Goal: Contribute content: Contribute content

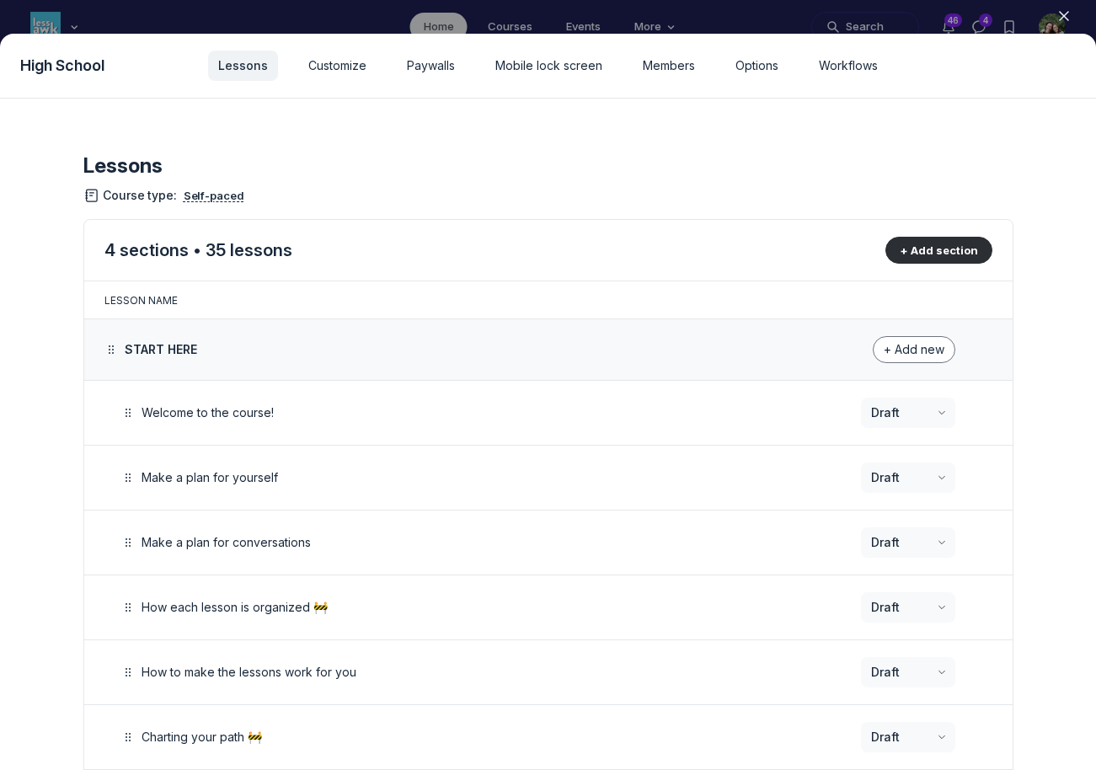
scroll to position [697, 0]
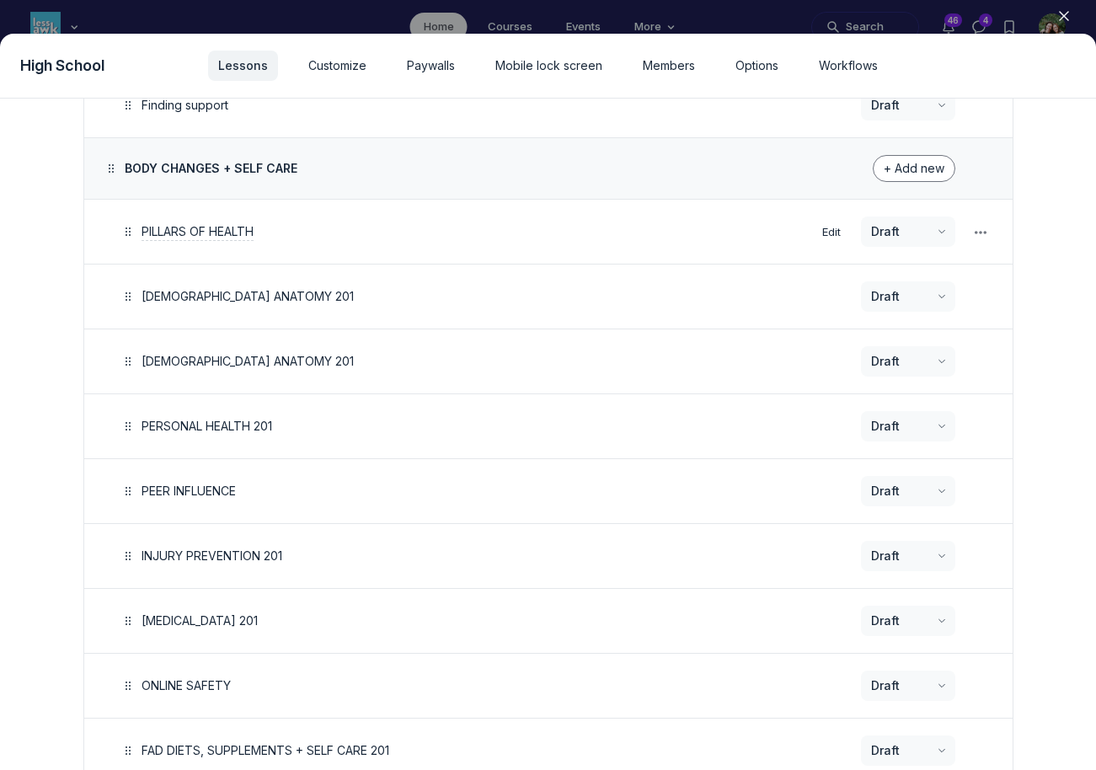
click at [249, 227] on span "PILLARS OF HEALTH" at bounding box center [197, 231] width 112 height 14
click at [828, 228] on button "Edit" at bounding box center [831, 232] width 32 height 23
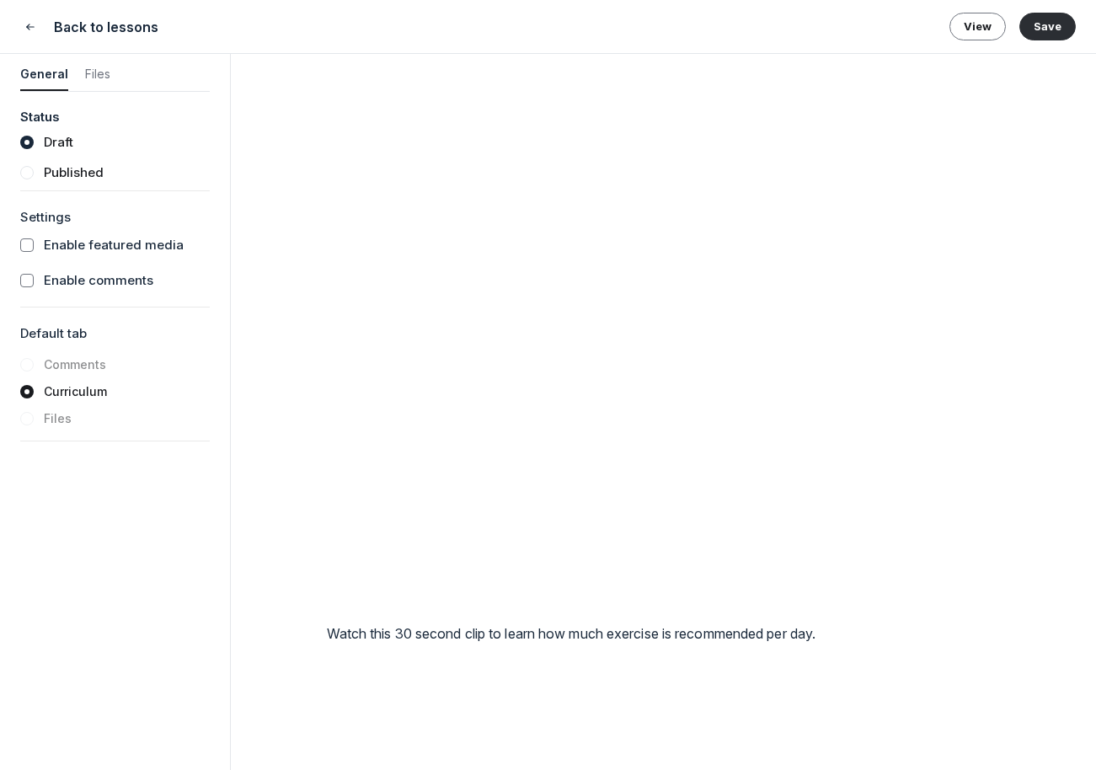
scroll to position [2950, 0]
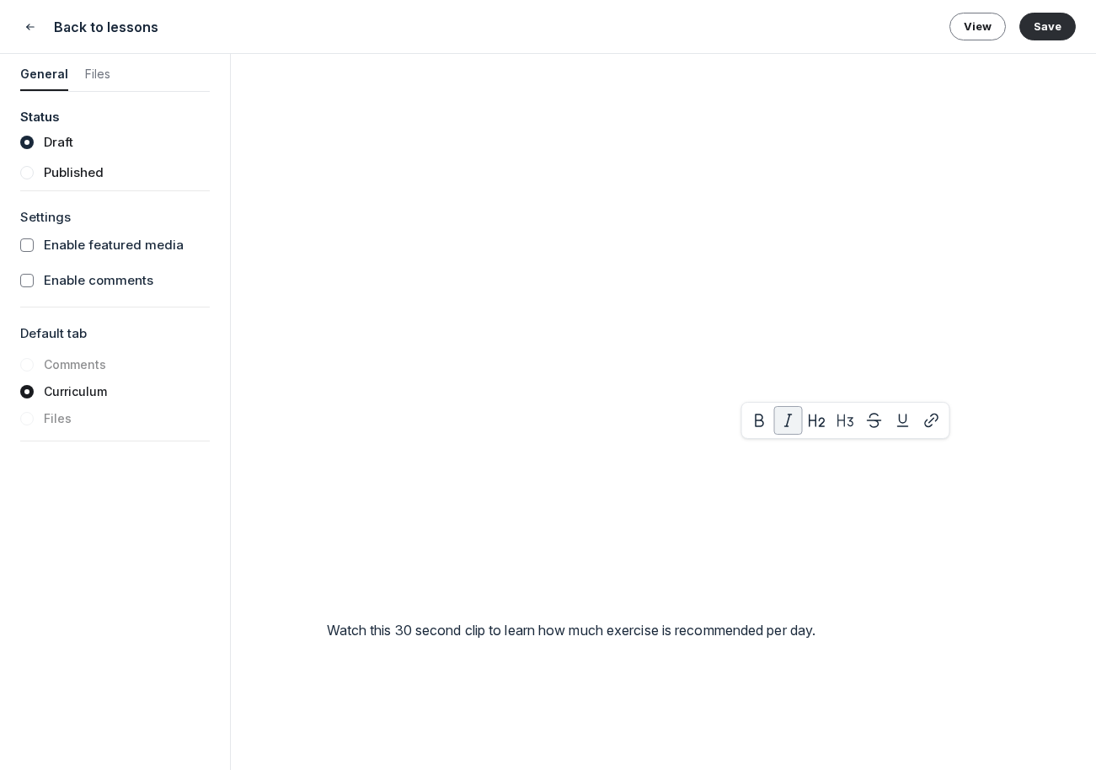
drag, startPoint x: 766, startPoint y: 451, endPoint x: 924, endPoint y: 447, distance: 157.6
drag, startPoint x: 343, startPoint y: 504, endPoint x: 996, endPoint y: 505, distance: 653.6
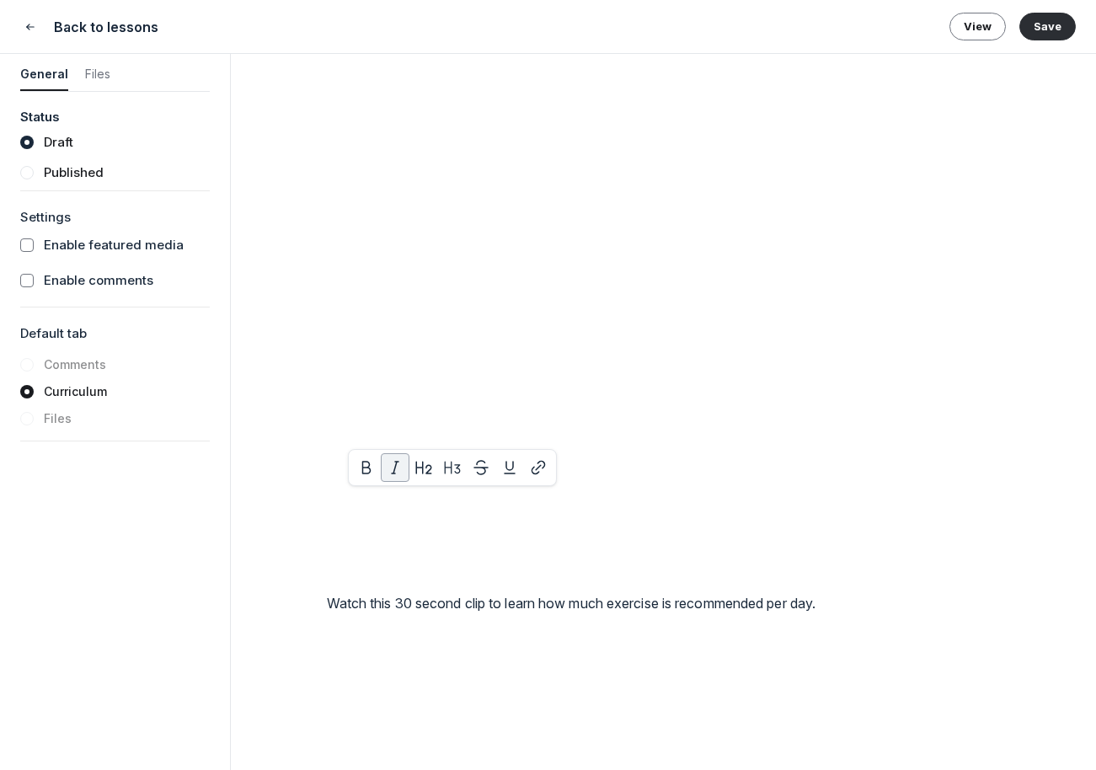
drag, startPoint x: 351, startPoint y: 499, endPoint x: 555, endPoint y: 499, distance: 203.8
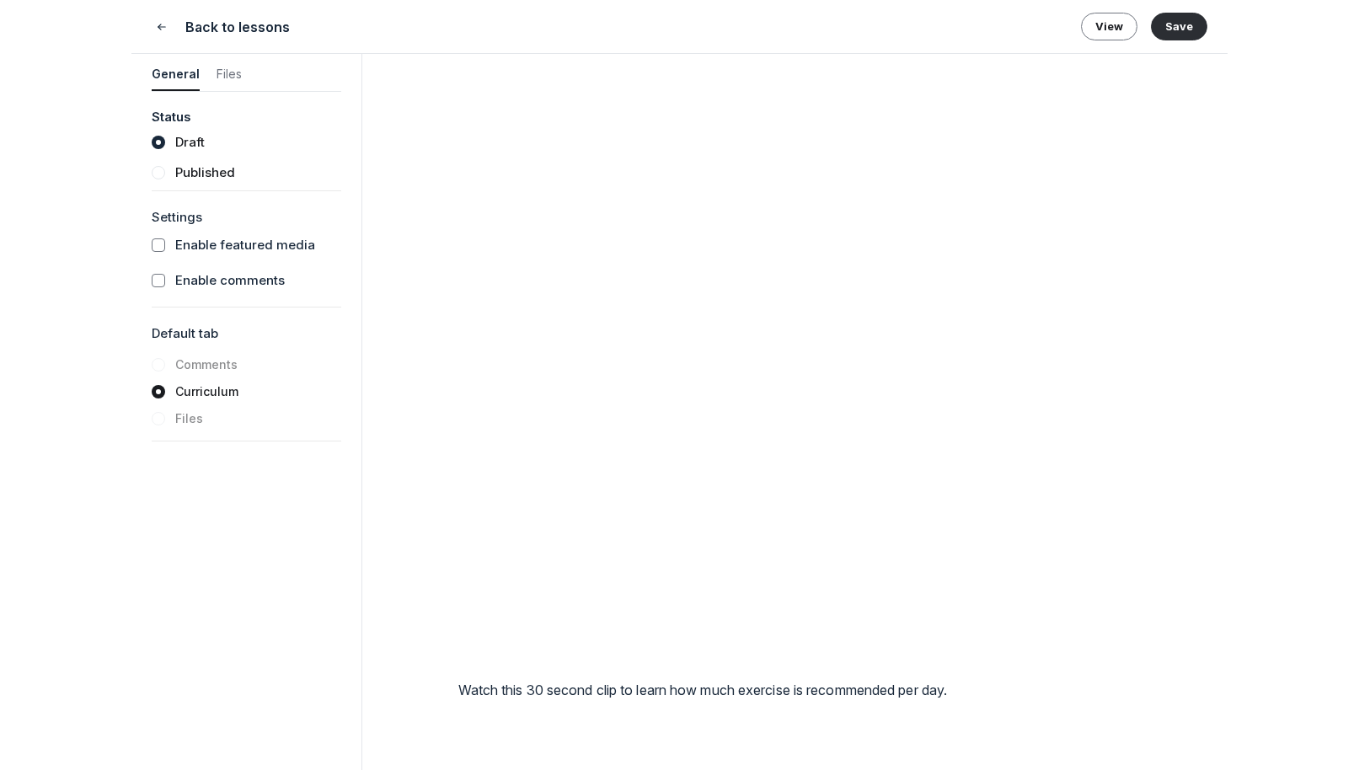
scroll to position [2890, 0]
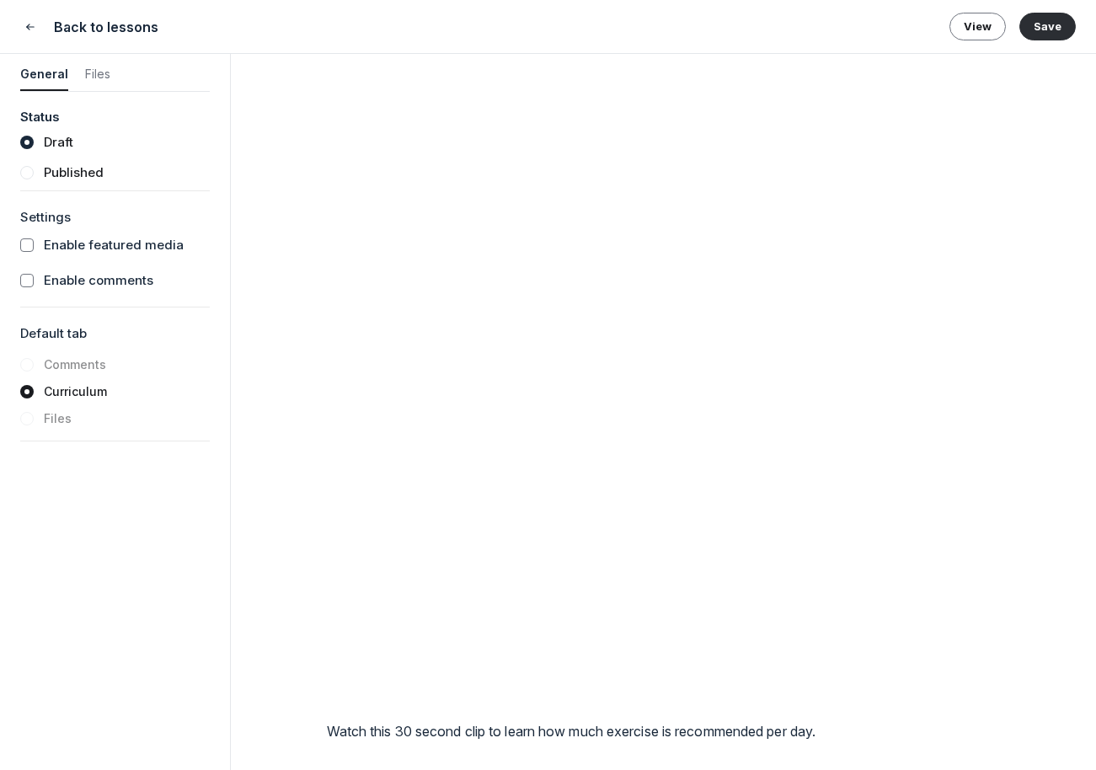
drag, startPoint x: 867, startPoint y: 605, endPoint x: 997, endPoint y: 608, distance: 130.6
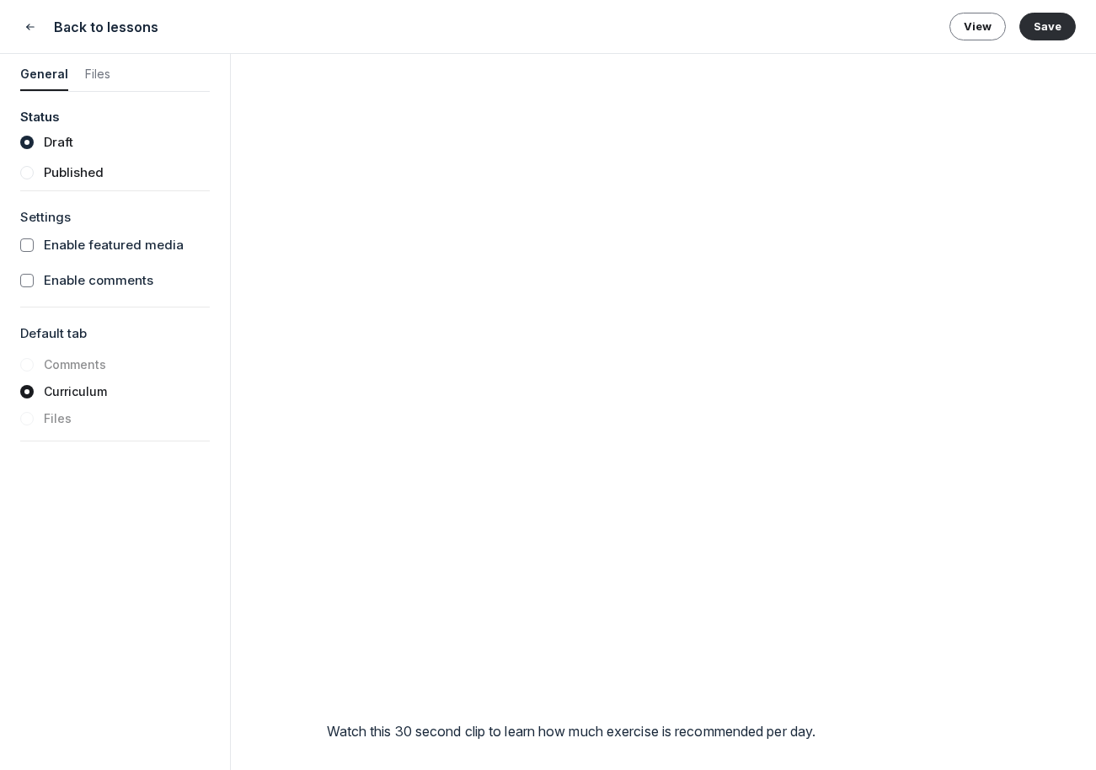
click at [1049, 27] on button "Save" at bounding box center [1047, 26] width 56 height 27
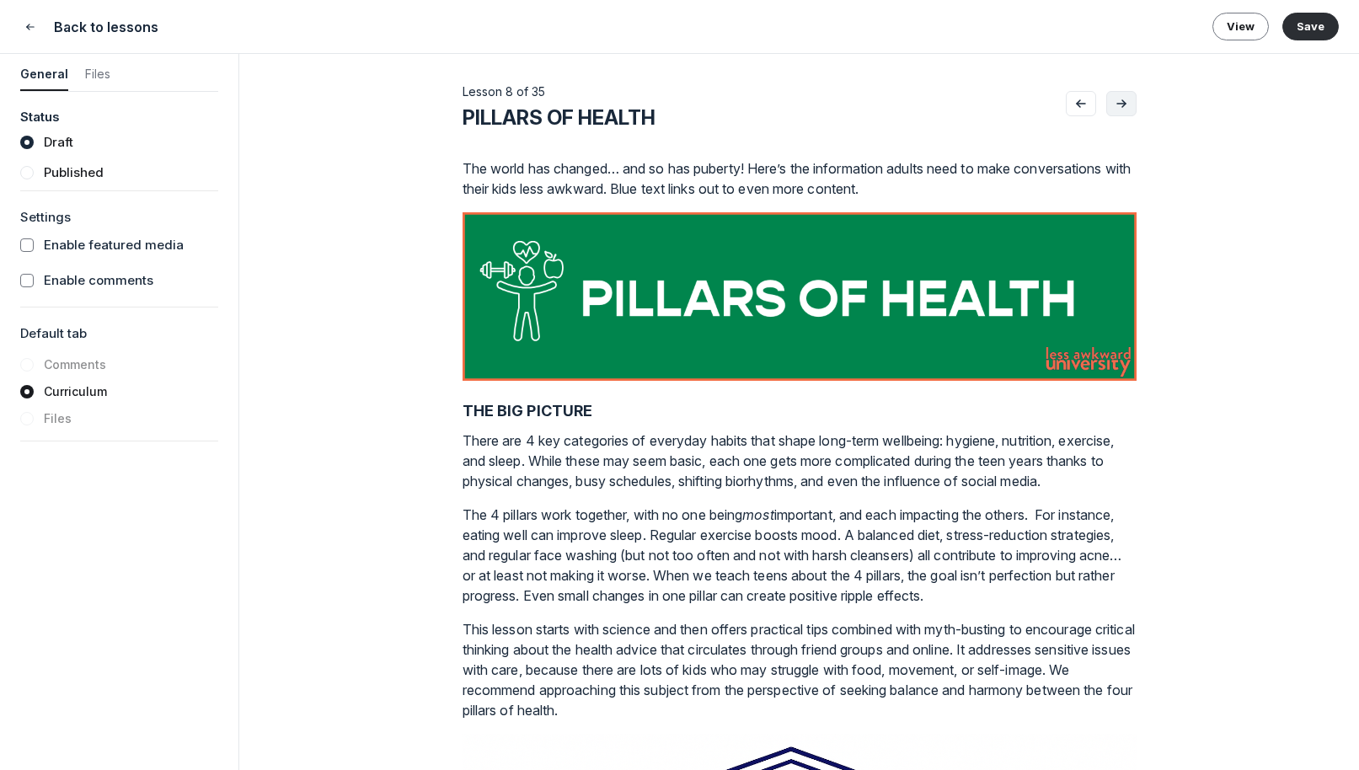
click at [1095, 108] on icon "Go to next lesson" at bounding box center [1121, 103] width 17 height 13
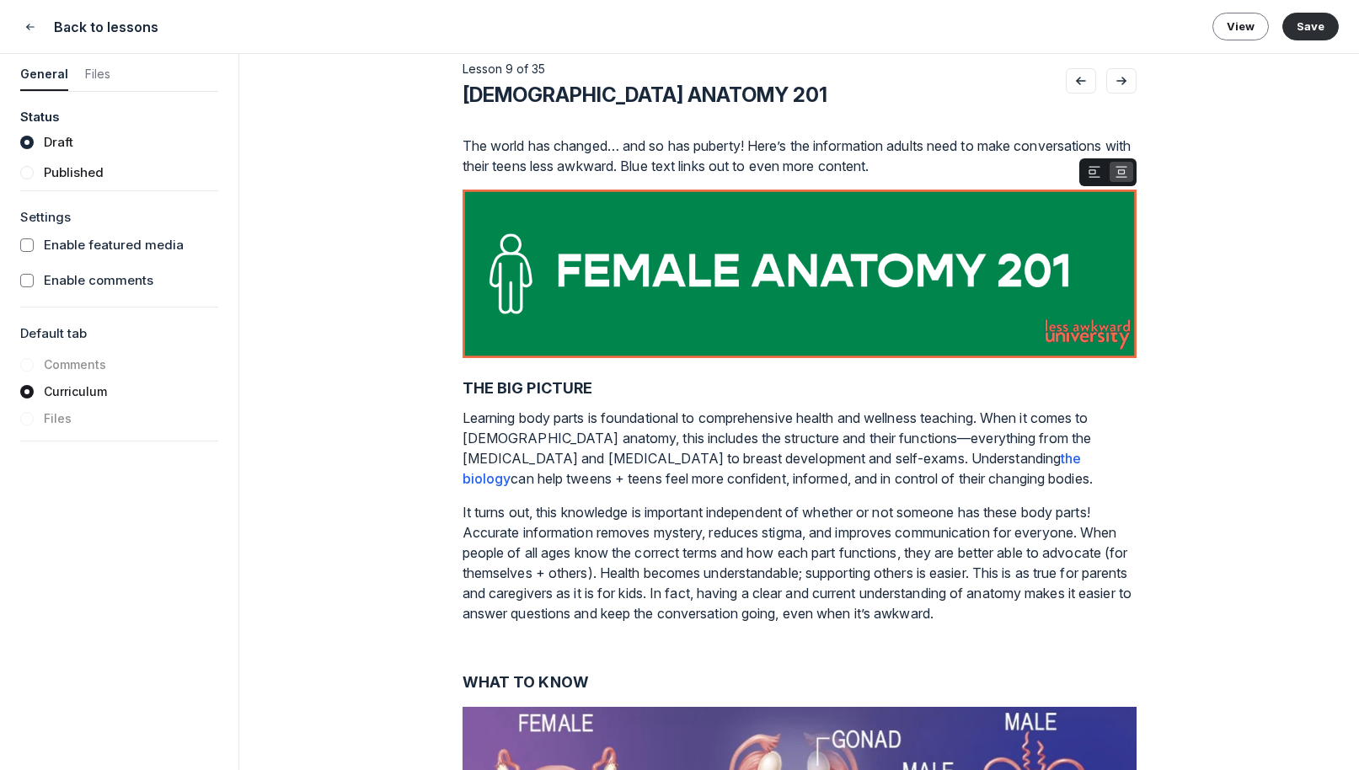
scroll to position [24, 0]
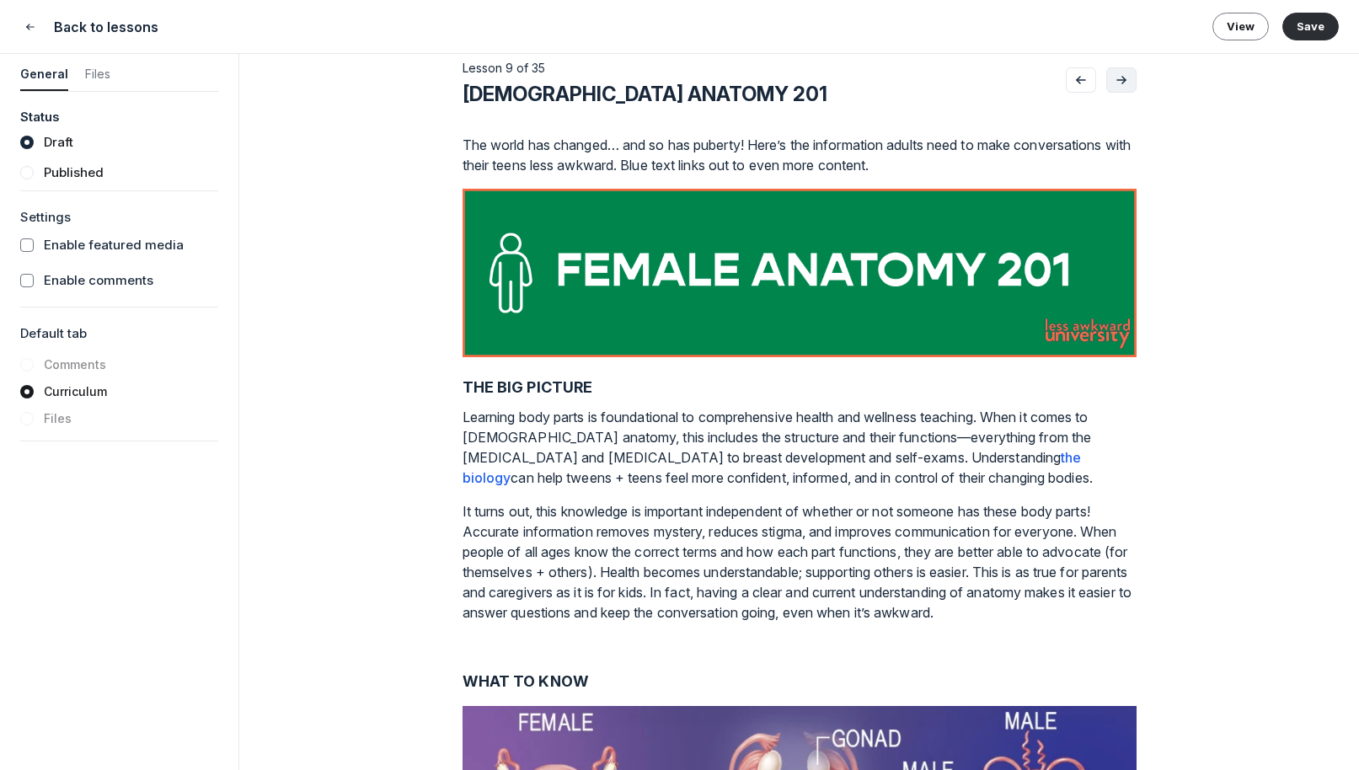
click at [1095, 82] on use "Go to next lesson" at bounding box center [1121, 80] width 8 height 7
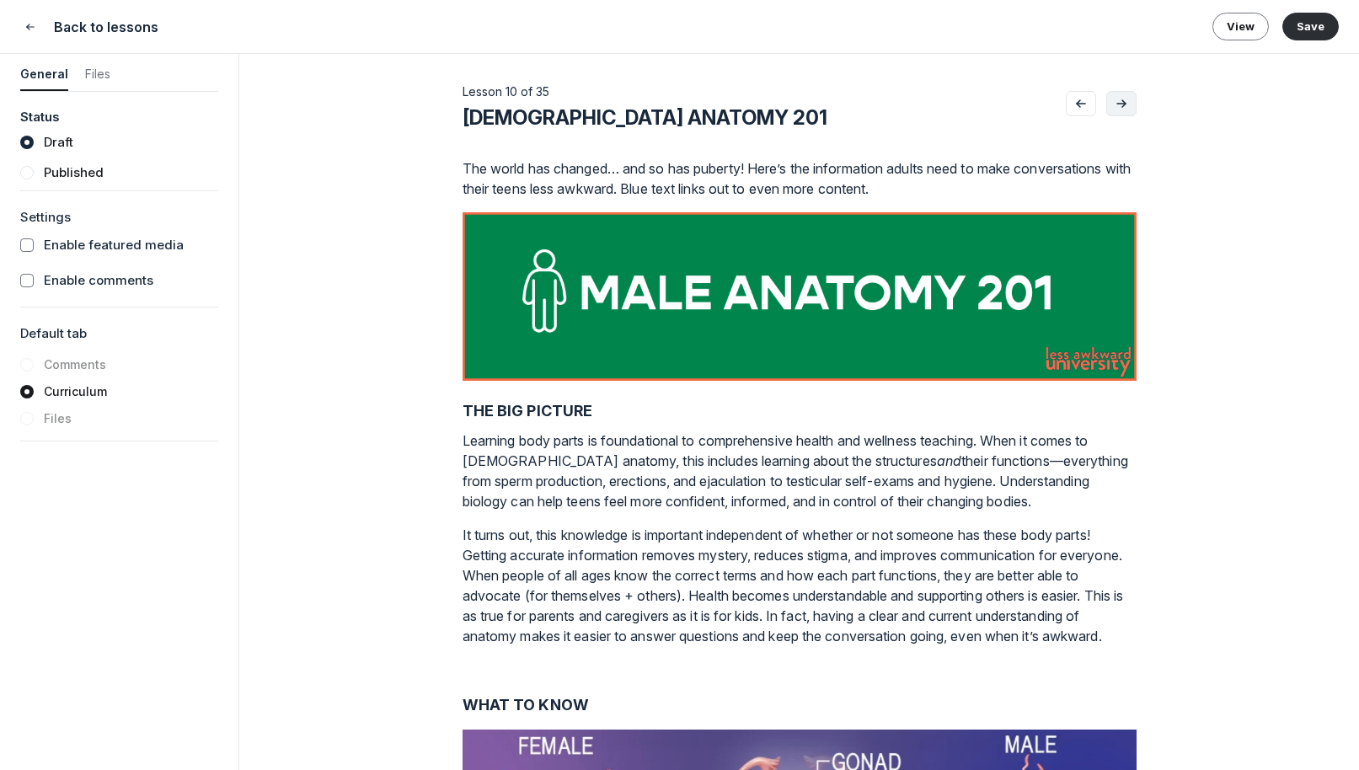
click at [1095, 100] on icon "Go to next lesson" at bounding box center [1121, 103] width 17 height 13
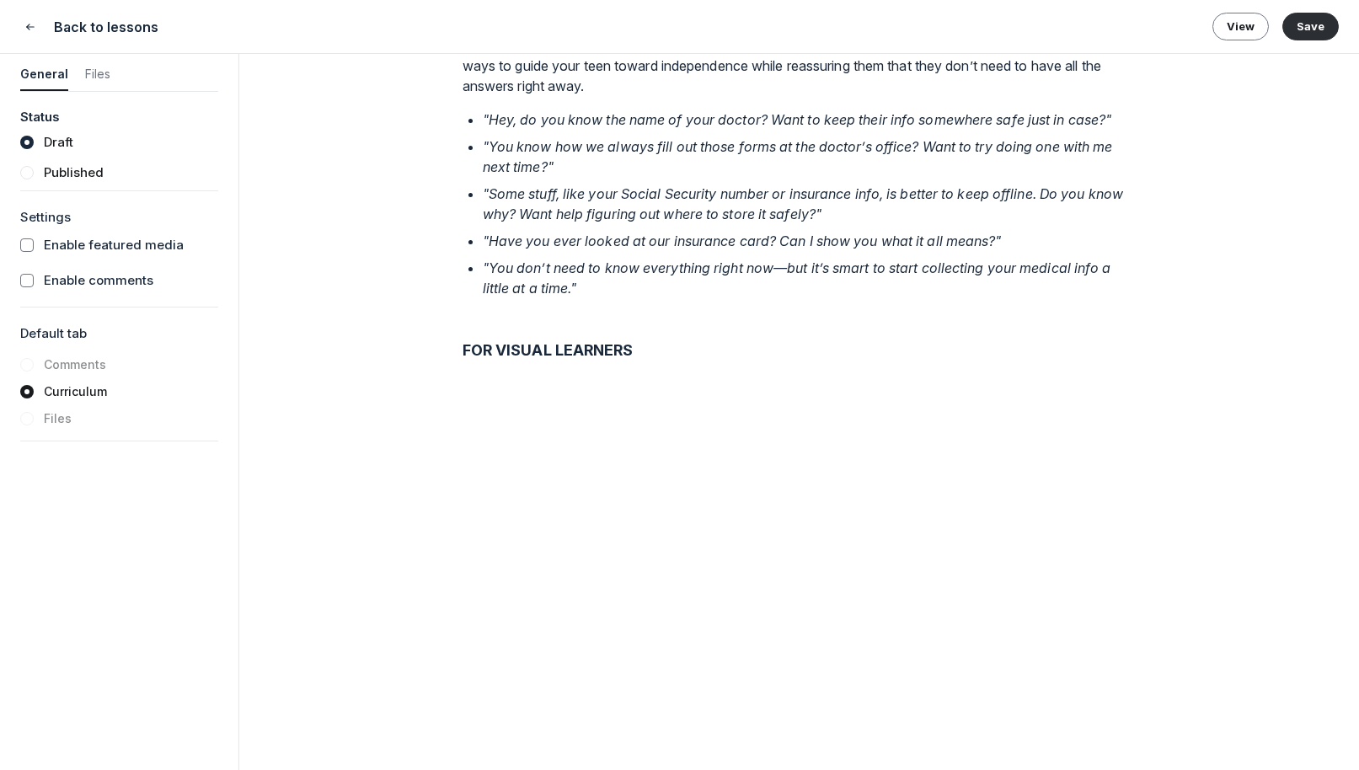
scroll to position [1795, 0]
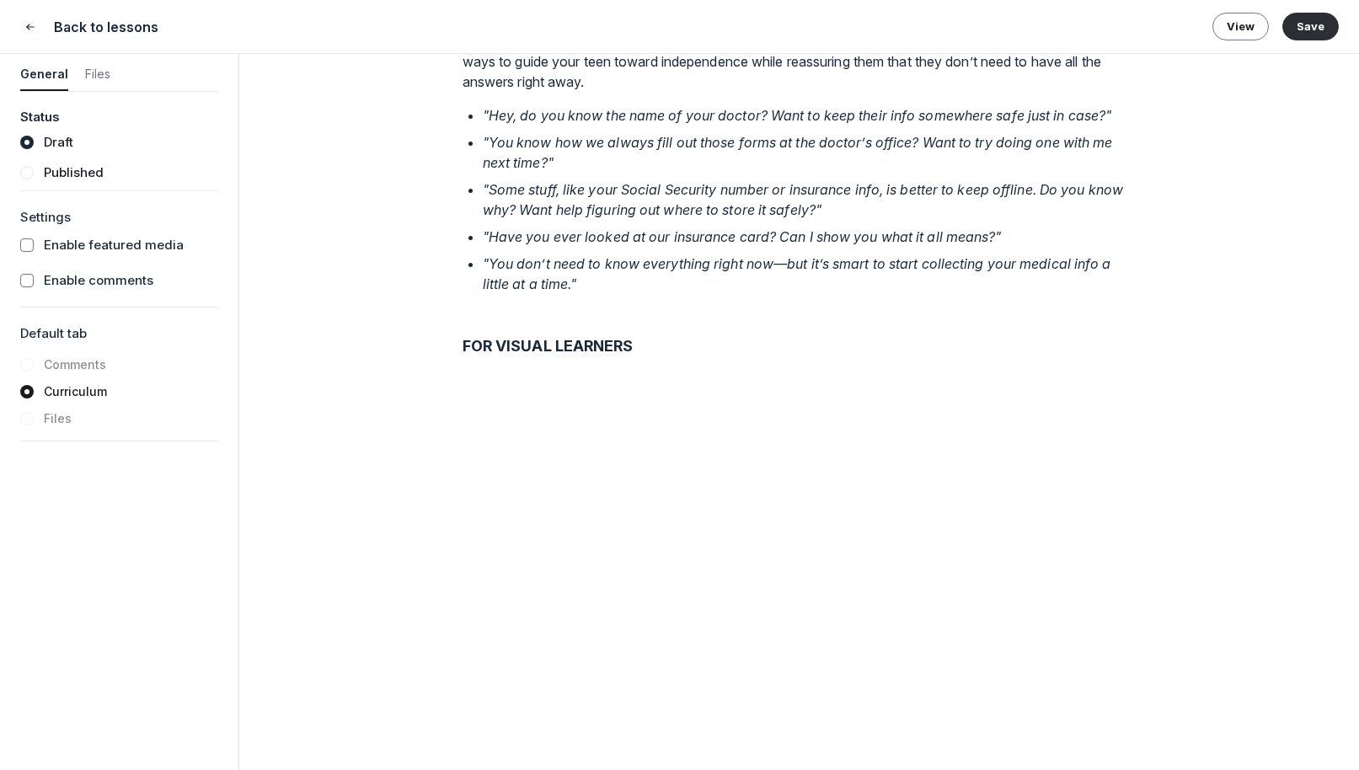
click at [523, 124] on em ""Hey, do you know the name of your doctor? Want to keep their info somewhere sa…" at bounding box center [797, 115] width 629 height 17
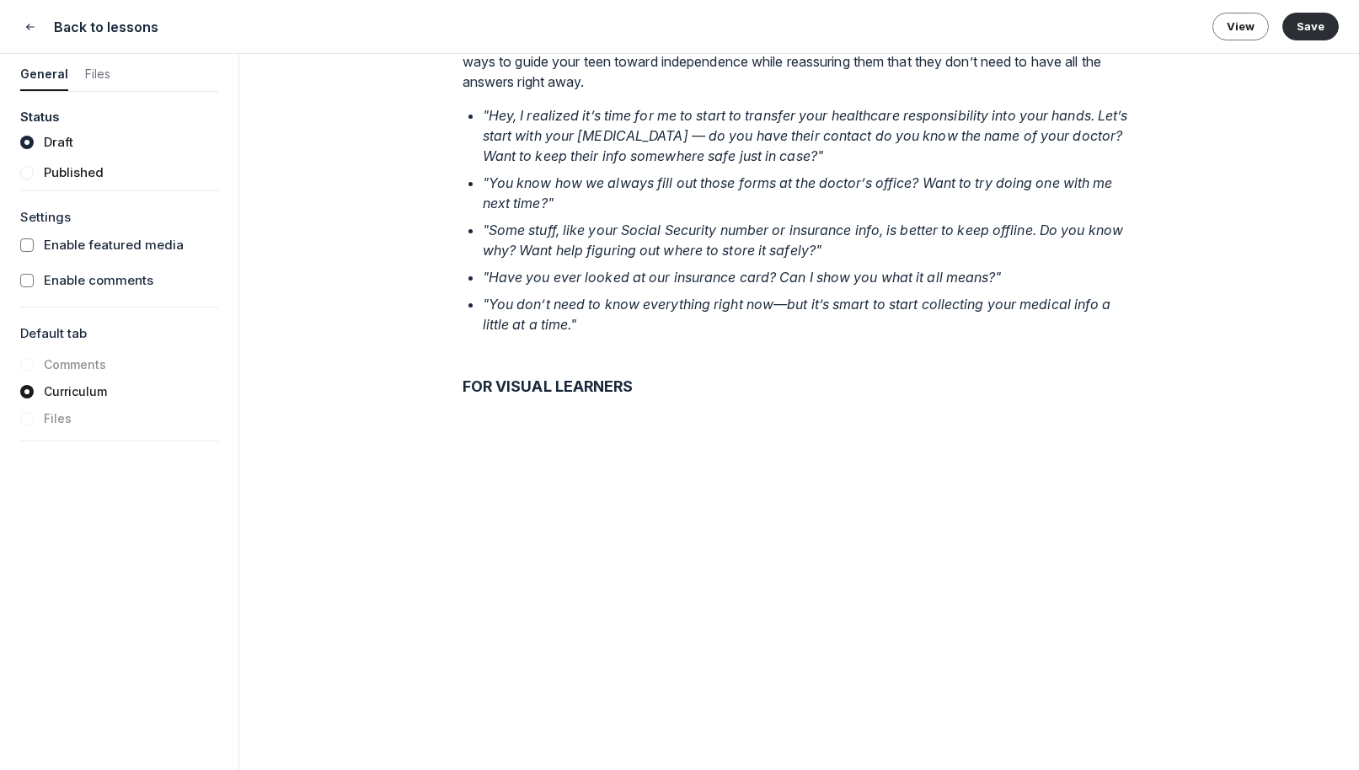
click at [675, 164] on em ""Hey, I realized it’s time for me to start to transfer your healthcare responsi…" at bounding box center [807, 135] width 649 height 57
click at [846, 164] on em ""Hey, I realized it’s time for me to start to transfer your healthcare responsi…" at bounding box center [807, 135] width 649 height 57
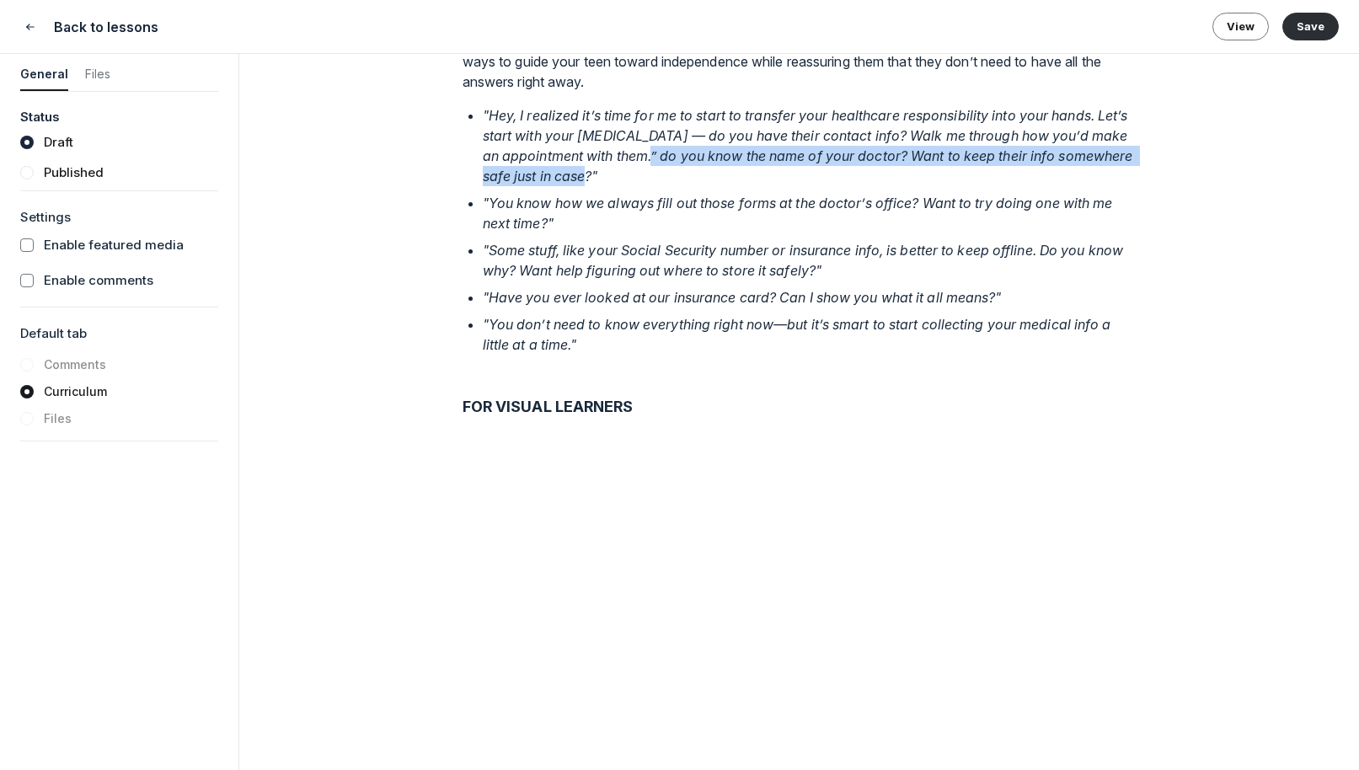
drag, startPoint x: 646, startPoint y: 393, endPoint x: 658, endPoint y: 404, distance: 16.1
click at [658, 186] on p ""Hey, I realized it’s time for me to start to transfer your healthcare responsi…" at bounding box center [810, 145] width 654 height 81
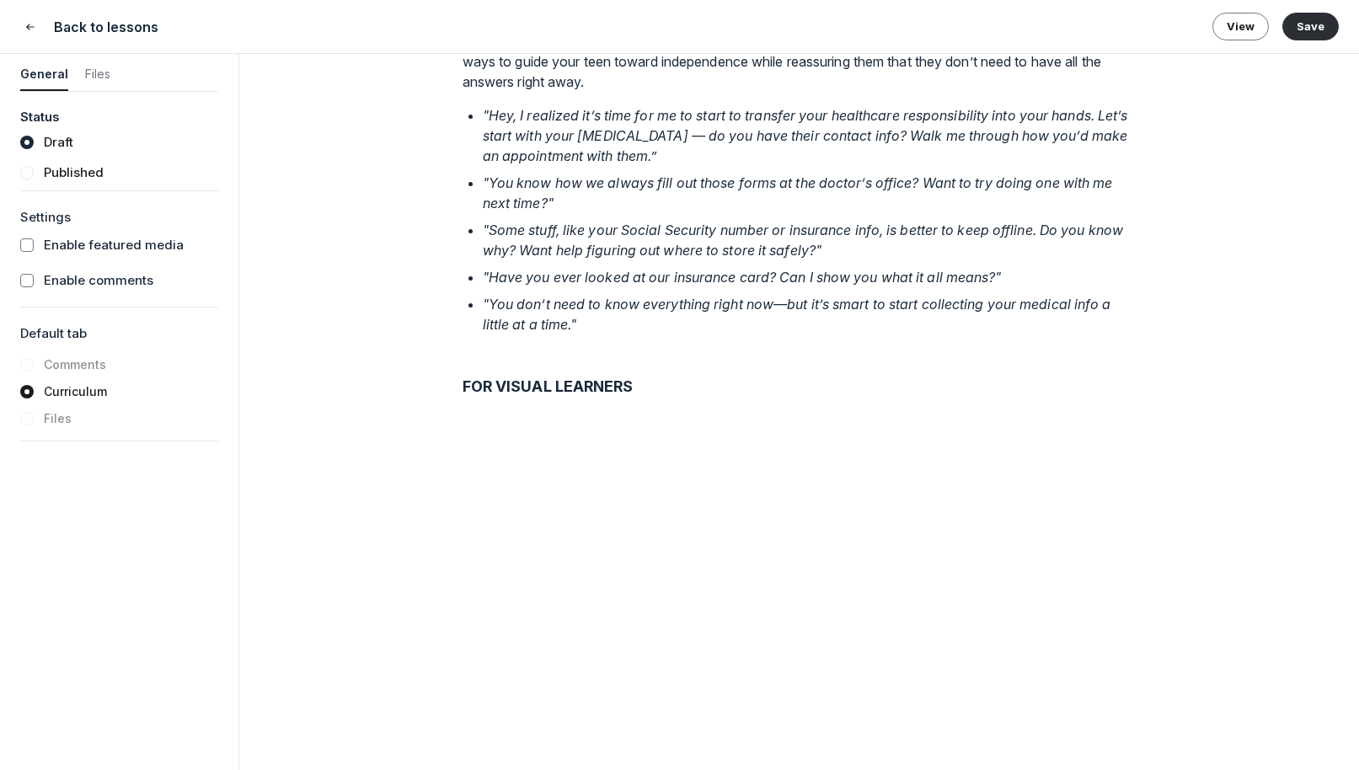
click at [926, 211] on em ""You know how we always fill out those forms at the doctor’s office? Want to tr…" at bounding box center [799, 192] width 633 height 37
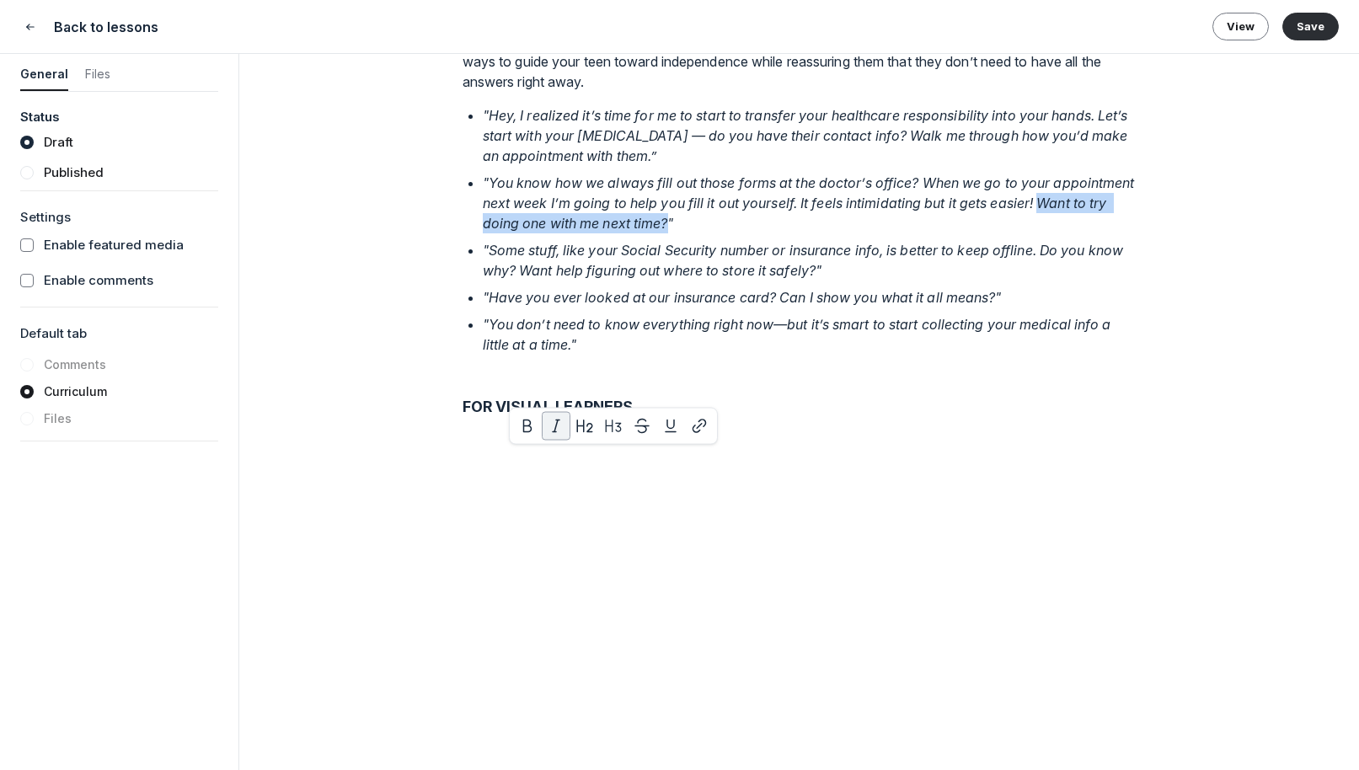
drag, startPoint x: 480, startPoint y: 459, endPoint x: 744, endPoint y: 453, distance: 263.7
click at [744, 453] on div "The world has changed… and so has puberty! Here’s the information adults need t…" at bounding box center [799, 709] width 674 height 4690
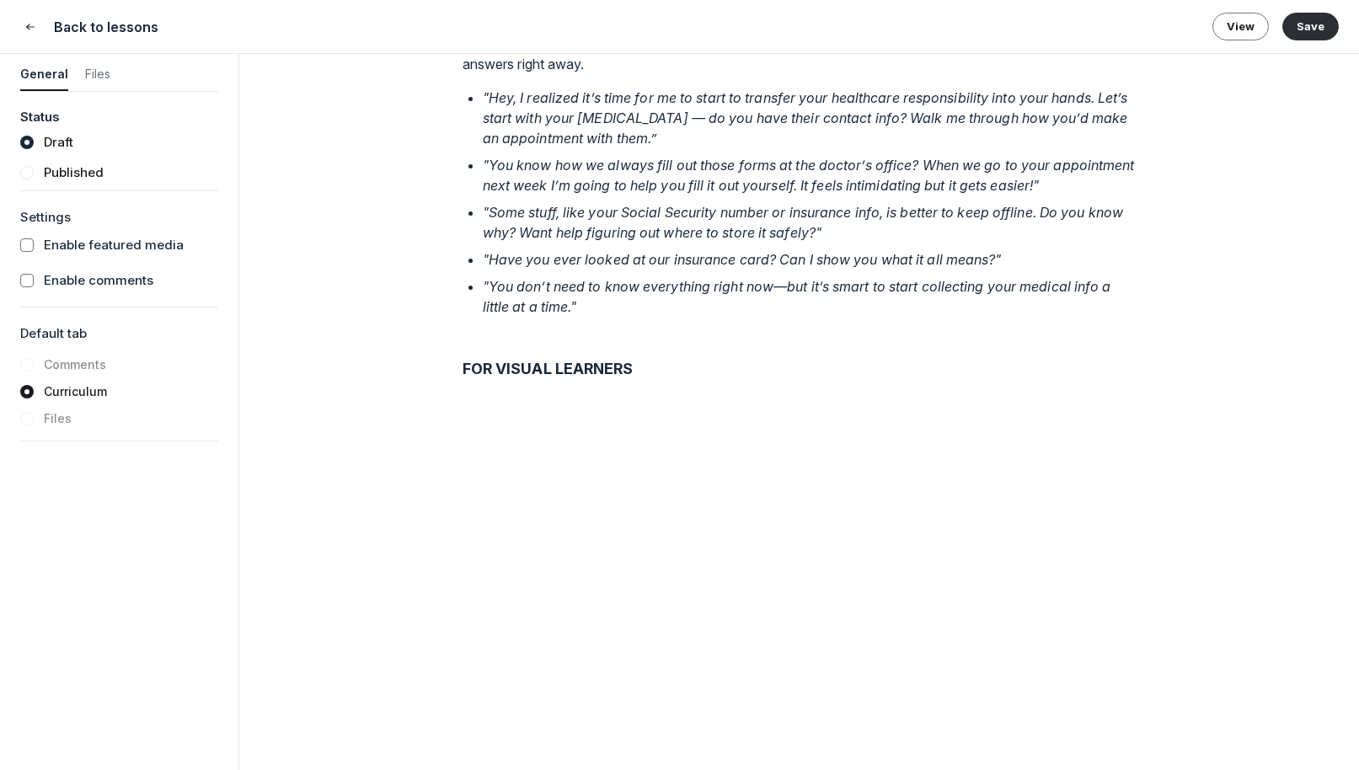
scroll to position [1834, 0]
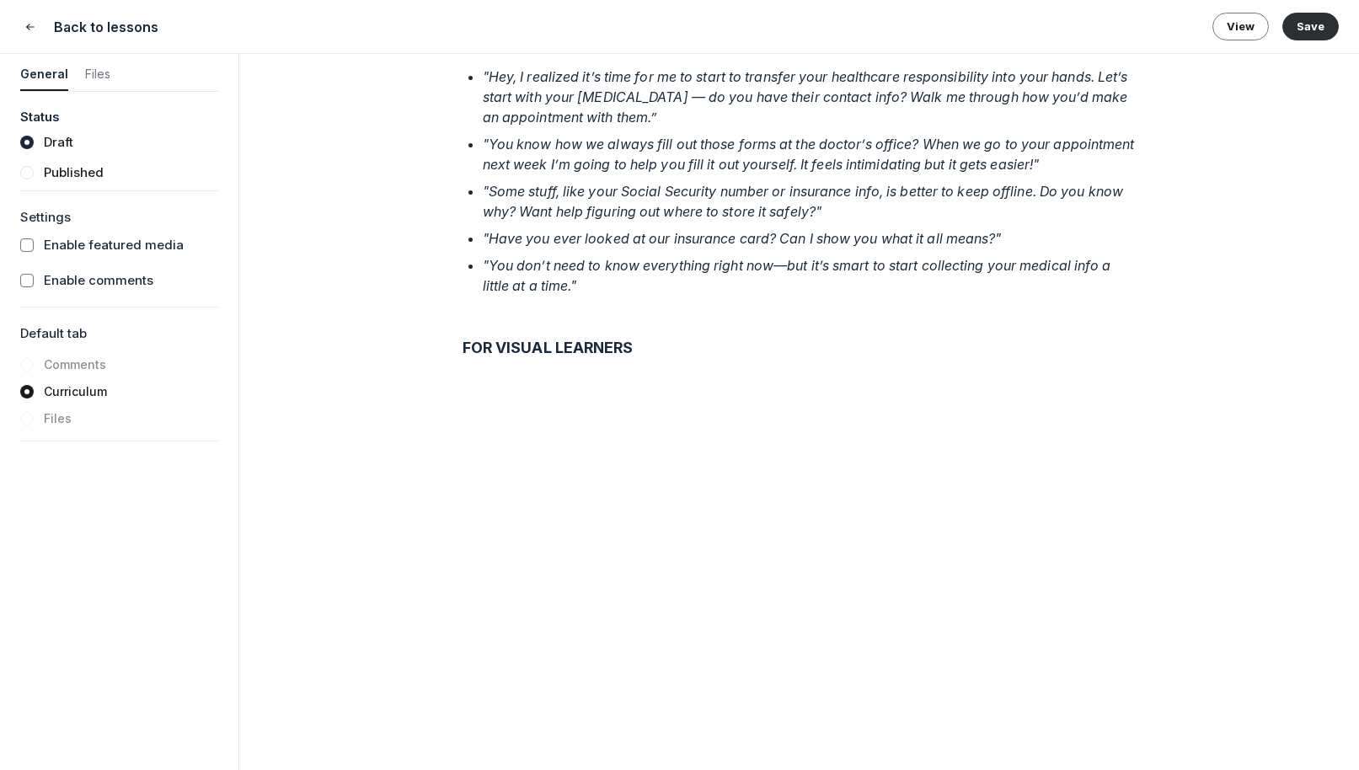
click at [992, 247] on em ""Have you ever looked at our insurance card? Can I show you what it all means?"" at bounding box center [742, 238] width 519 height 17
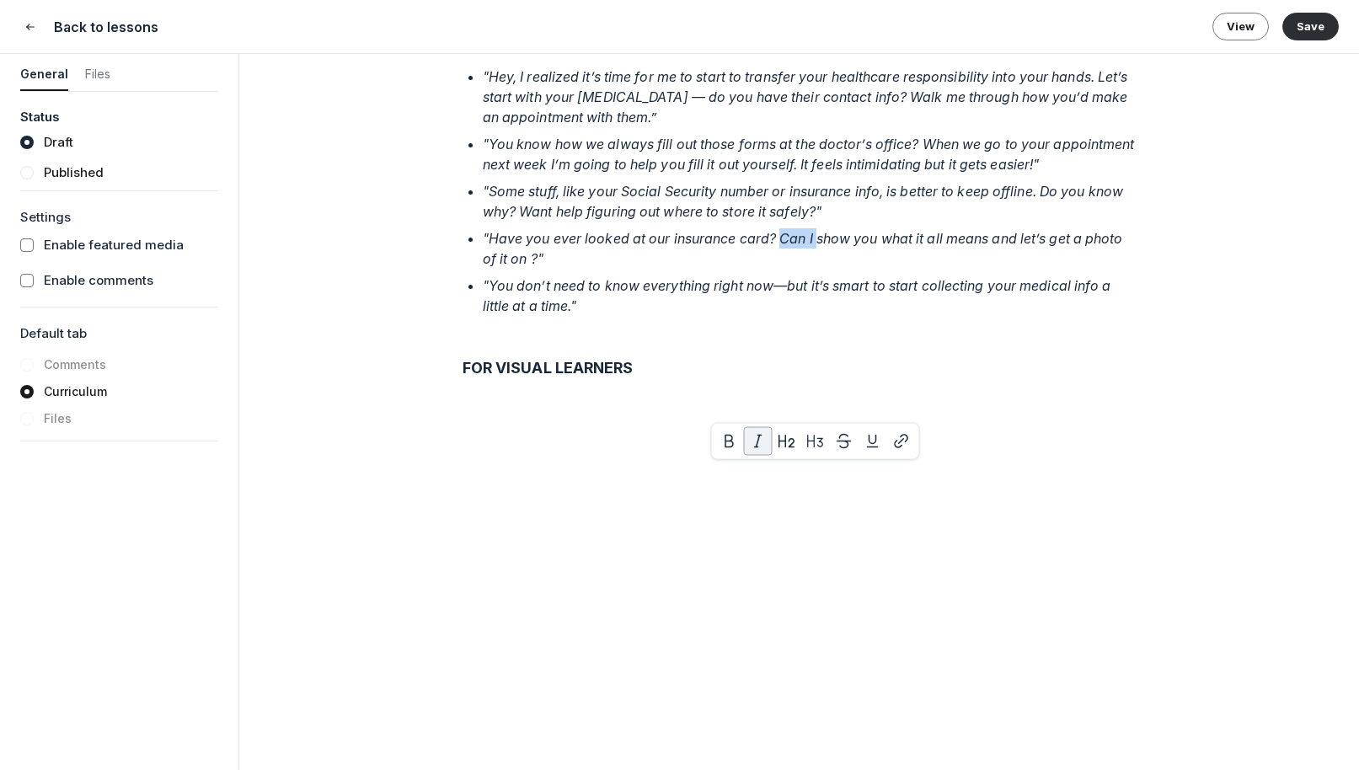
drag, startPoint x: 782, startPoint y: 474, endPoint x: 817, endPoint y: 467, distance: 36.2
click at [817, 267] on em ""Have you ever looked at our insurance card? Can I show you what it all means a…" at bounding box center [804, 248] width 643 height 37
drag, startPoint x: 1033, startPoint y: 472, endPoint x: 1065, endPoint y: 472, distance: 32.0
click at [1065, 267] on em ""Have you ever looked at our insurance card? Let me show you what it all means …" at bounding box center [809, 248] width 653 height 37
click at [569, 267] on em ""Have you ever looked at our insurance card? Let me show you what it all means …" at bounding box center [811, 248] width 657 height 37
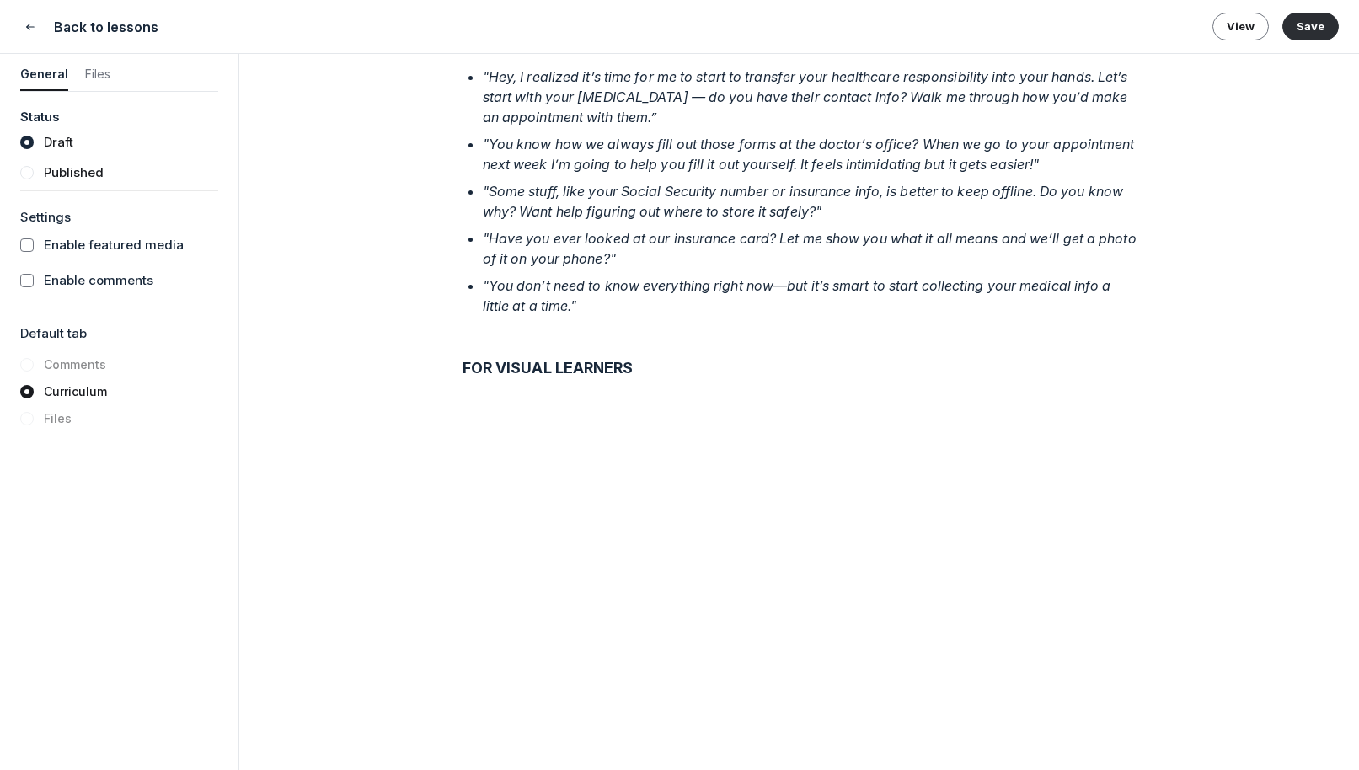
click at [601, 316] on p ""You don’t need to know everything right now—but it’s smart to start collecting…" at bounding box center [810, 295] width 654 height 40
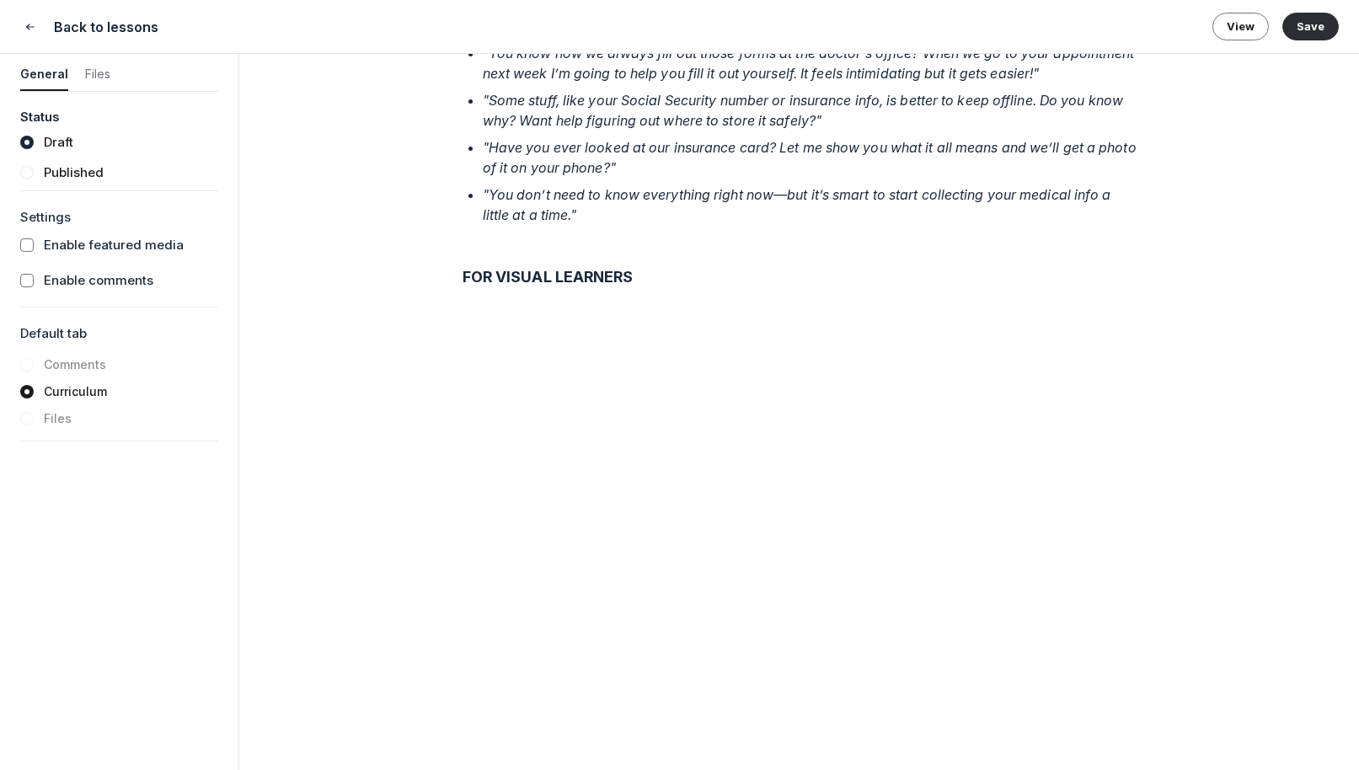
scroll to position [1926, 0]
click at [492, 222] on em ""You don’t need to know everything right now—but it’s smart to start collecting…" at bounding box center [799, 202] width 632 height 37
click at [574, 222] on em ""You don’t need to know everything right now—but it’s smart to start collecting…" at bounding box center [799, 202] width 632 height 37
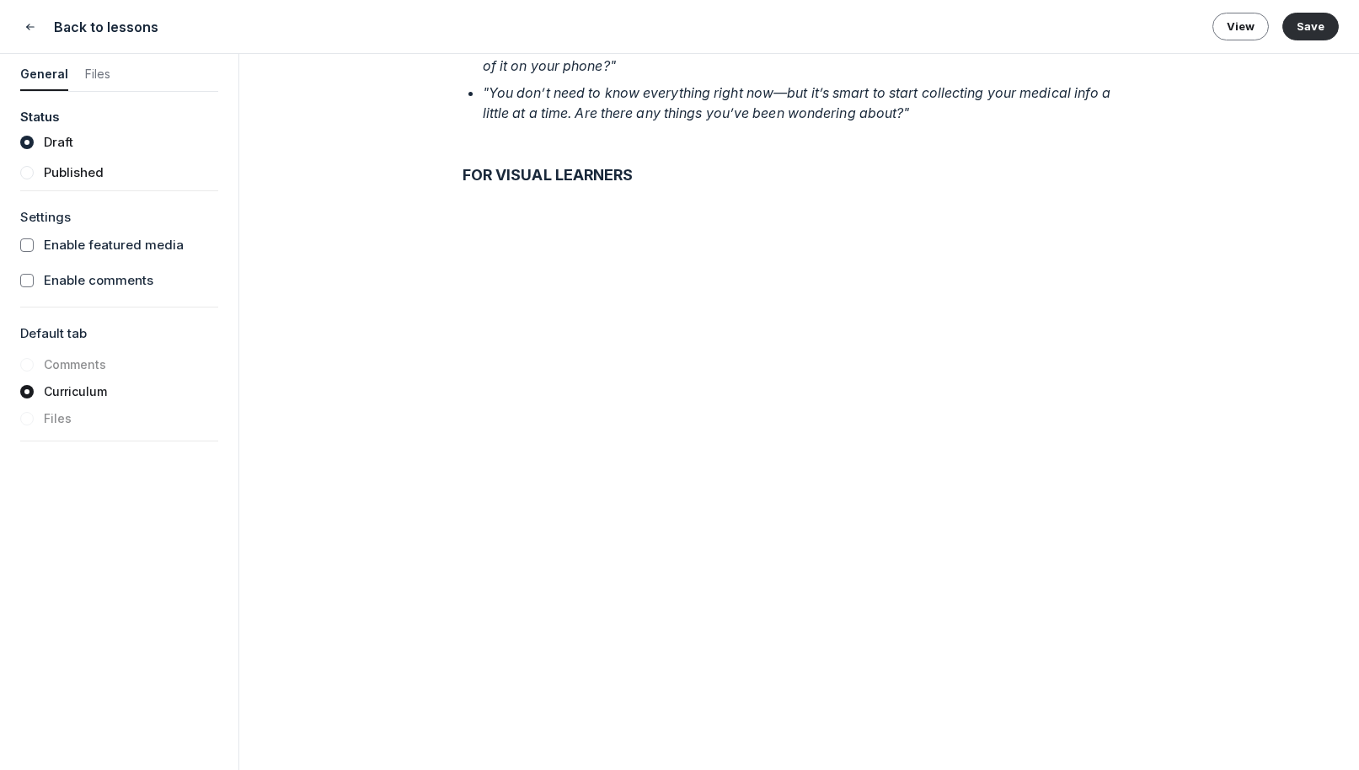
scroll to position [2022, 0]
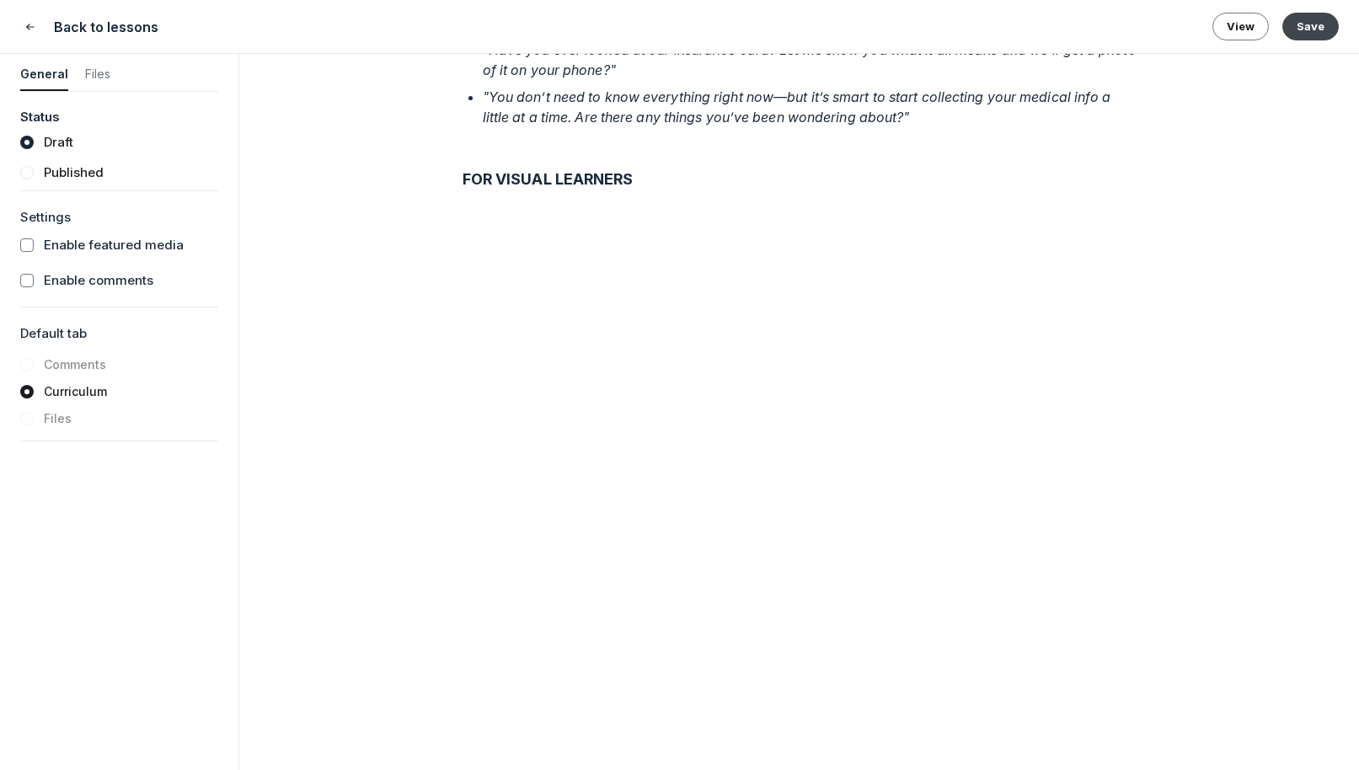
click at [1095, 38] on button "Save" at bounding box center [1310, 26] width 56 height 27
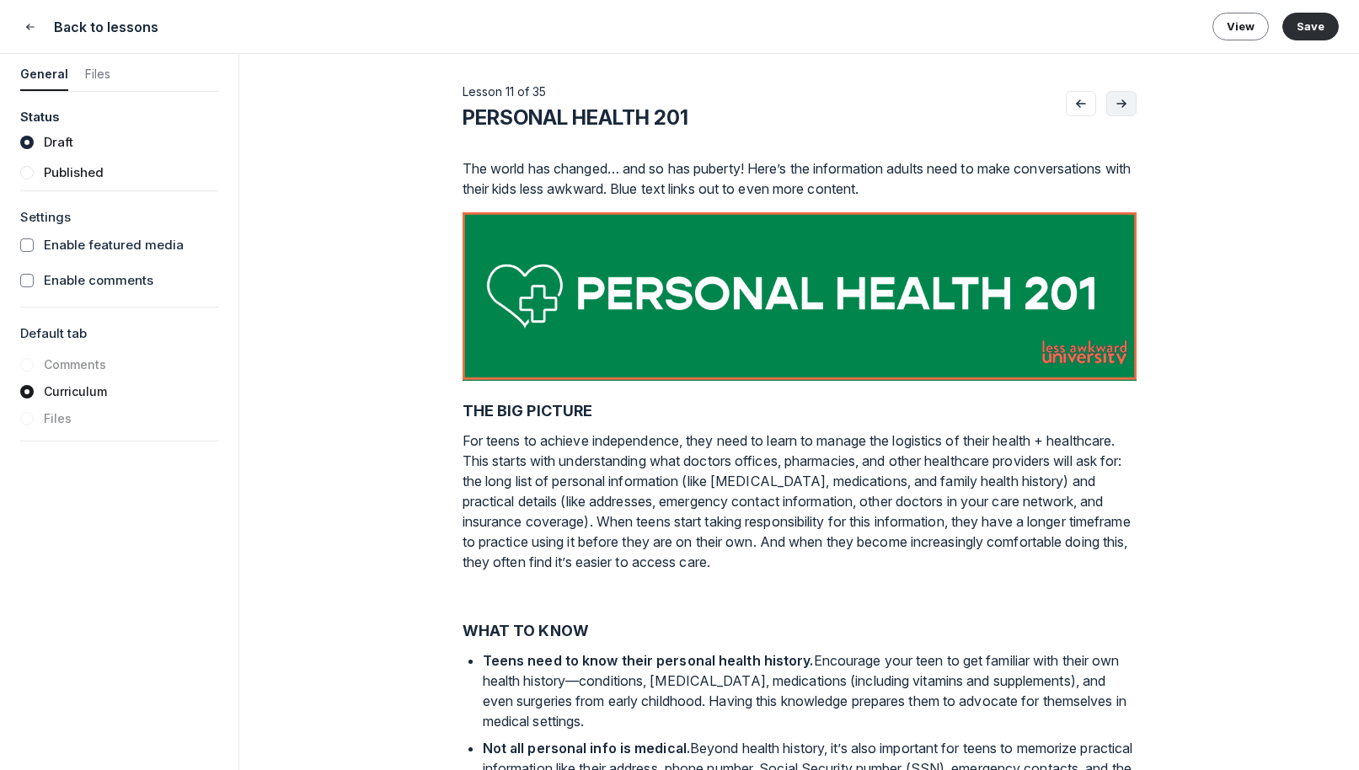
click at [1095, 108] on button "Go to next lesson" at bounding box center [1121, 103] width 30 height 25
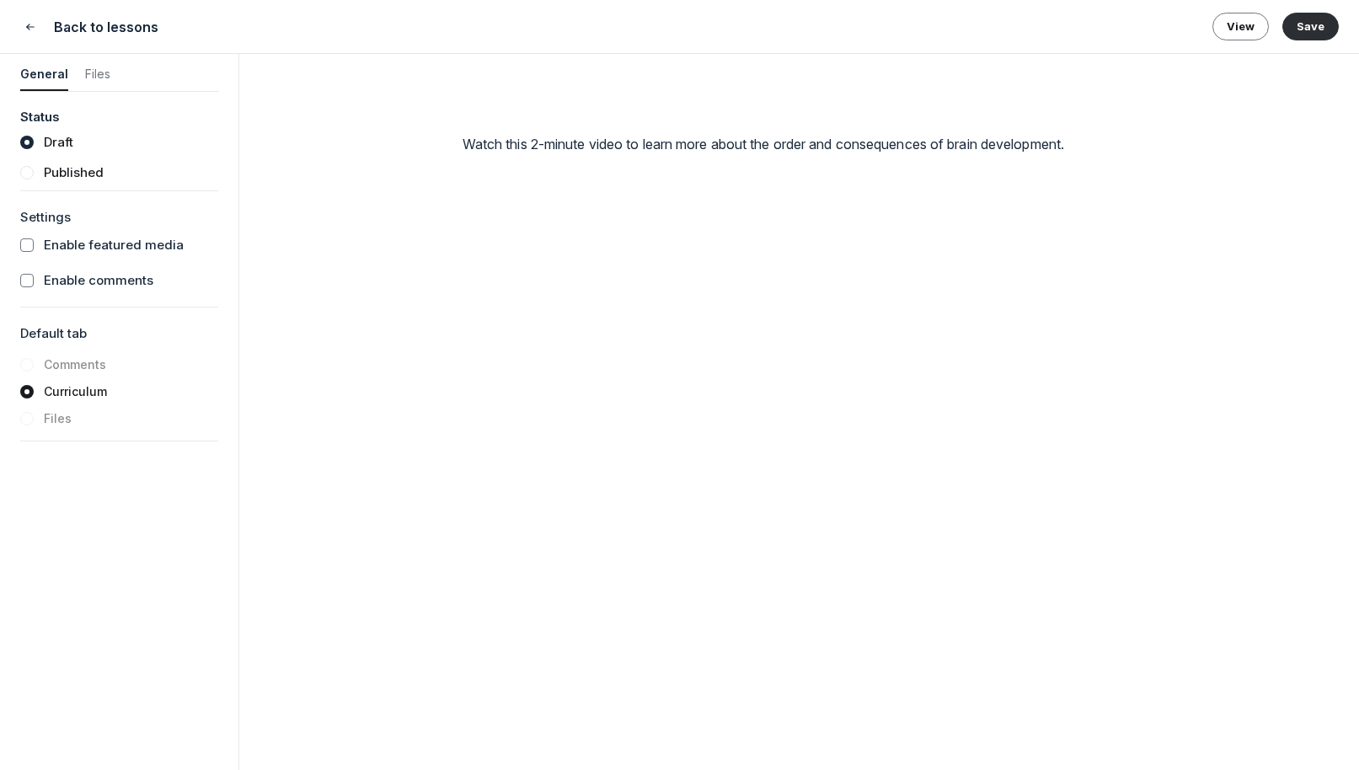
scroll to position [2773, 0]
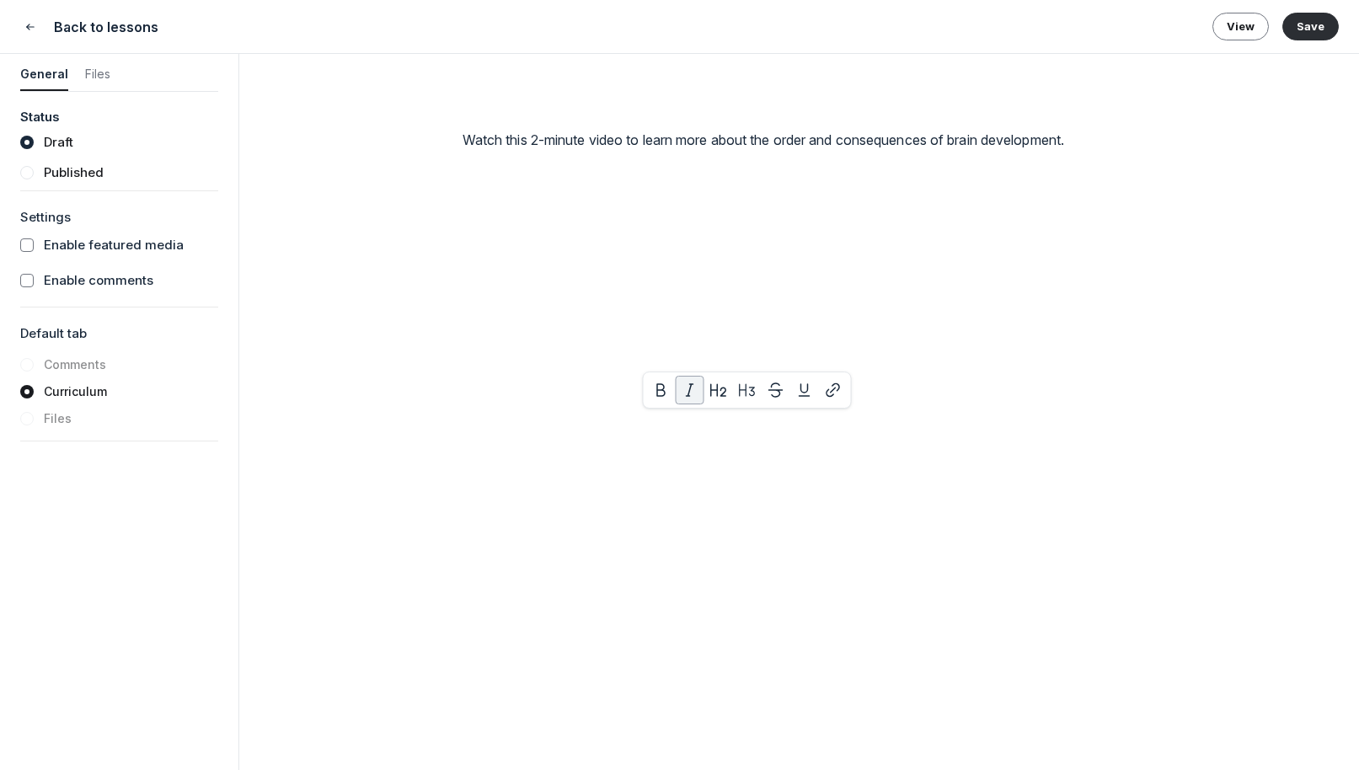
drag, startPoint x: 766, startPoint y: 424, endPoint x: 723, endPoint y: 419, distance: 42.3
drag, startPoint x: 558, startPoint y: 466, endPoint x: 649, endPoint y: 461, distance: 91.1
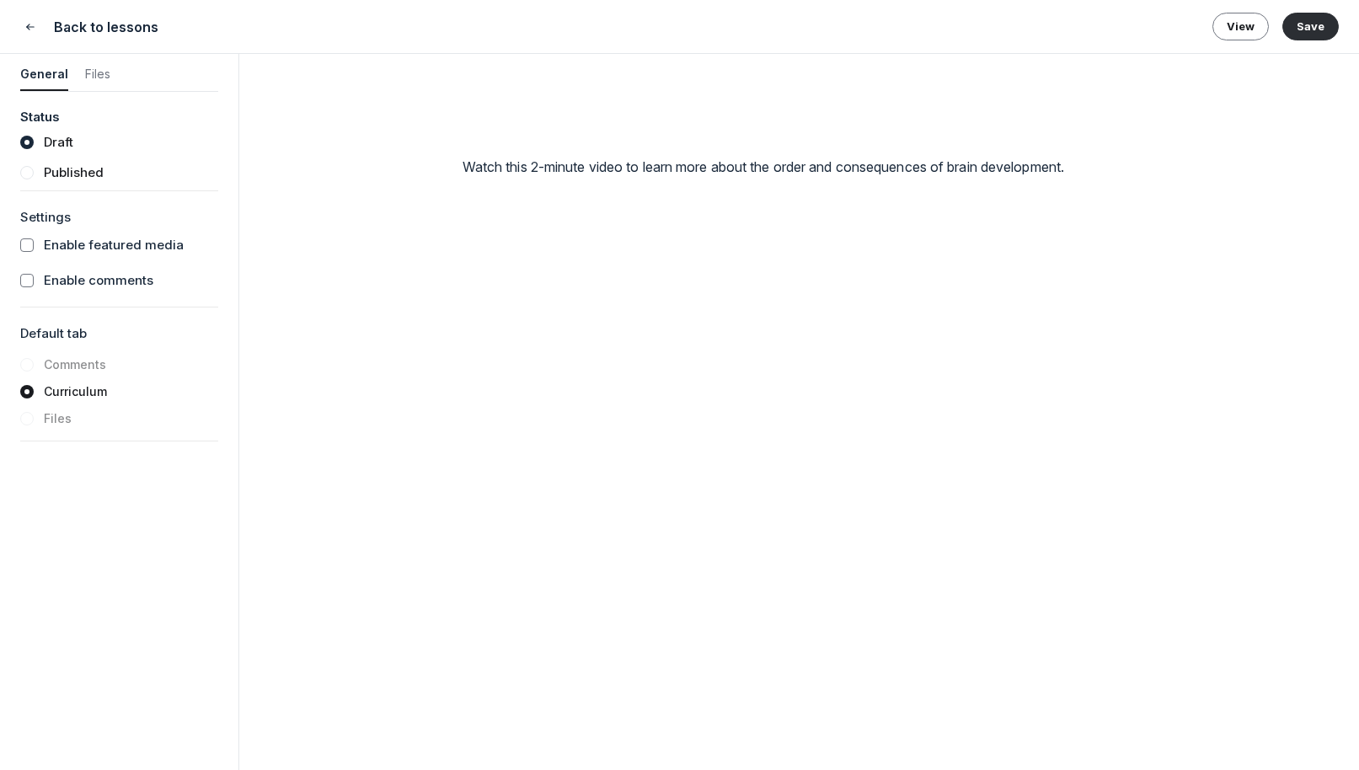
click at [1095, 18] on button "Save" at bounding box center [1310, 26] width 56 height 27
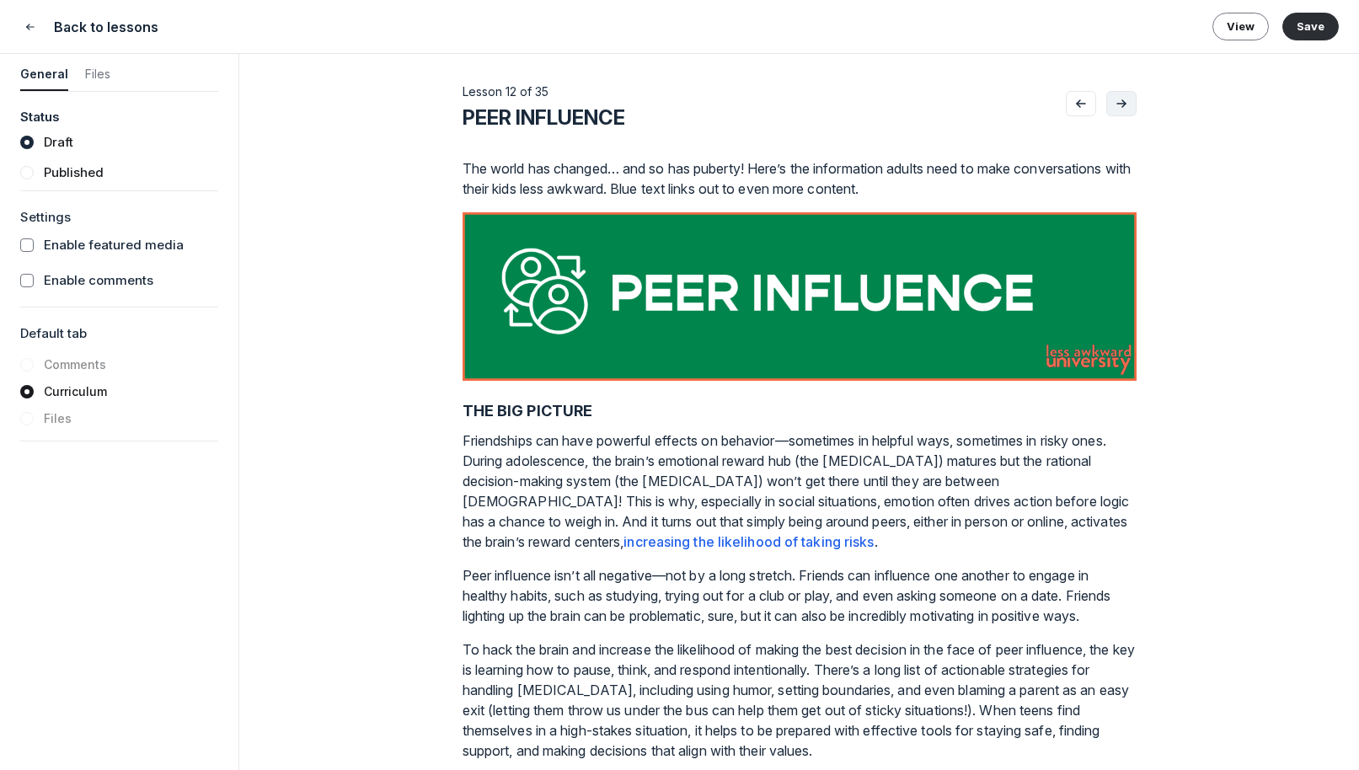
click at [1095, 99] on button "Go to next lesson" at bounding box center [1121, 103] width 30 height 25
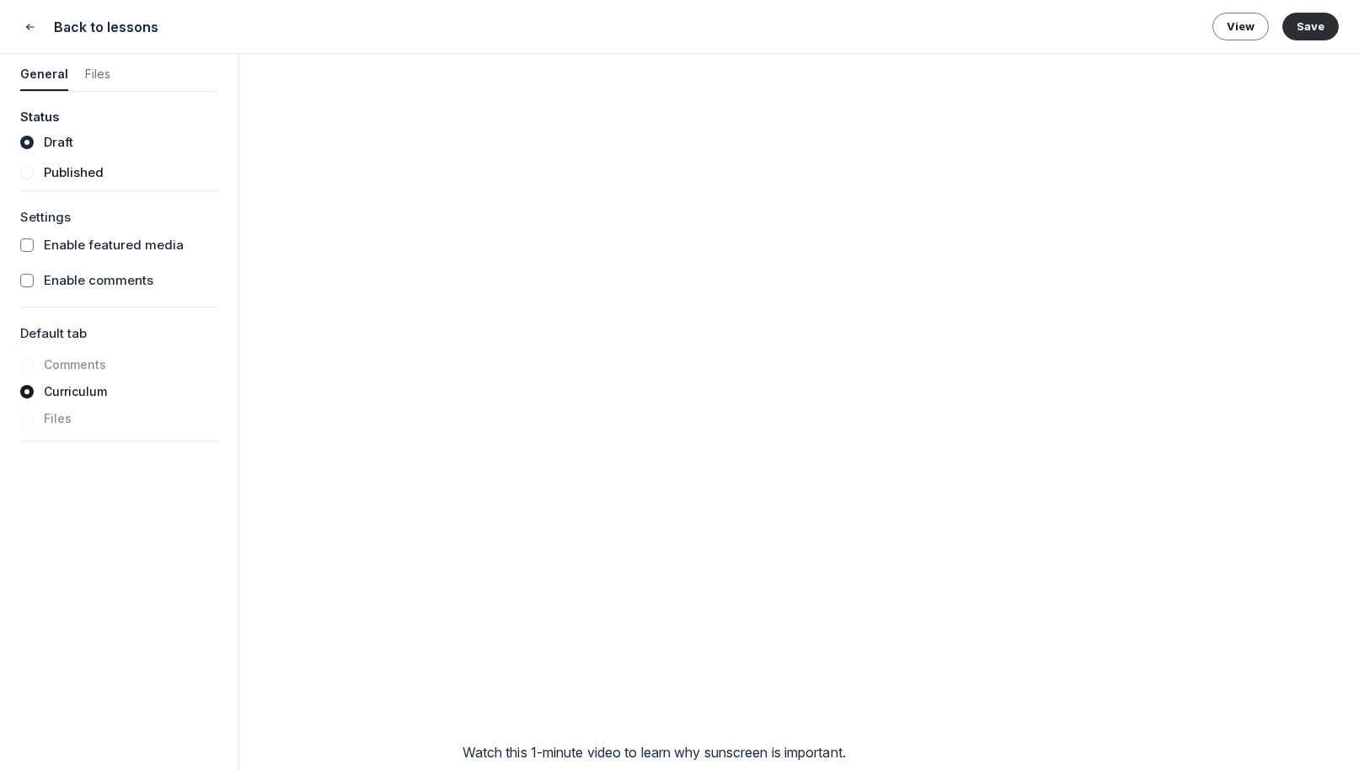
scroll to position [2895, 0]
drag, startPoint x: 490, startPoint y: 373, endPoint x: 1012, endPoint y: 371, distance: 521.3
drag, startPoint x: 604, startPoint y: 373, endPoint x: 620, endPoint y: 371, distance: 16.2
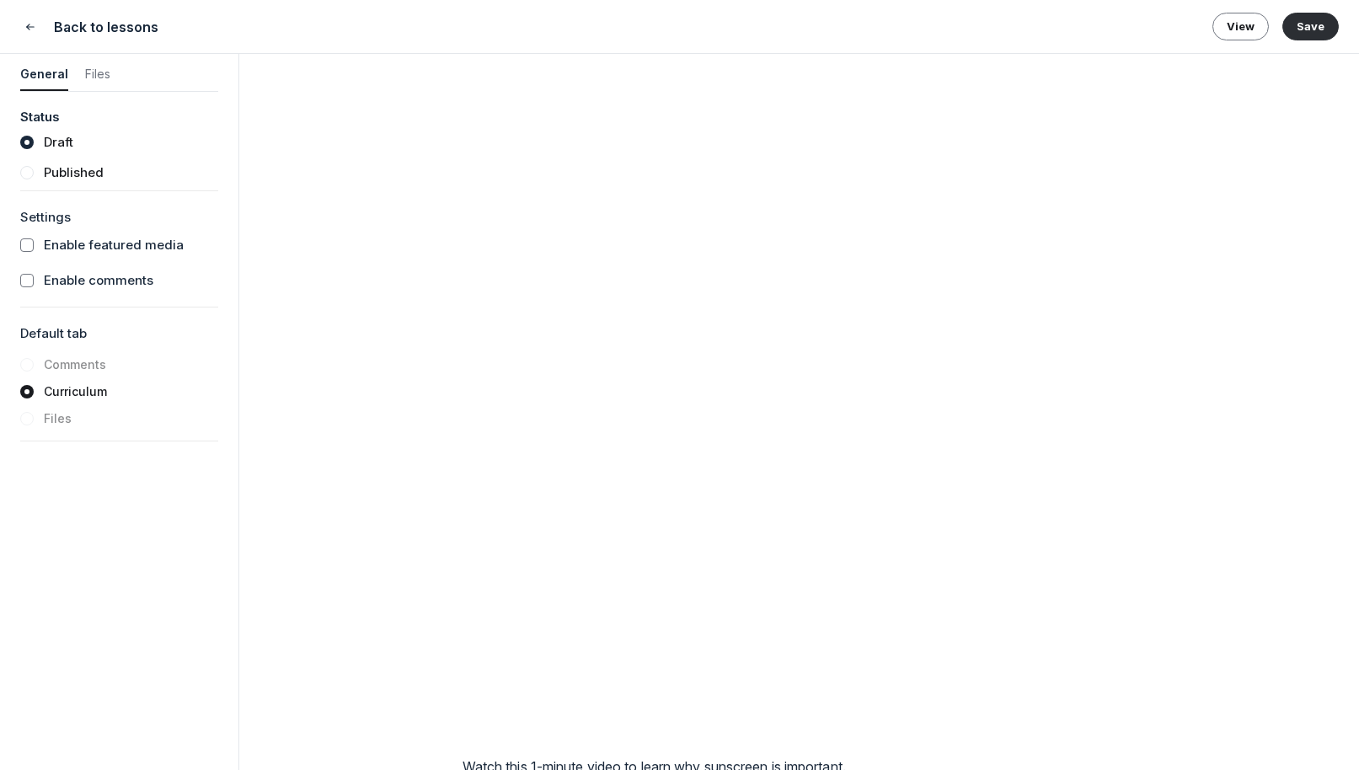
drag, startPoint x: 617, startPoint y: 494, endPoint x: 594, endPoint y: 512, distance: 28.8
drag, startPoint x: 829, startPoint y: 477, endPoint x: 1125, endPoint y: 482, distance: 296.5
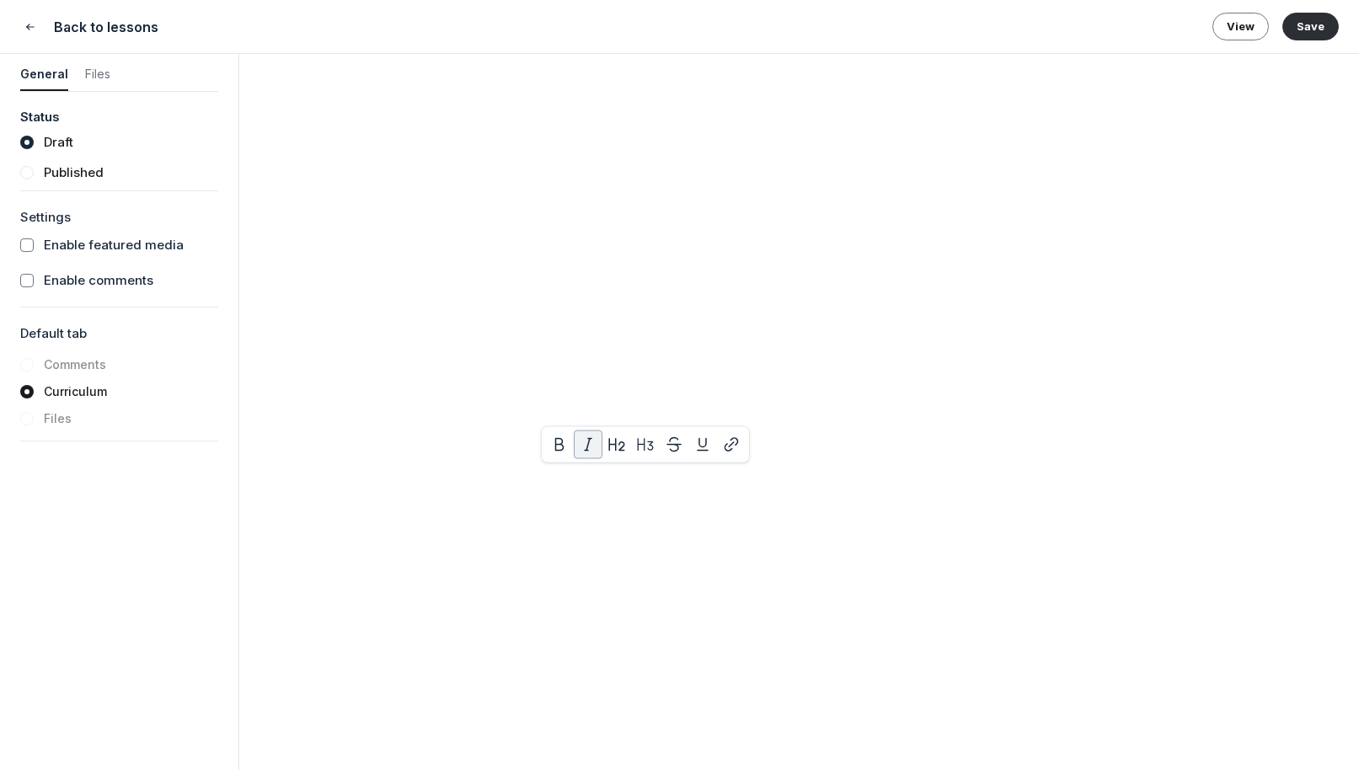
click at [1095, 21] on button "Save" at bounding box center [1310, 26] width 56 height 27
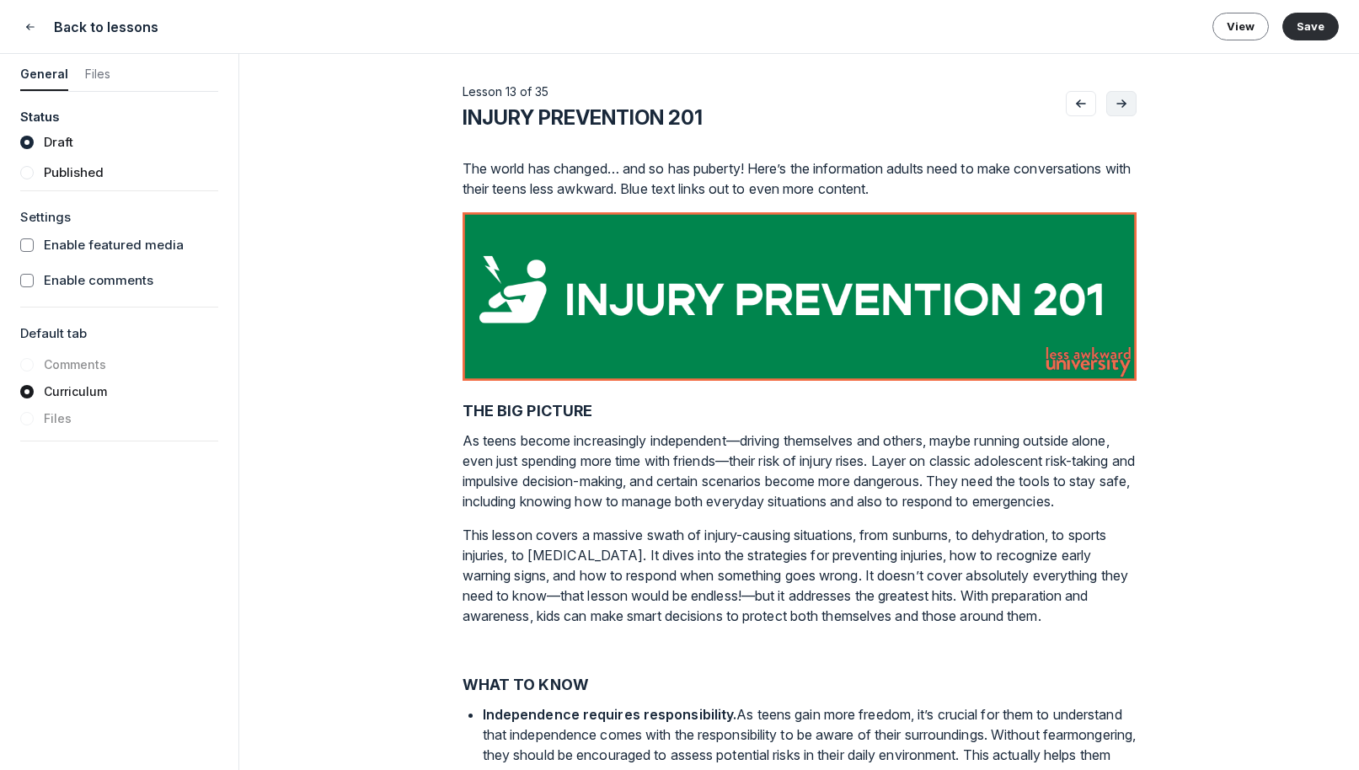
click at [1095, 107] on icon "Go to next lesson" at bounding box center [1121, 103] width 17 height 13
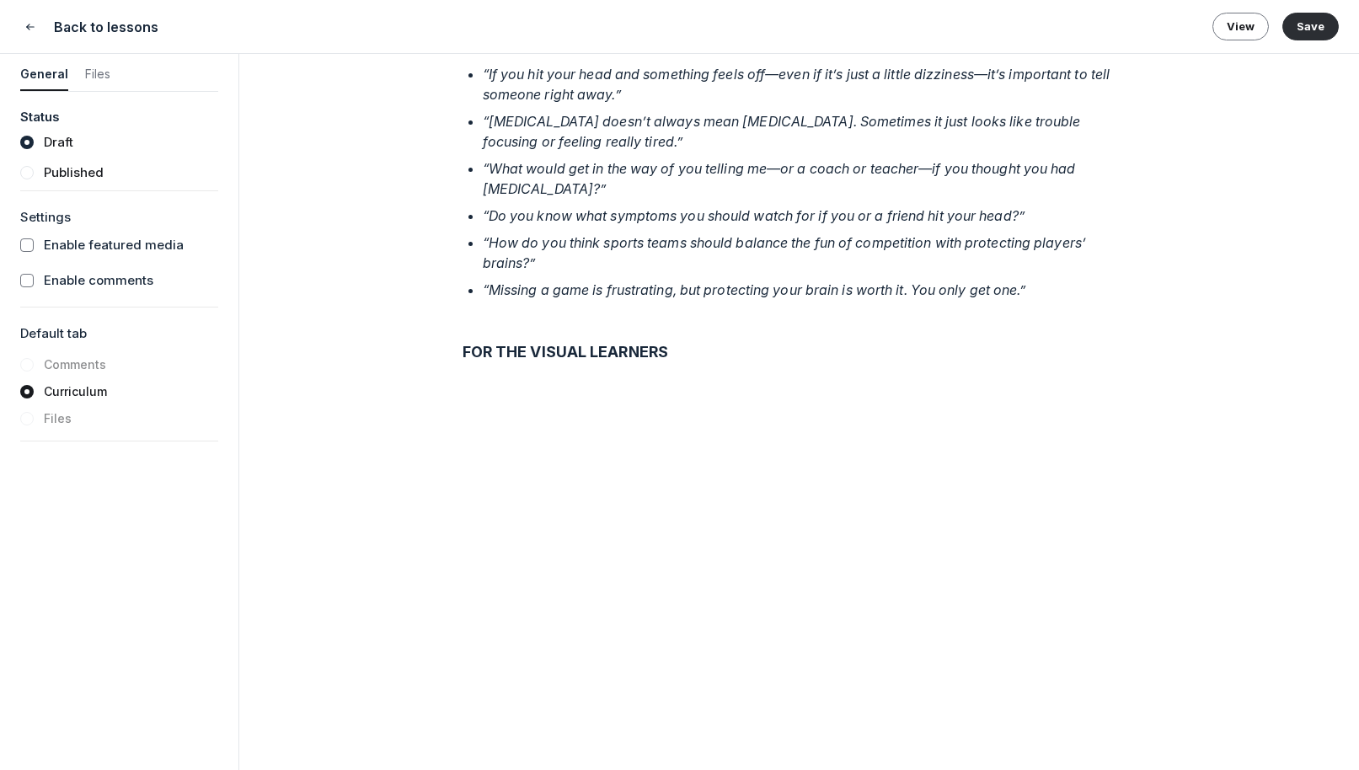
scroll to position [2491, 0]
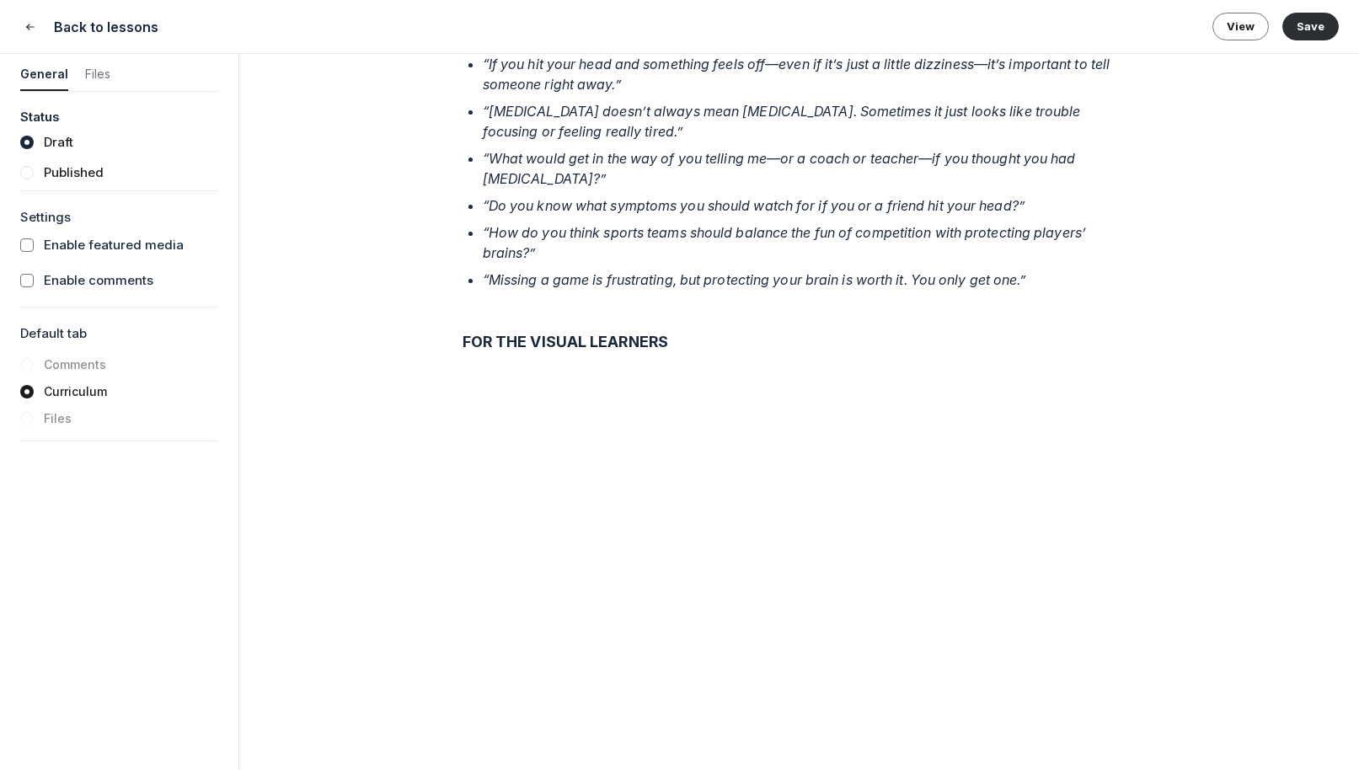
click at [483, 140] on em "“[MEDICAL_DATA] doesn’t always mean [MEDICAL_DATA]. Sometimes it just looks lik…" at bounding box center [783, 121] width 601 height 37
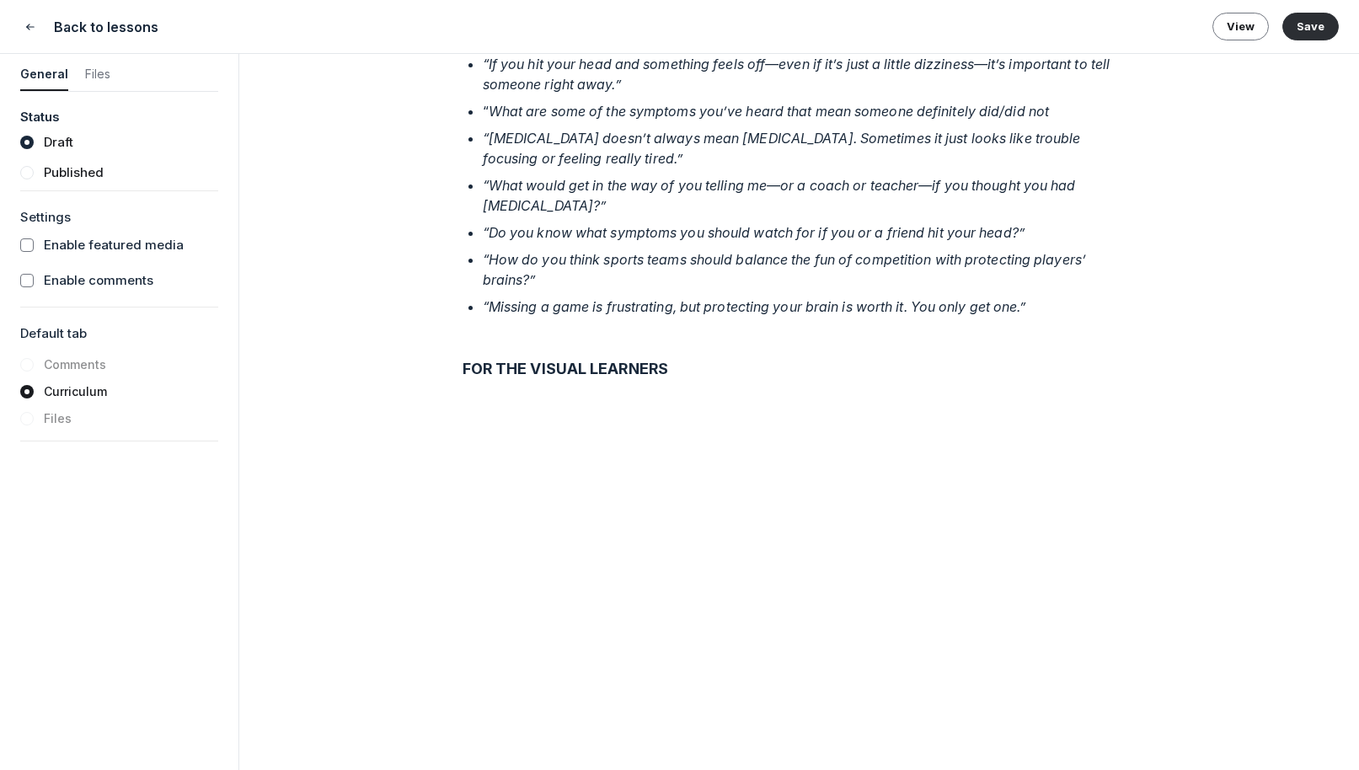
click at [1001, 120] on em "What are some of the symptoms you’ve heard that mean someone definitely did/did…" at bounding box center [768, 111] width 560 height 17
click at [1038, 120] on em "What are some of the symptoms you’ve heard that mean someone definitely does/di…" at bounding box center [773, 111] width 571 height 17
click at [1095, 121] on p "“ What are some of the symptoms you’ve heard that mean someone definitely does/…" at bounding box center [810, 111] width 654 height 20
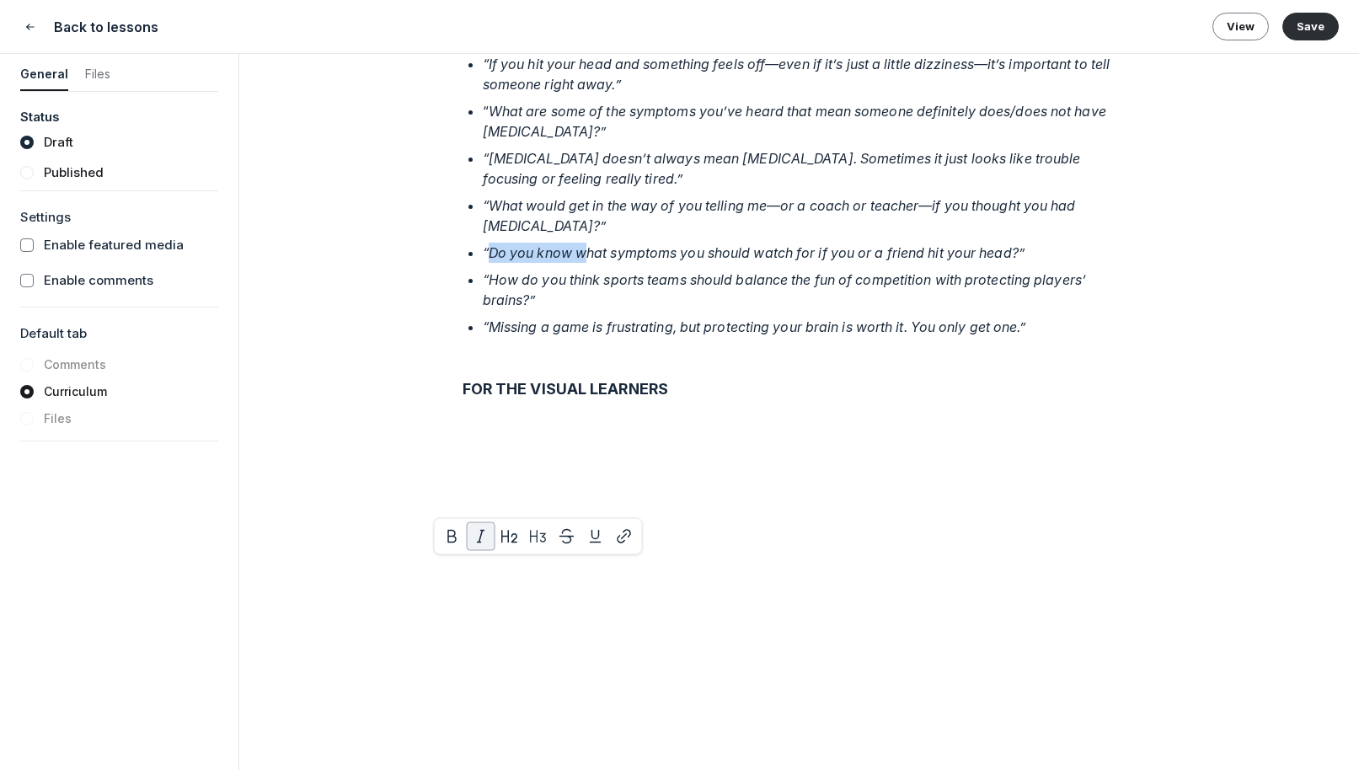
drag, startPoint x: 489, startPoint y: 571, endPoint x: 586, endPoint y: 574, distance: 96.9
click at [586, 261] on em "“Do you know what symptoms you should watch for if you or a friend hit your hea…" at bounding box center [754, 252] width 542 height 17
click at [529, 261] on em "“What symptoms you should watch for if you or a friend hit your head?”" at bounding box center [711, 252] width 457 height 17
click at [963, 261] on em "“What are symptoms you should watch for if you or a friend hit your head?”" at bounding box center [724, 252] width 482 height 17
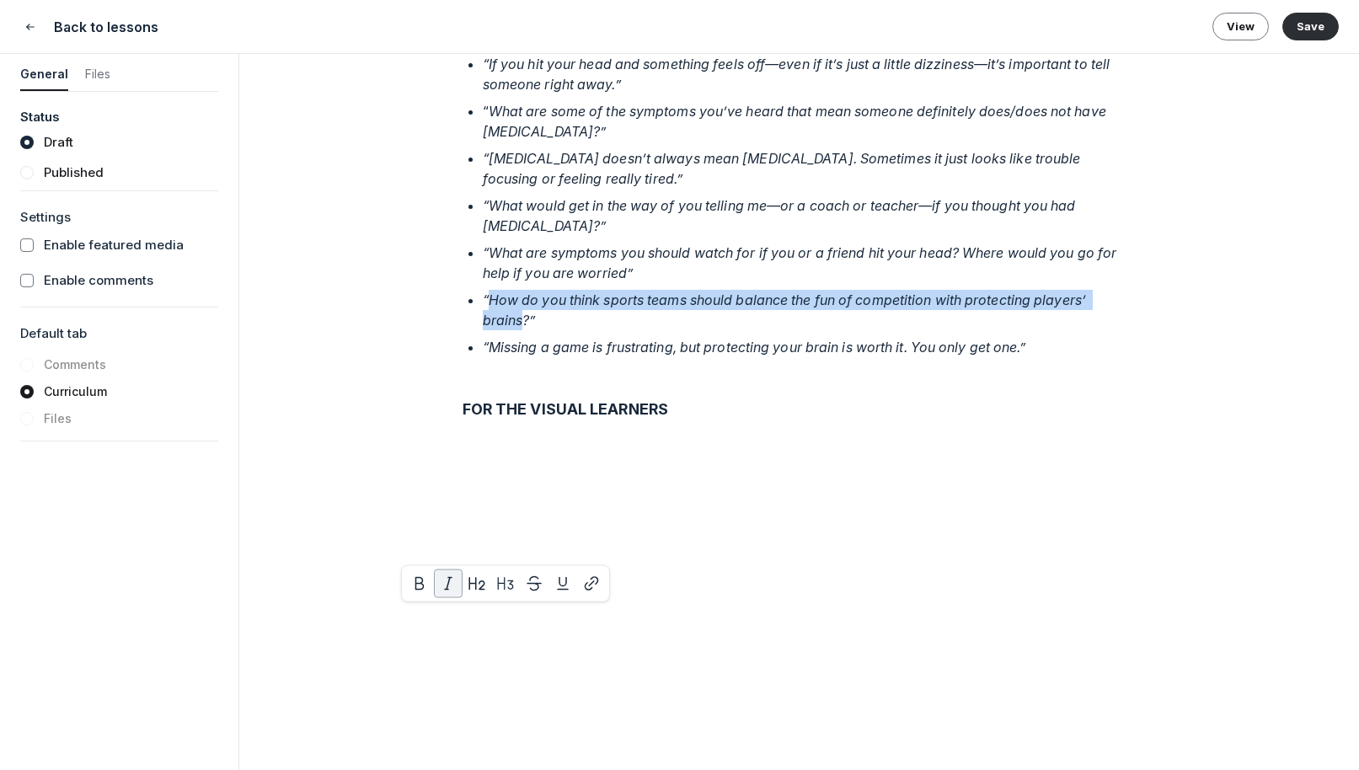
drag, startPoint x: 488, startPoint y: 617, endPoint x: 524, endPoint y: 632, distance: 39.3
click at [524, 328] on em "“How do you think sports teams should balance the fun of competition with prote…" at bounding box center [786, 309] width 606 height 37
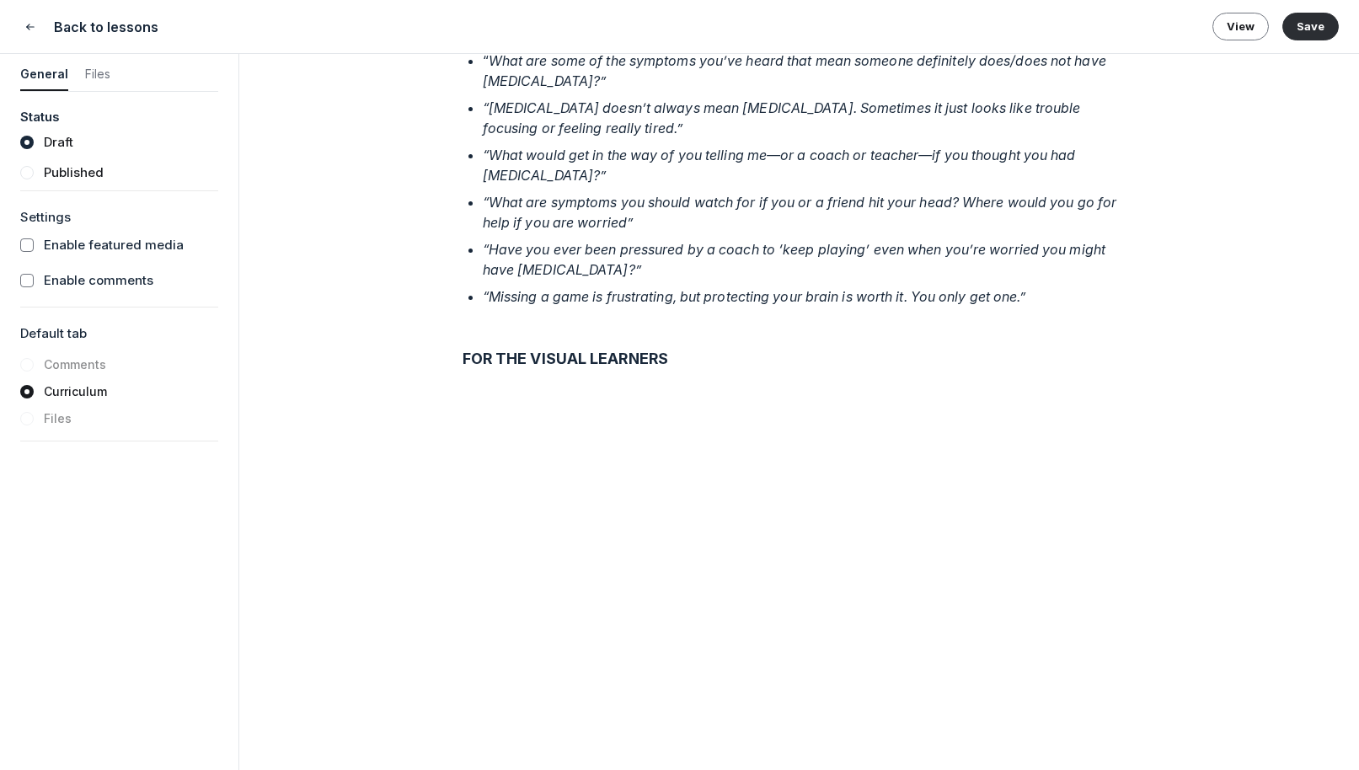
scroll to position [2543, 0]
drag, startPoint x: 921, startPoint y: 373, endPoint x: 975, endPoint y: 373, distance: 53.9
click at [975, 88] on em "What are some of the symptoms you’ve heard that mean someone definitely does/do…" at bounding box center [796, 69] width 627 height 37
drag, startPoint x: 948, startPoint y: 370, endPoint x: 976, endPoint y: 373, distance: 28.0
click at [976, 88] on em "What are some of the symptoms you’ve heard that mean someone has does/does not …" at bounding box center [778, 69] width 591 height 37
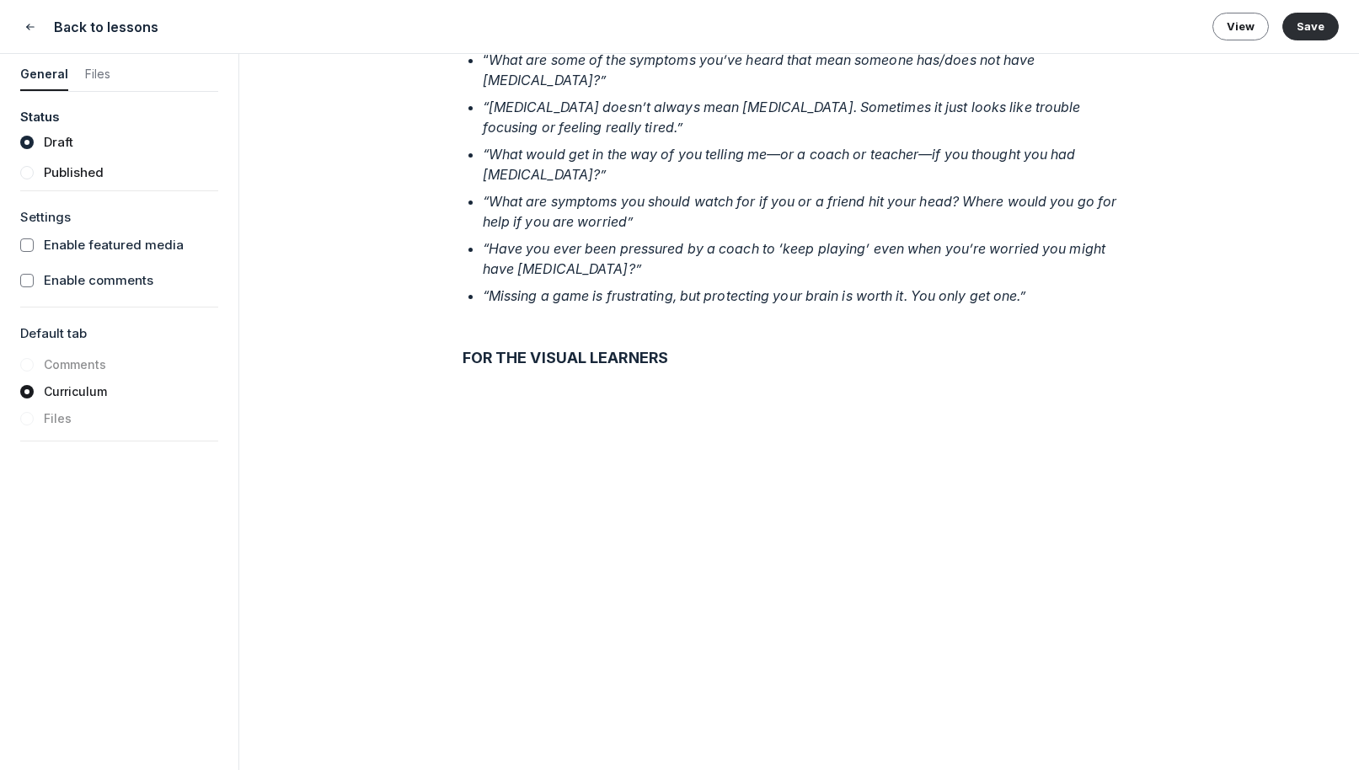
click at [485, 136] on em "“[MEDICAL_DATA] doesn’t always mean [MEDICAL_DATA]. Sometimes it just looks lik…" at bounding box center [783, 117] width 601 height 37
click at [487, 136] on em "“[MEDICAL_DATA] doesn’t always mean [MEDICAL_DATA]. Sometimes it just looks lik…" at bounding box center [783, 117] width 601 height 37
click at [490, 136] on em "“[MEDICAL_DATA] doesn’t always mean [MEDICAL_DATA]. Sometimes it just looks lik…" at bounding box center [783, 117] width 601 height 37
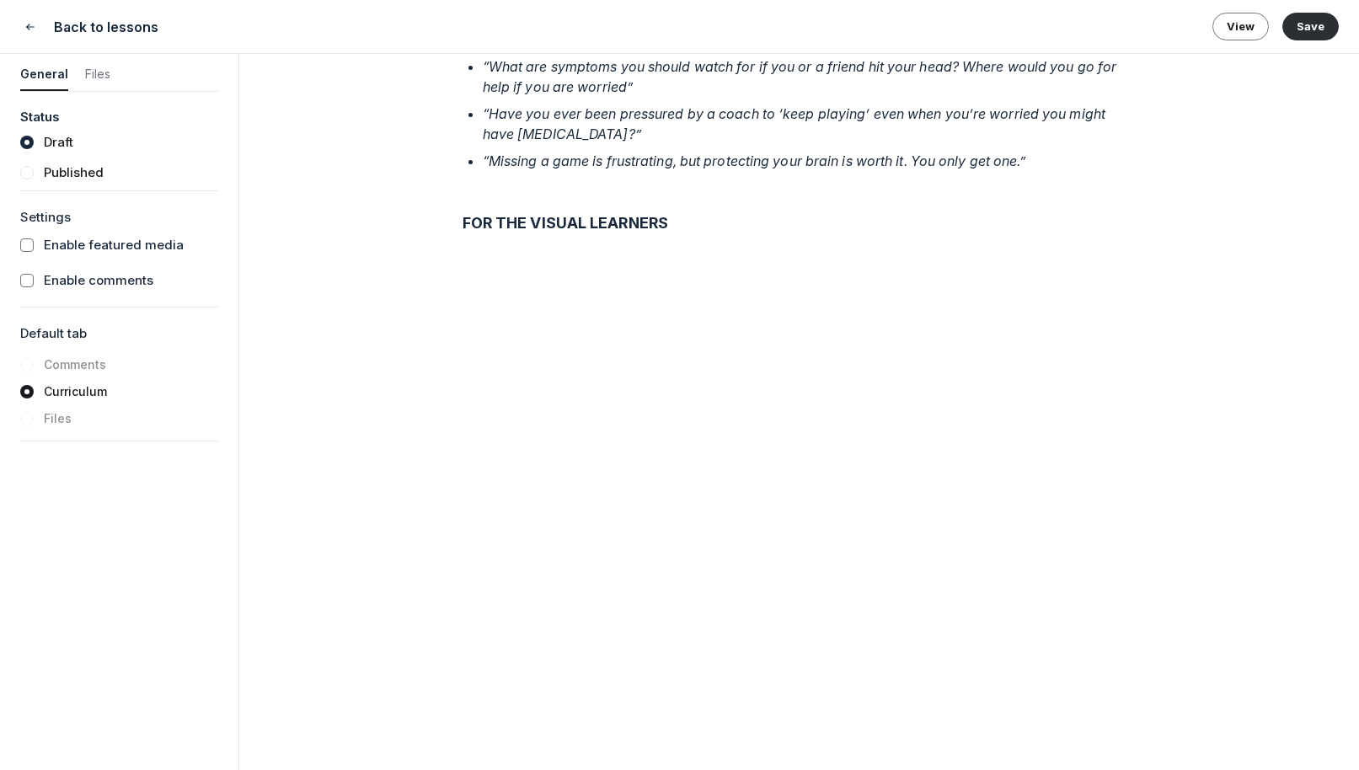
scroll to position [2679, 0]
click at [1095, 24] on button "Save" at bounding box center [1310, 26] width 56 height 27
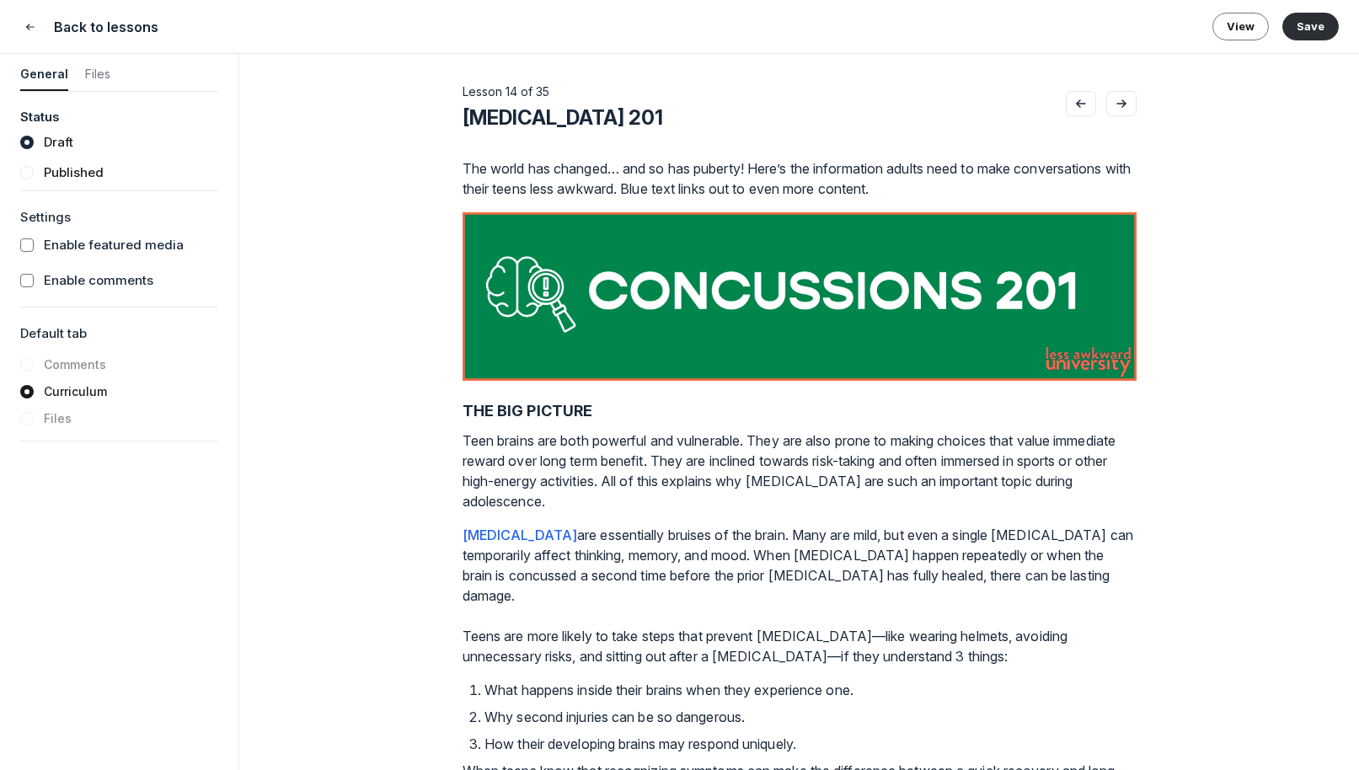
scroll to position [5, 0]
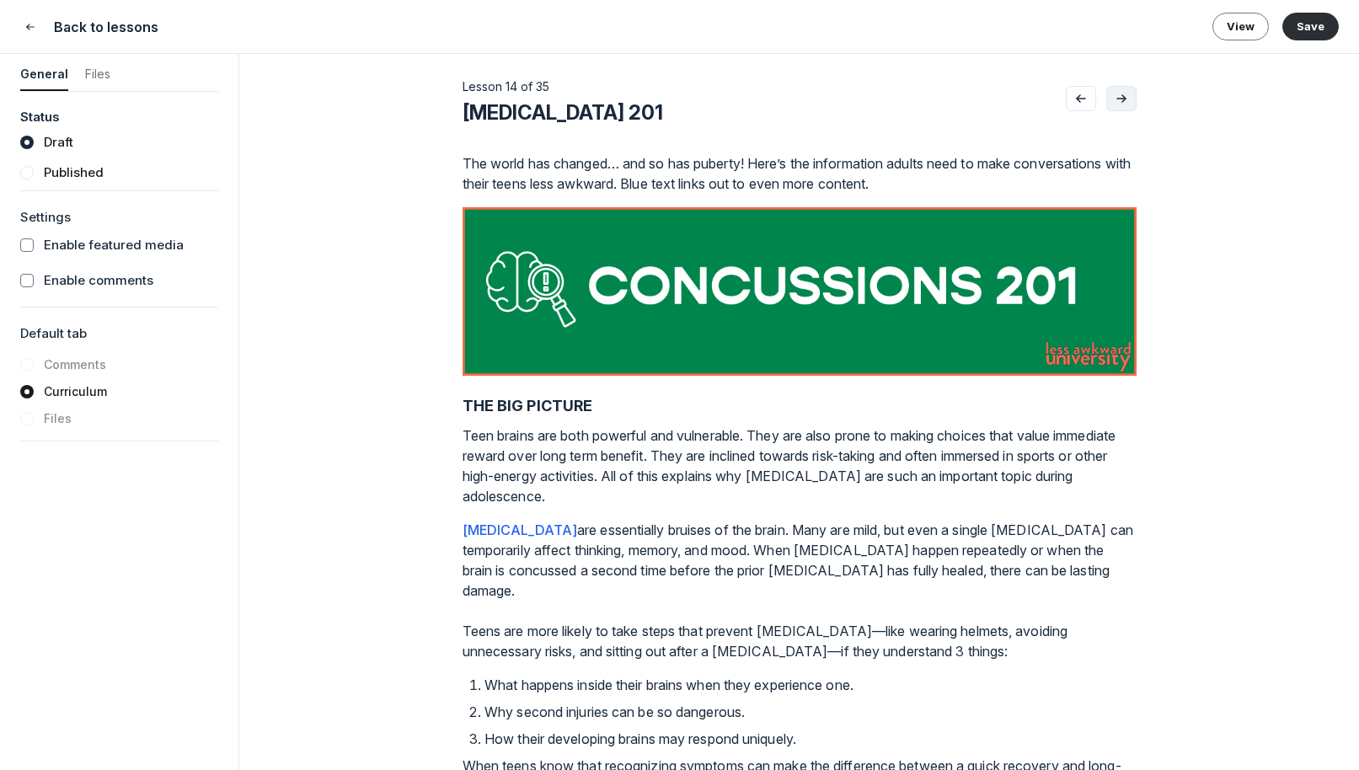
click at [1095, 89] on button "Go to next lesson" at bounding box center [1121, 98] width 30 height 25
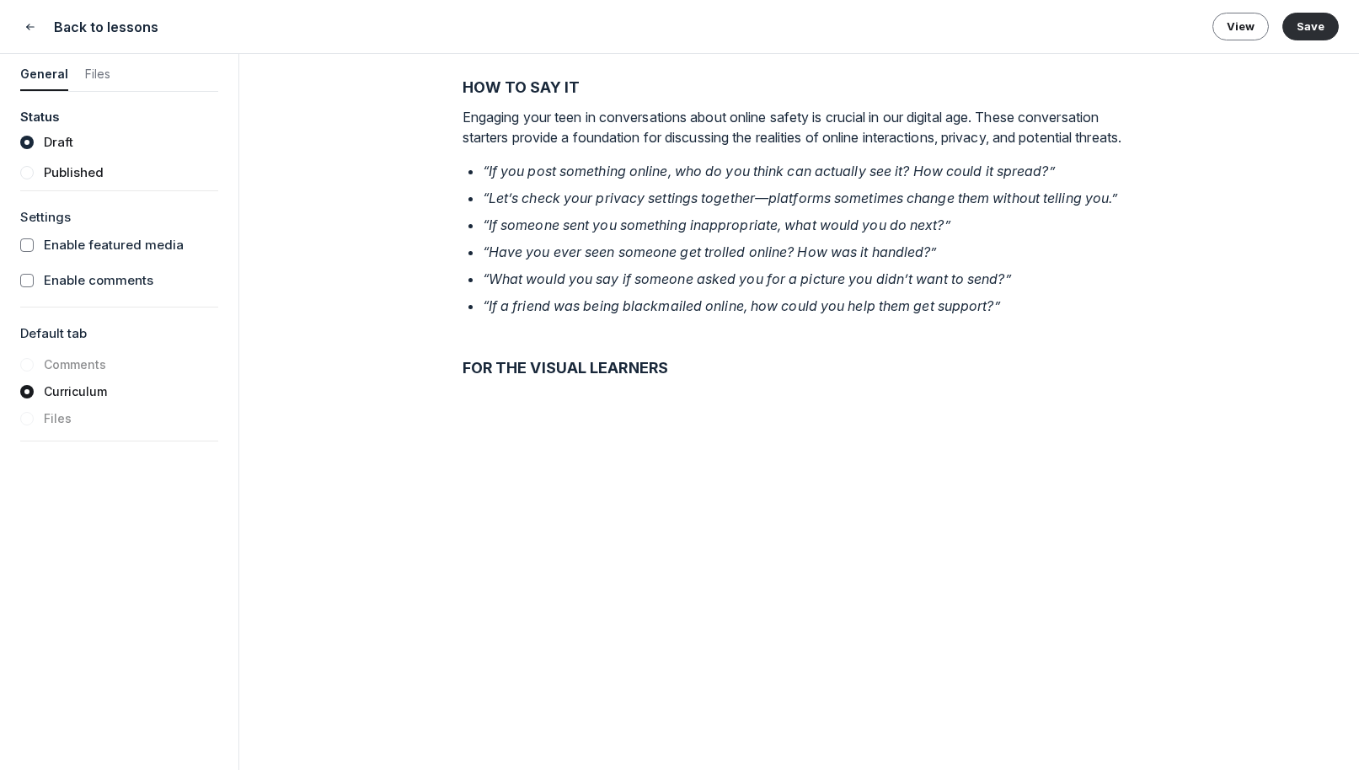
scroll to position [2523, 0]
drag, startPoint x: 622, startPoint y: 519, endPoint x: 777, endPoint y: 514, distance: 155.1
click at [777, 232] on em "“If someone sent you something inappropriate, what would you do next?”" at bounding box center [716, 224] width 467 height 17
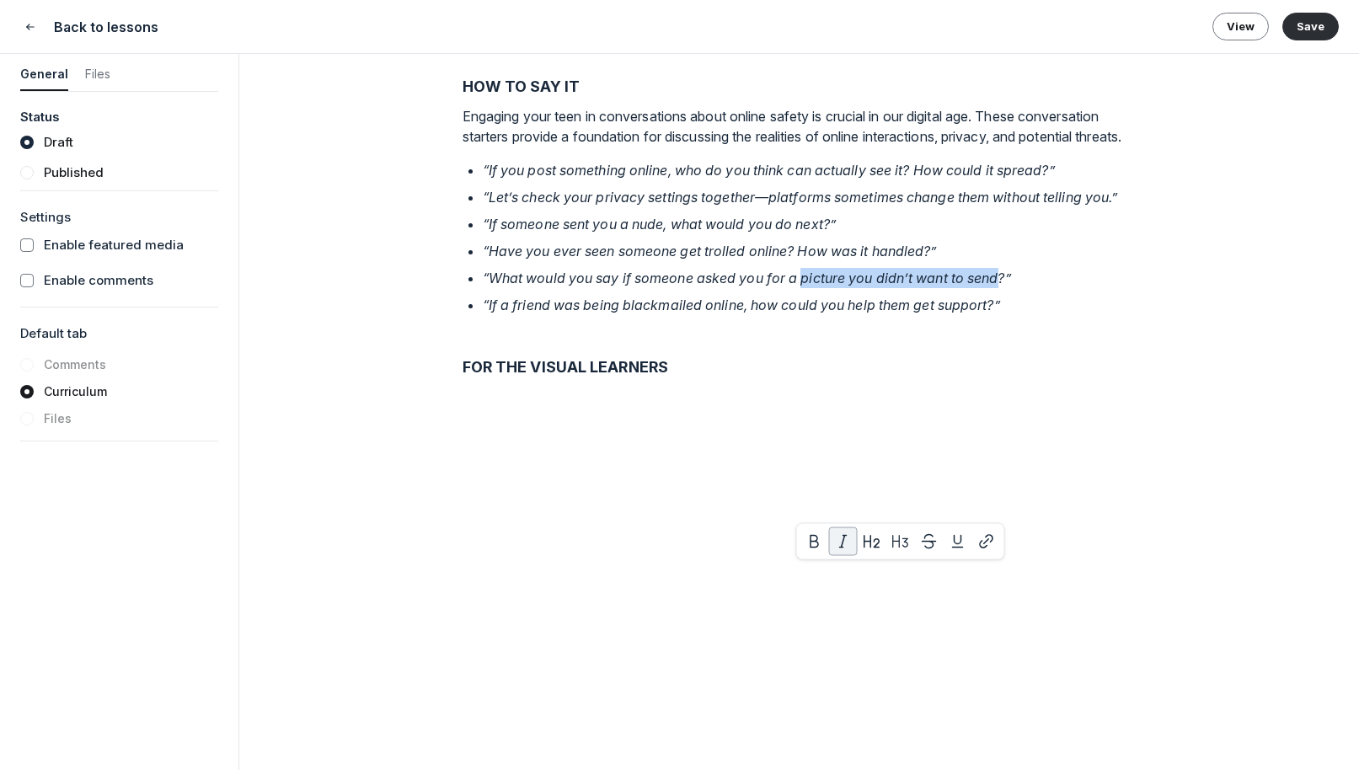
drag, startPoint x: 800, startPoint y: 574, endPoint x: 998, endPoint y: 569, distance: 198.0
click at [998, 286] on em "“What would you say if someone asked you for a picture you didn’t want to send?”" at bounding box center [747, 278] width 528 height 17
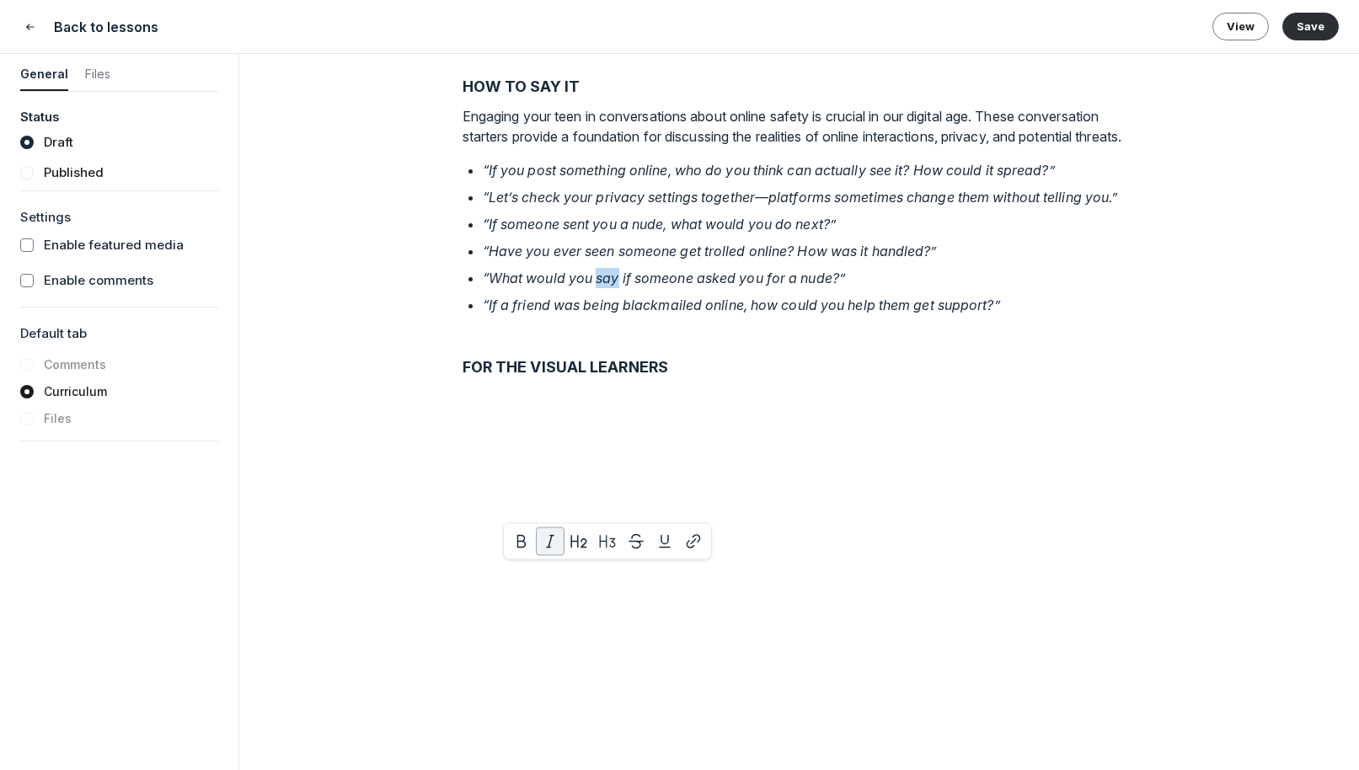
drag, startPoint x: 598, startPoint y: 569, endPoint x: 616, endPoint y: 570, distance: 17.8
click at [616, 286] on em "“What would you say if someone asked you for a nude?”" at bounding box center [664, 278] width 362 height 17
drag, startPoint x: 623, startPoint y: 520, endPoint x: 666, endPoint y: 521, distance: 43.0
click at [666, 232] on em "“If someone sent you a nude, what would you do next?”" at bounding box center [659, 224] width 353 height 17
click at [974, 261] on p "“Have you ever seen someone get trolled online? How was it handled?”" at bounding box center [810, 251] width 654 height 20
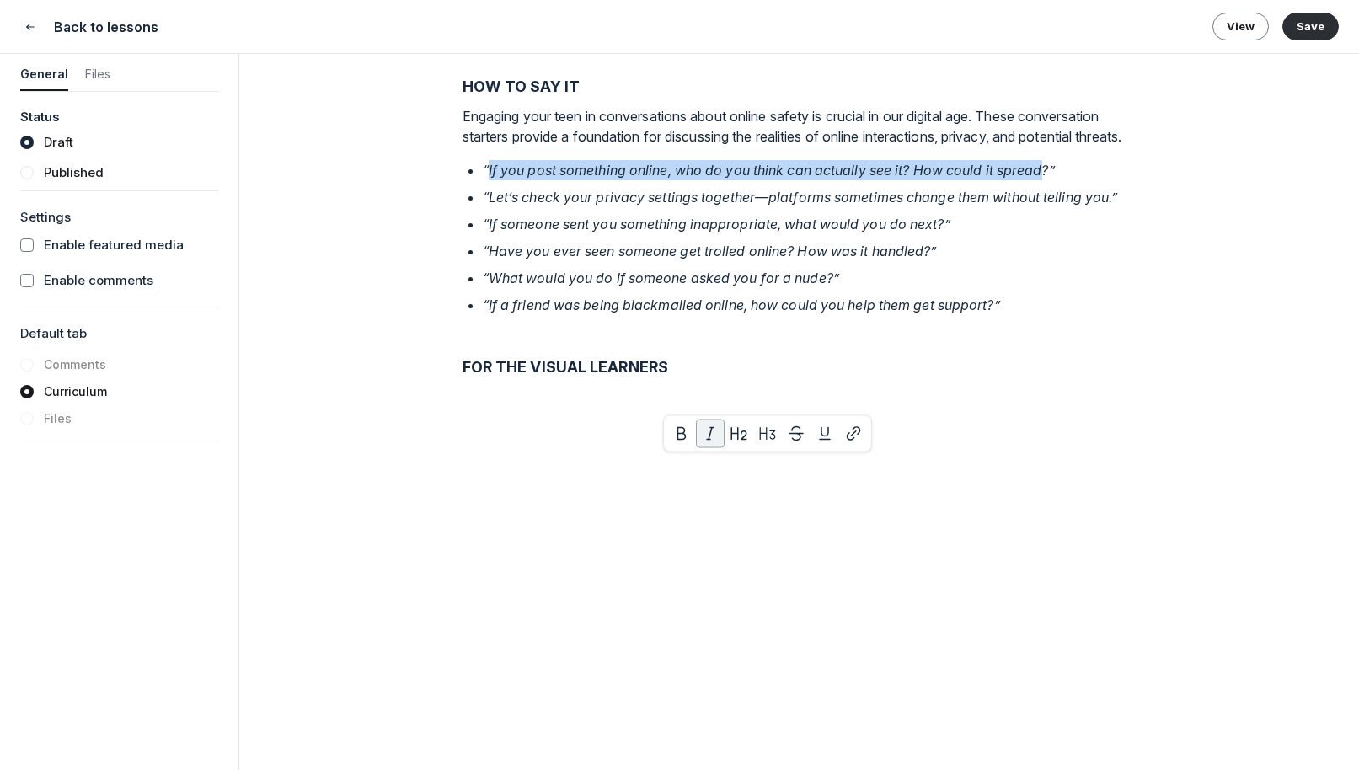
drag, startPoint x: 490, startPoint y: 465, endPoint x: 1047, endPoint y: 465, distance: 556.7
click at [1047, 179] on em "“If you post something online, who do you think can actually see it? How could …" at bounding box center [769, 170] width 572 height 17
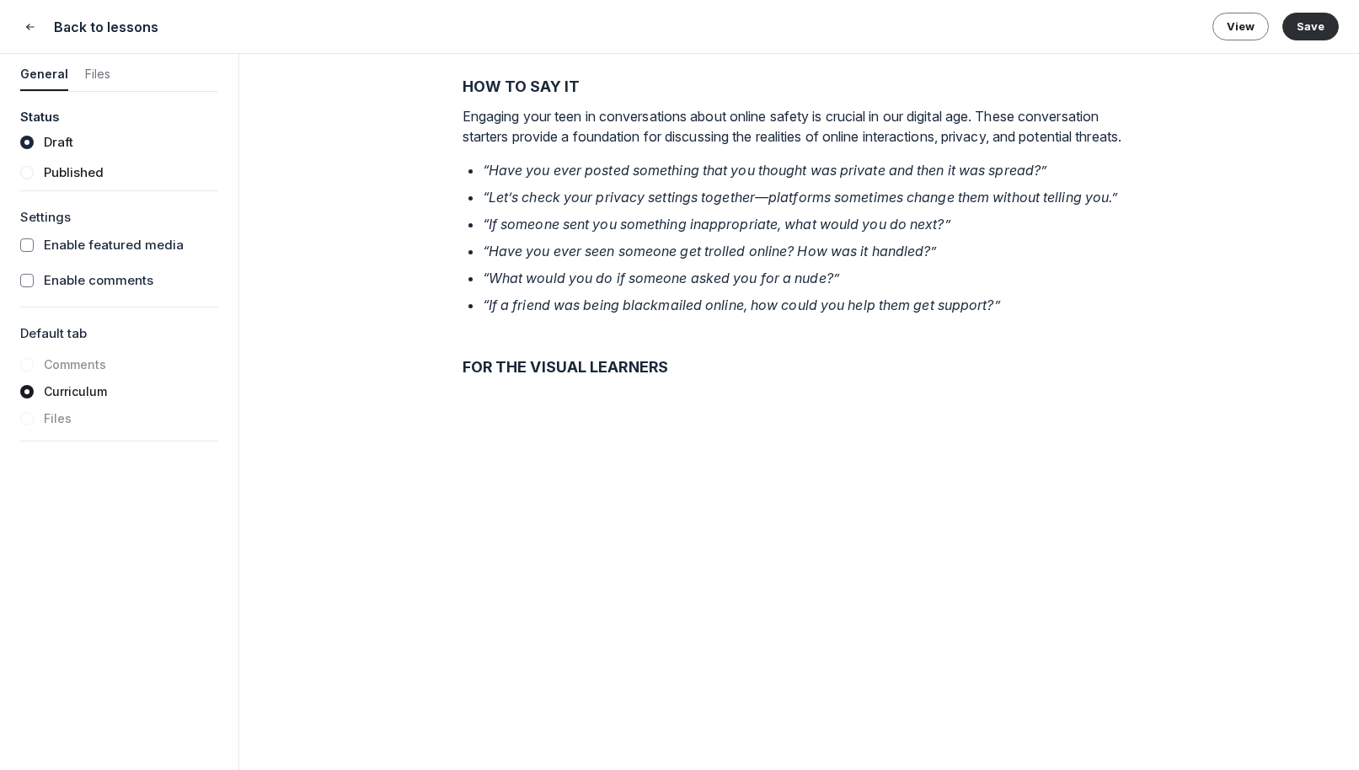
click at [484, 206] on em "“Let’s check your privacy settings together—platforms sometimes change them wit…" at bounding box center [800, 197] width 635 height 17
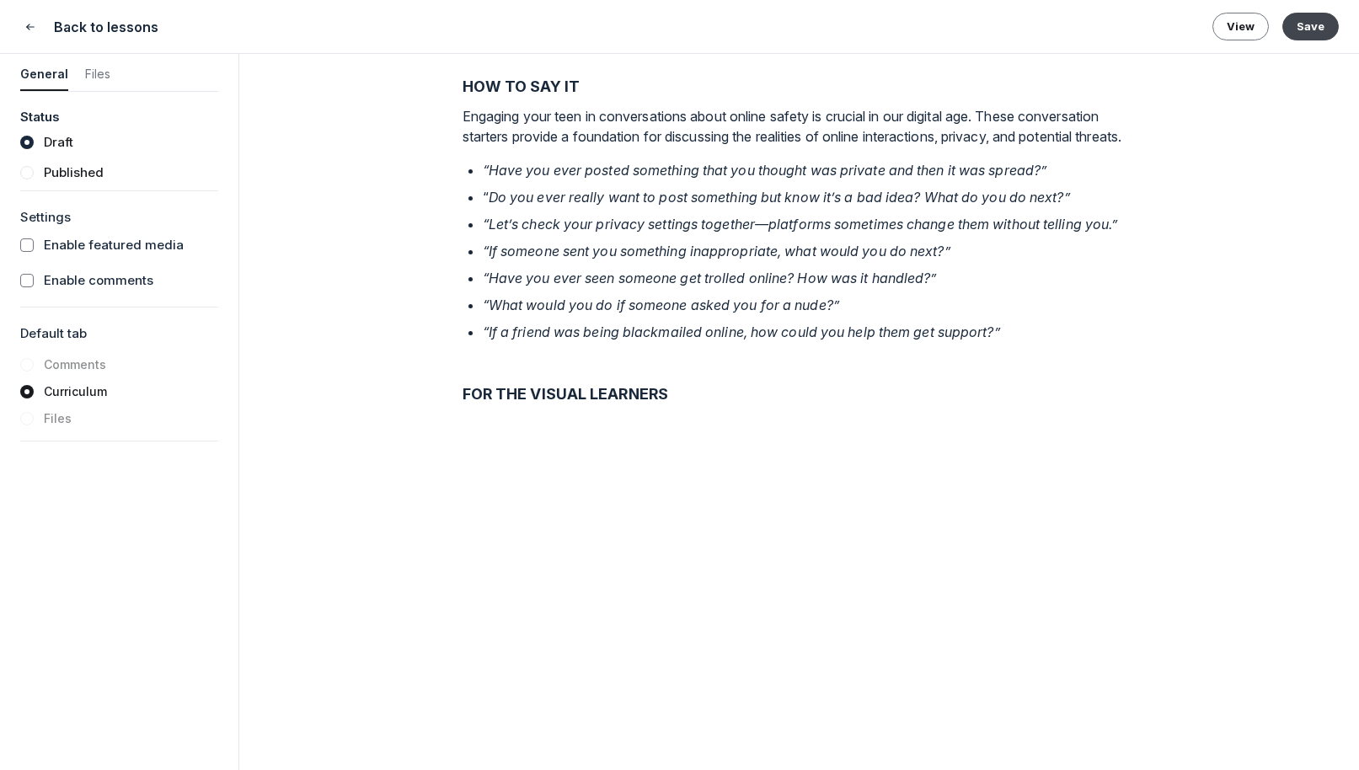
click at [1095, 25] on button "Save" at bounding box center [1310, 26] width 56 height 27
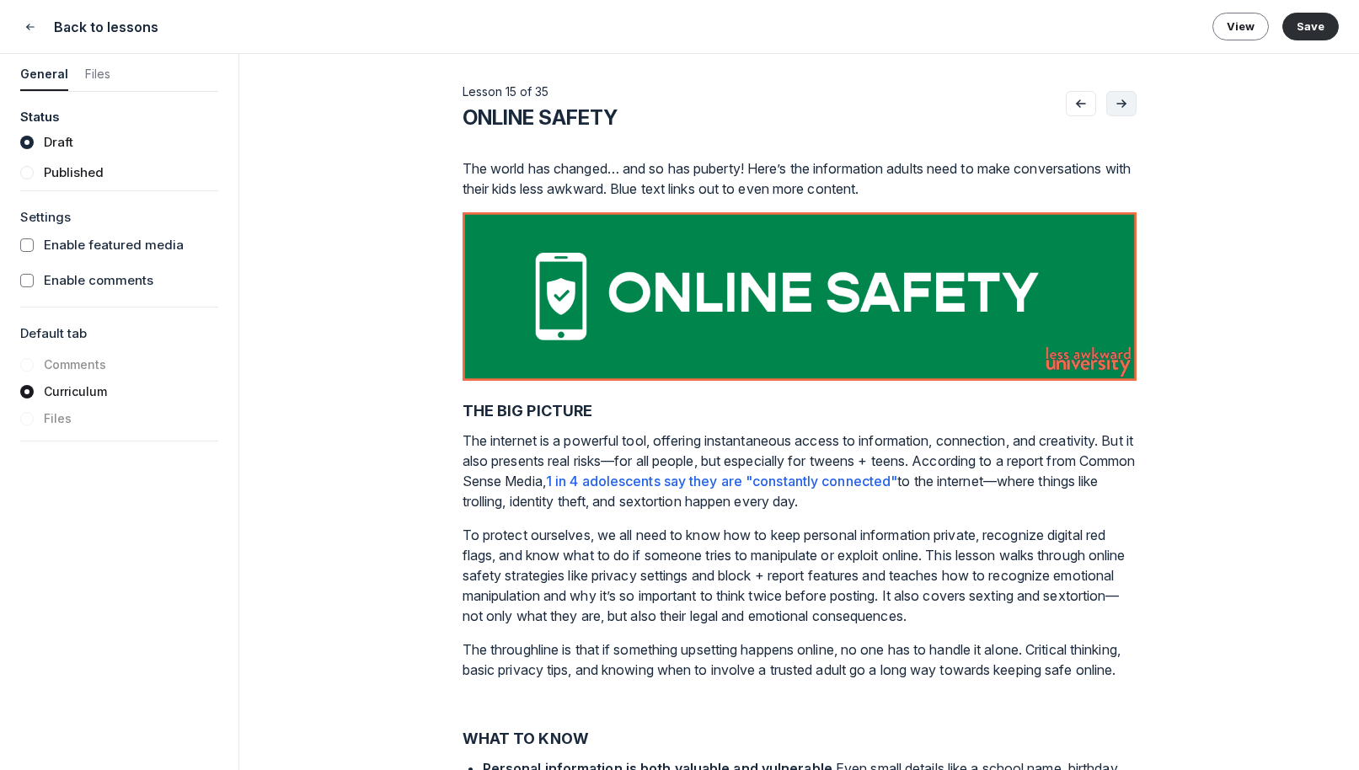
click at [1095, 99] on icon "Go to next lesson" at bounding box center [1121, 103] width 17 height 13
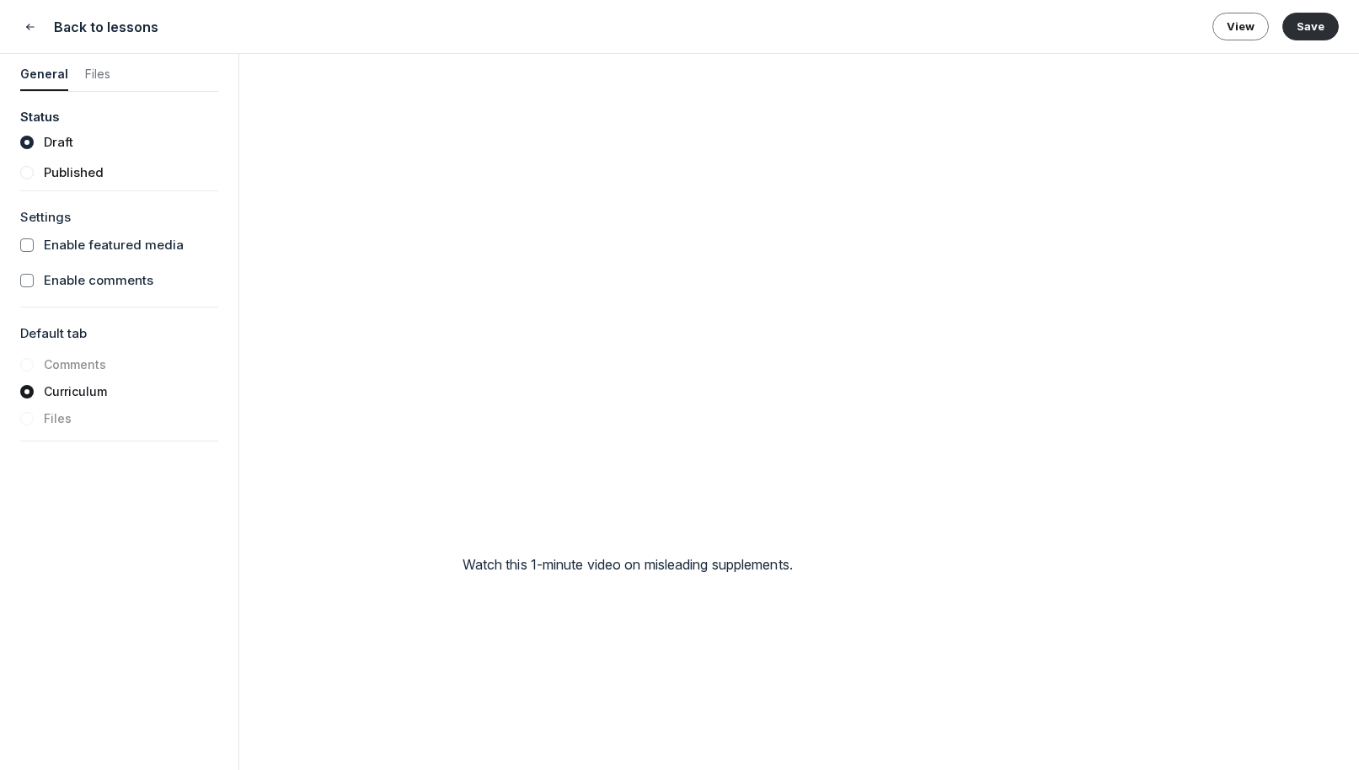
scroll to position [2735, 0]
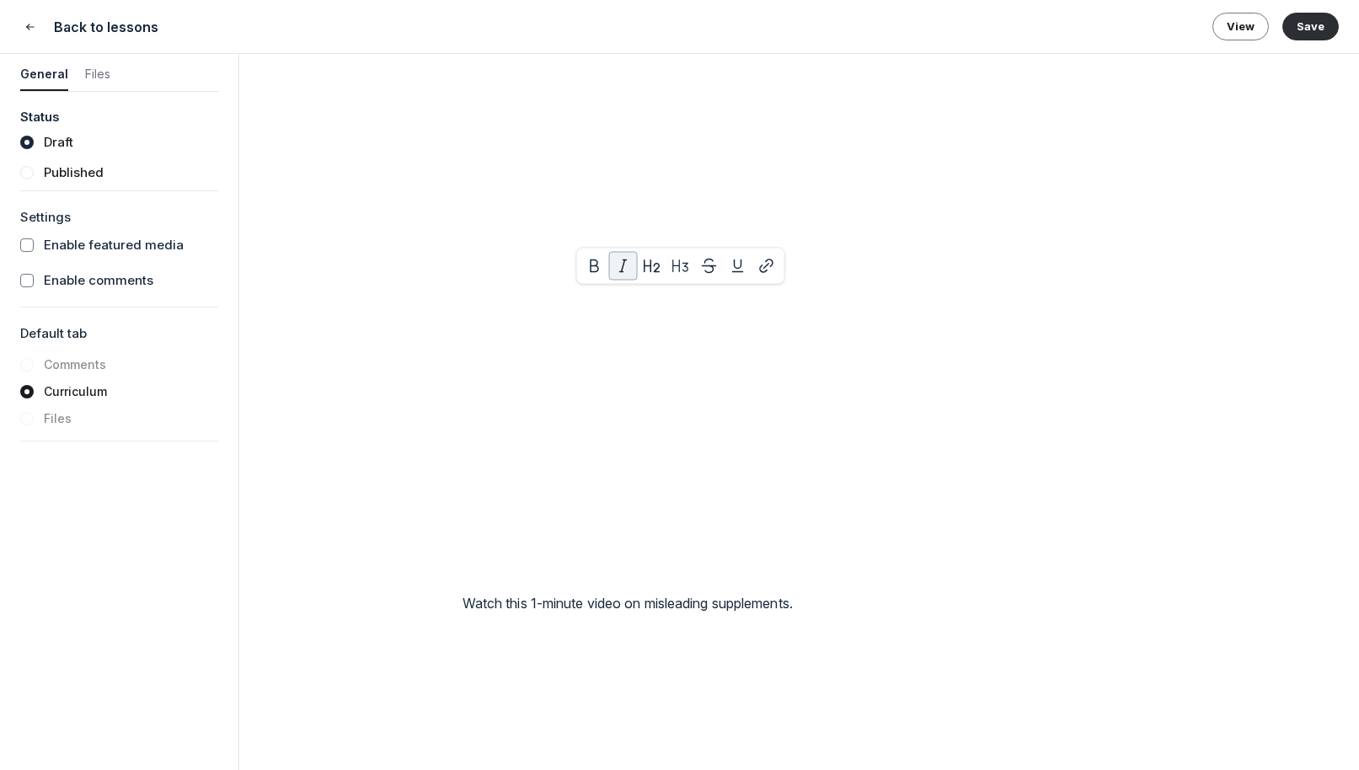
drag, startPoint x: 563, startPoint y: 298, endPoint x: 800, endPoint y: 323, distance: 237.9
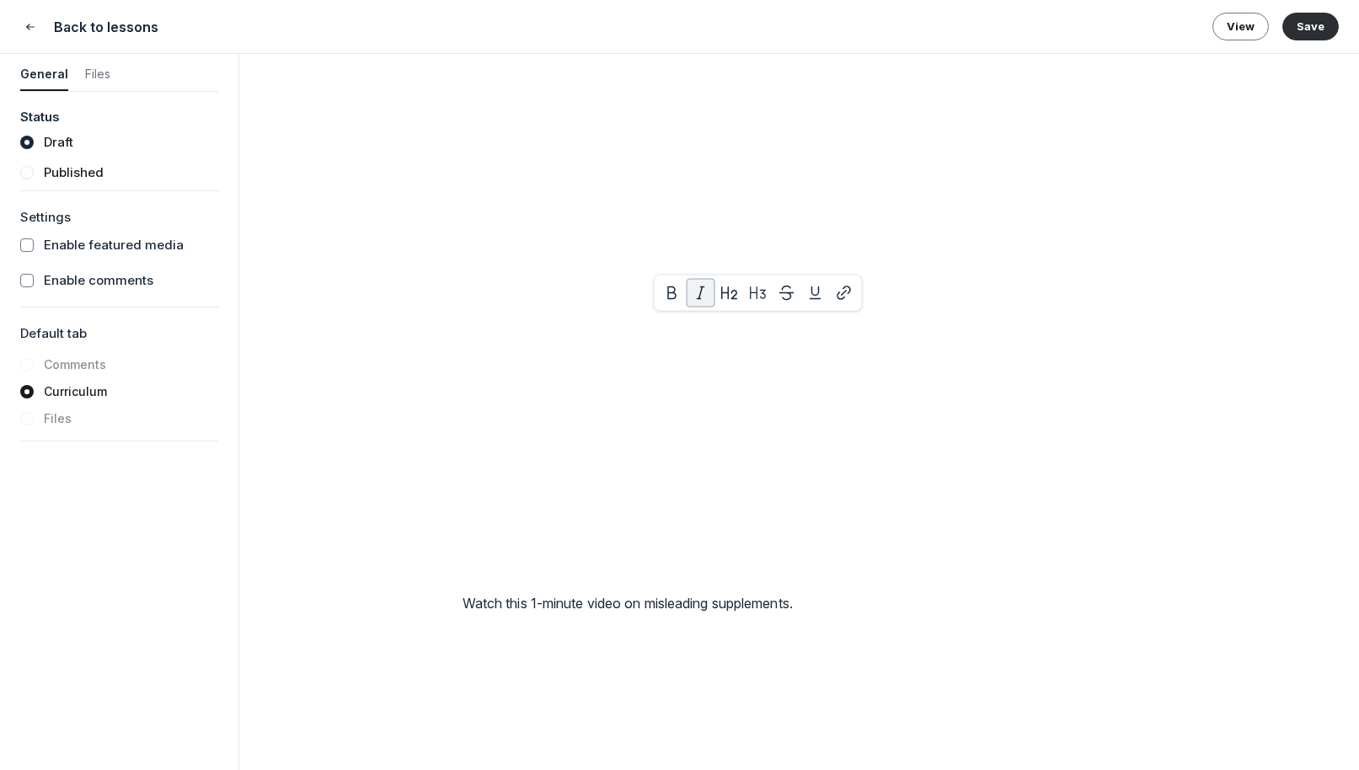
drag, startPoint x: 964, startPoint y: 325, endPoint x: 539, endPoint y: 363, distance: 426.2
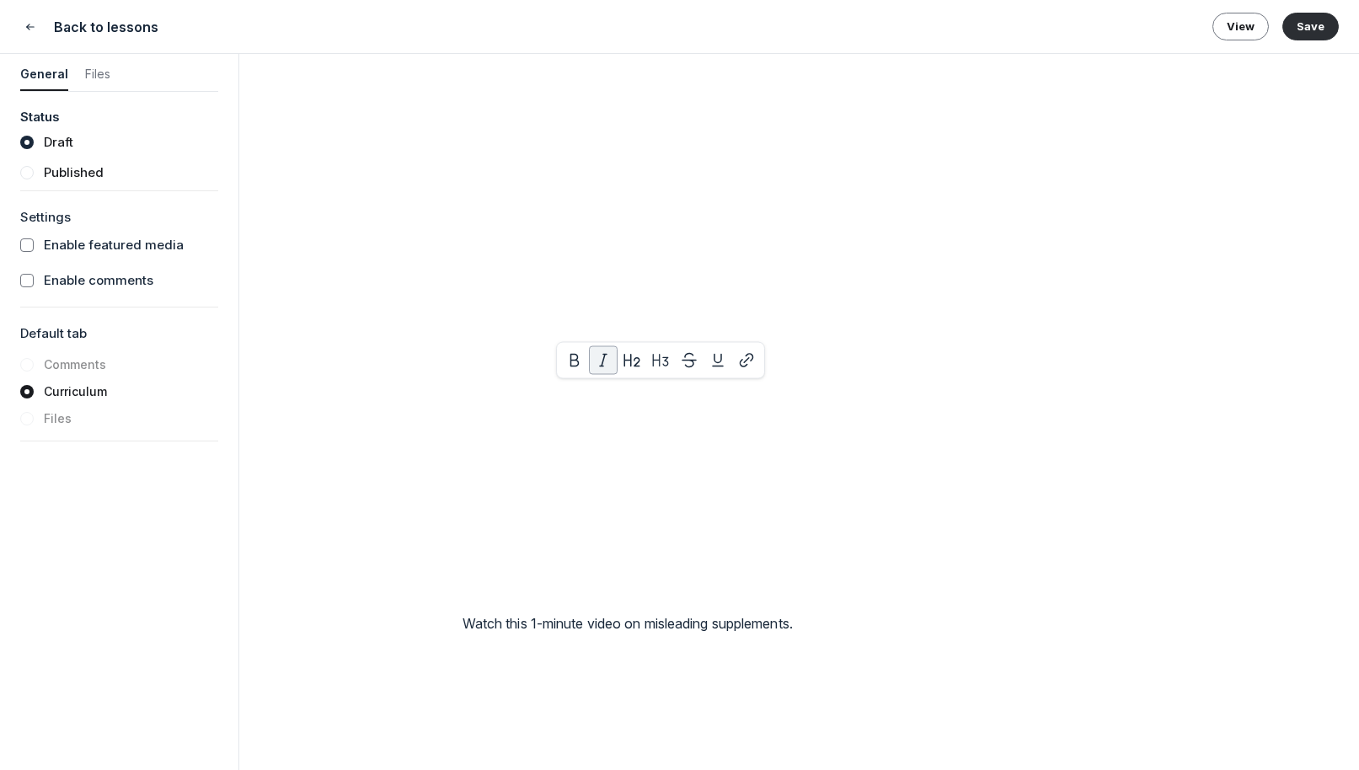
drag, startPoint x: 685, startPoint y: 395, endPoint x: 638, endPoint y: 408, distance: 48.2
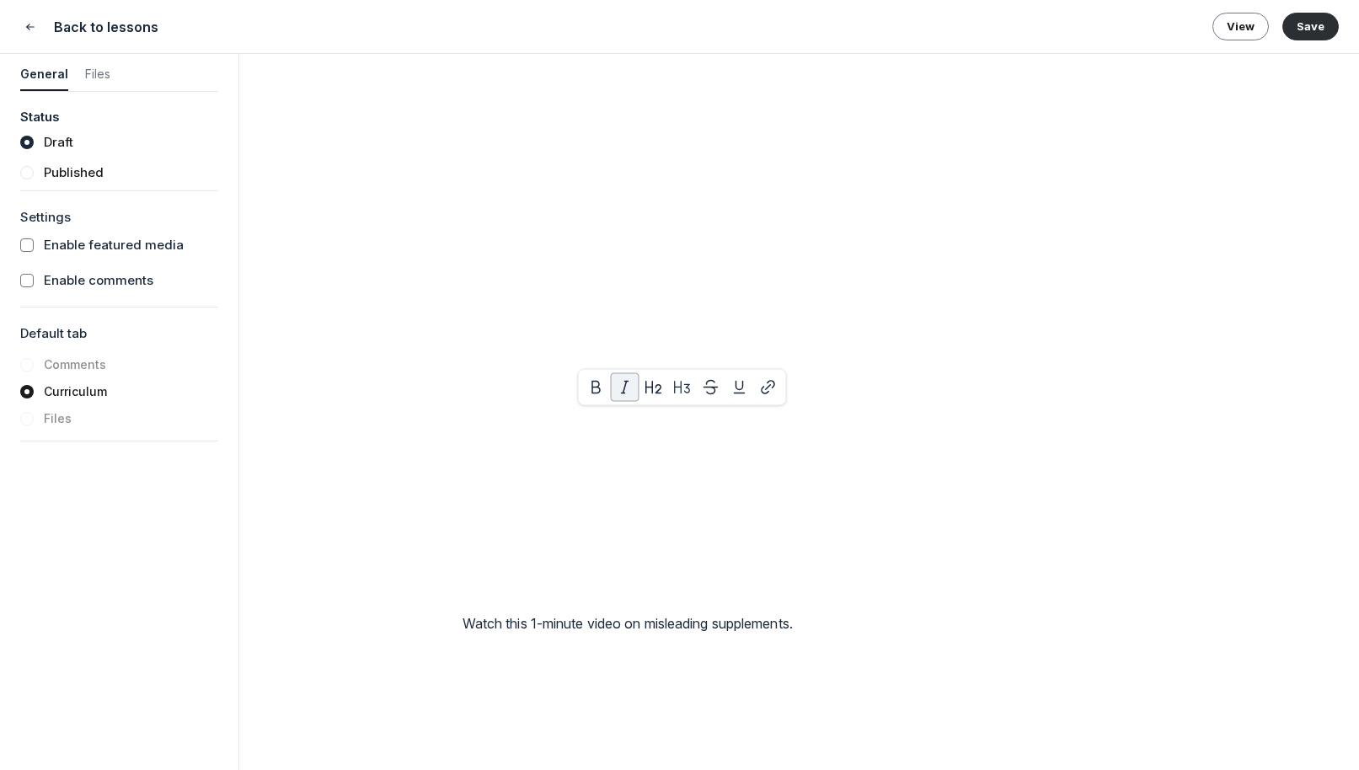
drag, startPoint x: 515, startPoint y: 421, endPoint x: 852, endPoint y: 427, distance: 336.9
drag, startPoint x: 797, startPoint y: 467, endPoint x: 848, endPoint y: 462, distance: 51.7
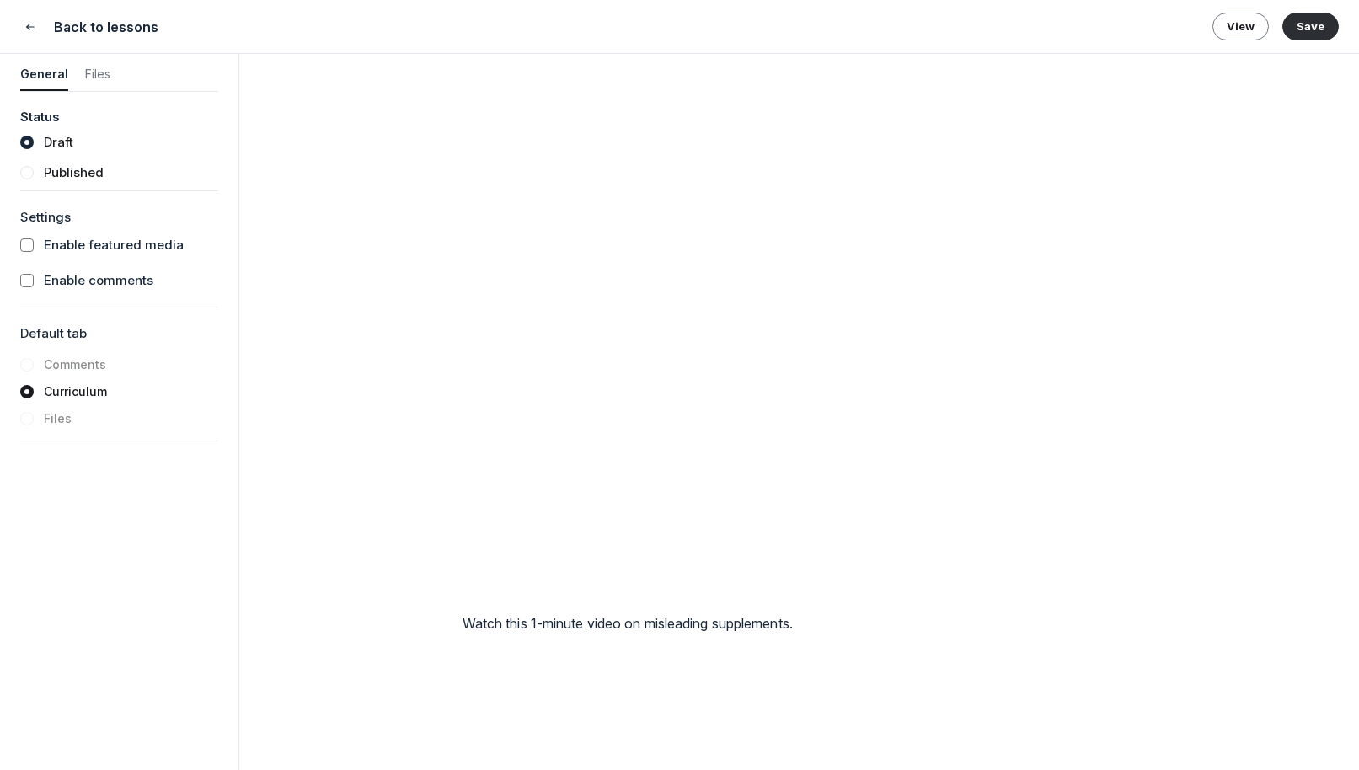
click at [1095, 26] on button "Save" at bounding box center [1310, 26] width 56 height 27
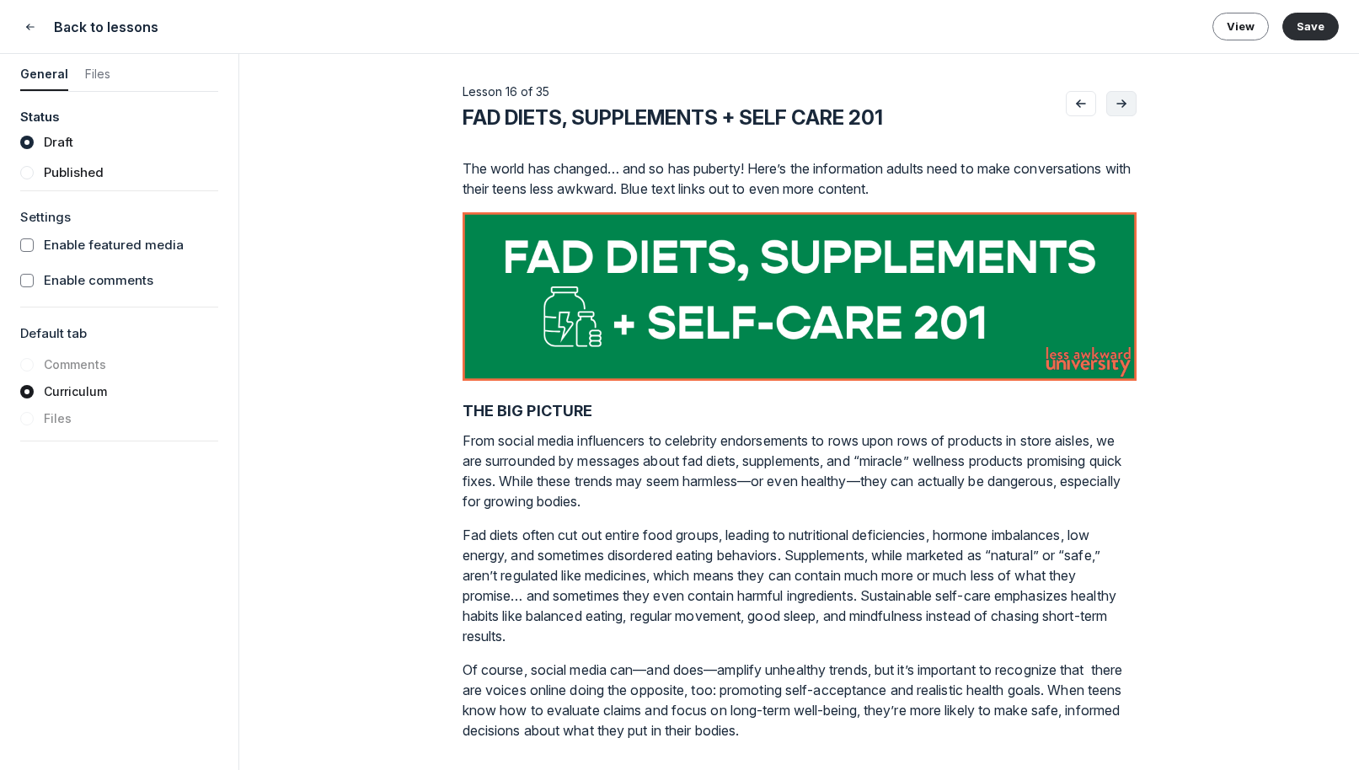
click at [1095, 104] on use "Go to next lesson" at bounding box center [1121, 103] width 8 height 7
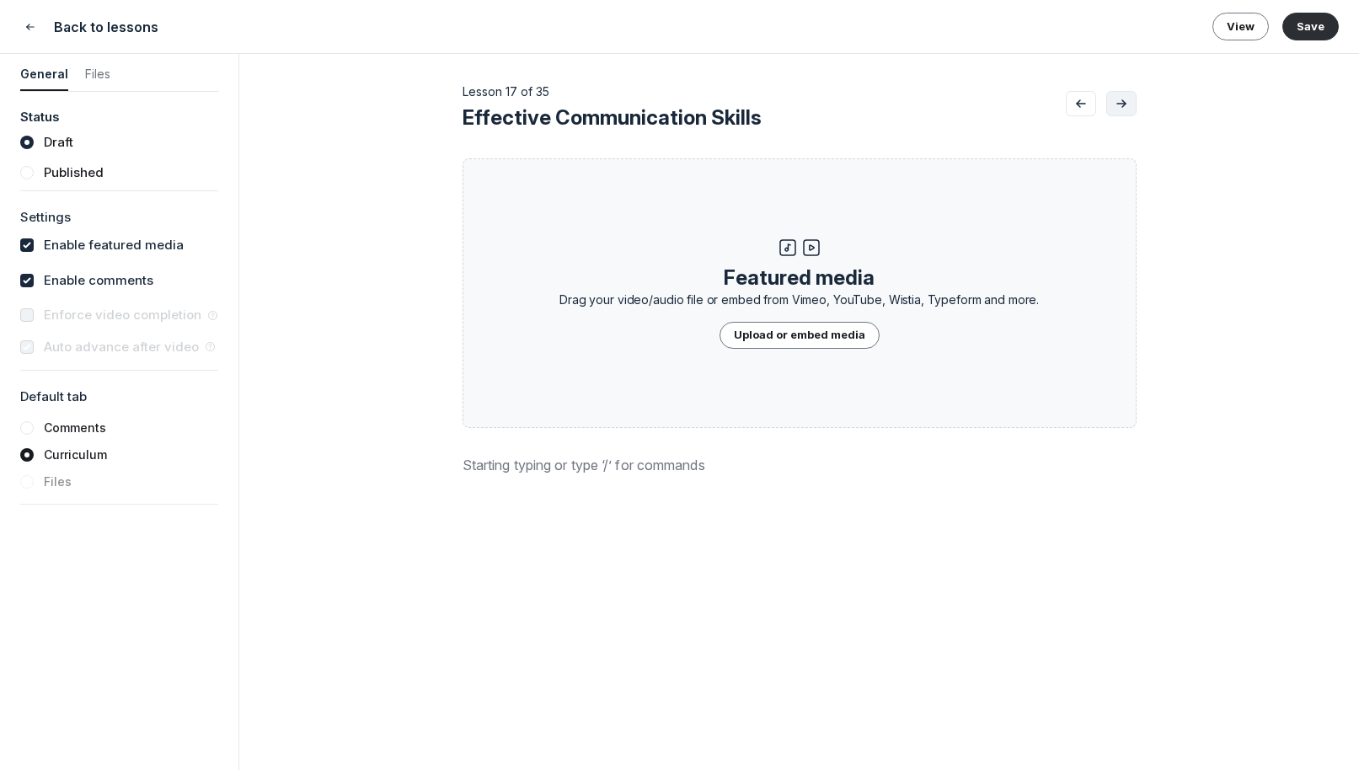
click at [1095, 100] on icon "Go to next lesson" at bounding box center [1121, 103] width 17 height 13
click at [1081, 100] on icon "Go to previous lesson" at bounding box center [1080, 103] width 17 height 13
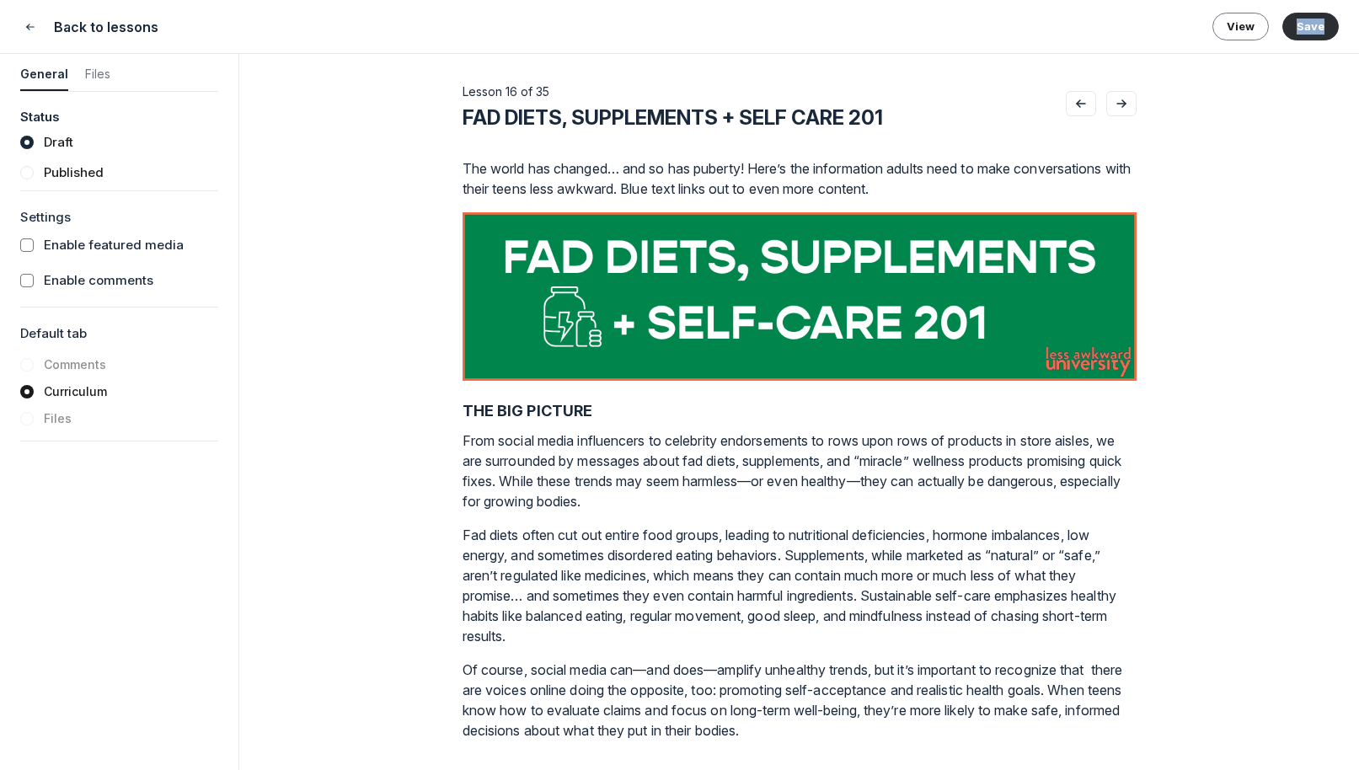
click at [1081, 100] on icon "Go to previous lesson" at bounding box center [1080, 103] width 17 height 13
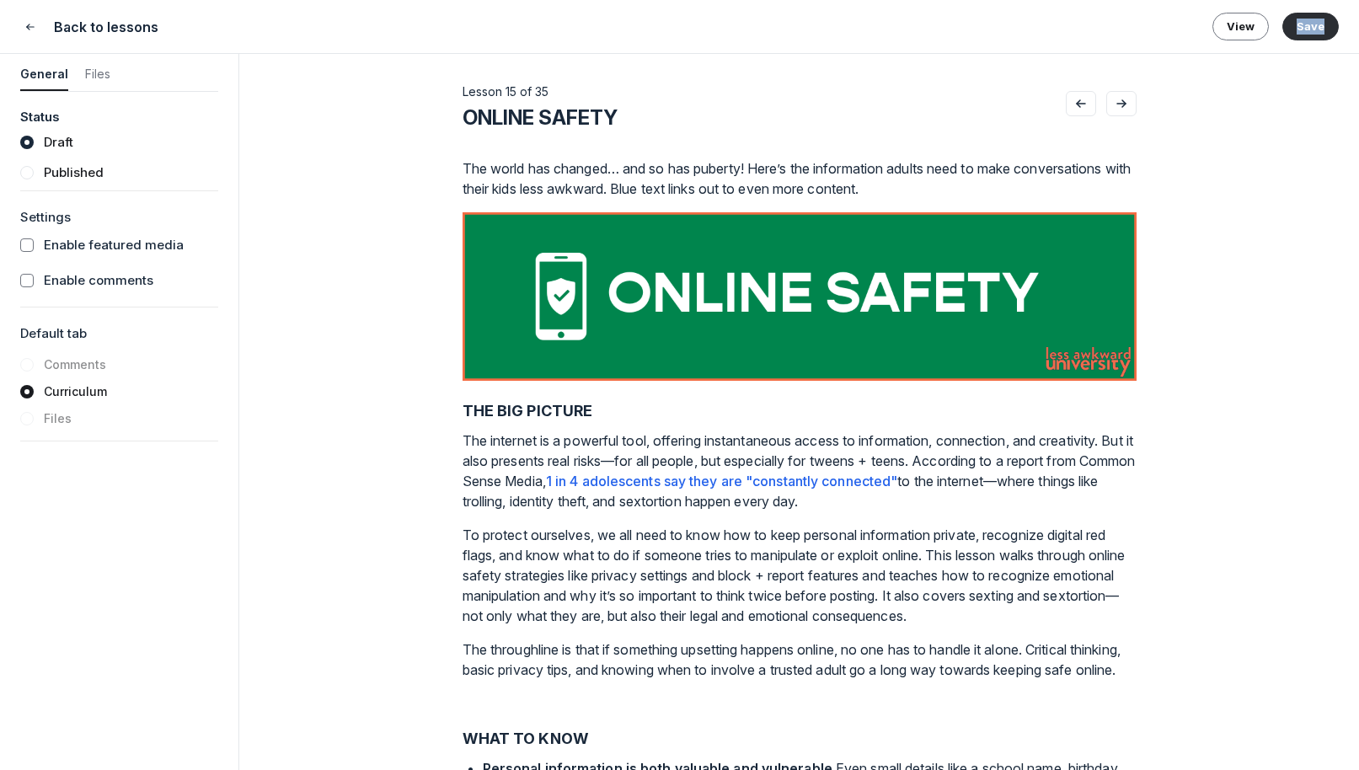
click at [1081, 100] on icon "Go to previous lesson" at bounding box center [1080, 103] width 17 height 13
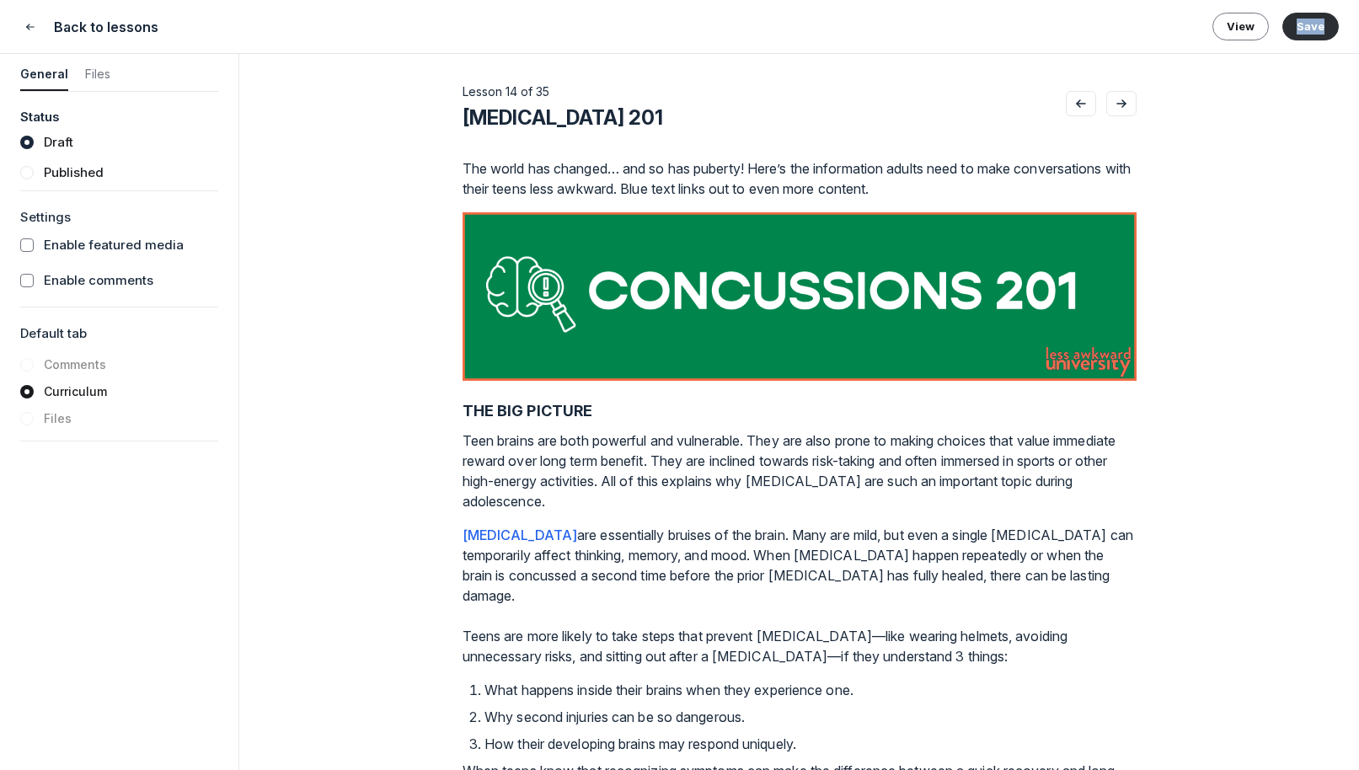
click at [1081, 100] on icon "Go to previous lesson" at bounding box center [1080, 103] width 17 height 13
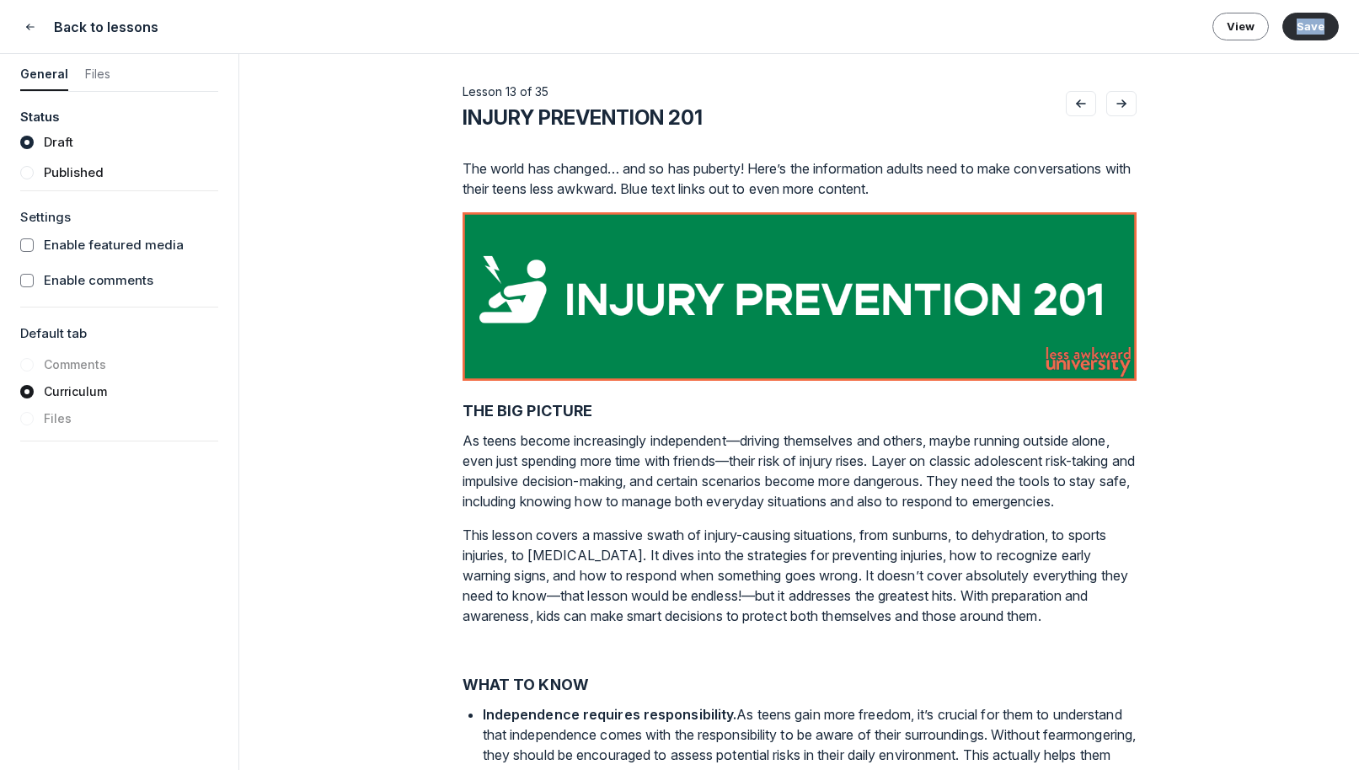
click at [1081, 100] on icon "Go to previous lesson" at bounding box center [1080, 103] width 17 height 13
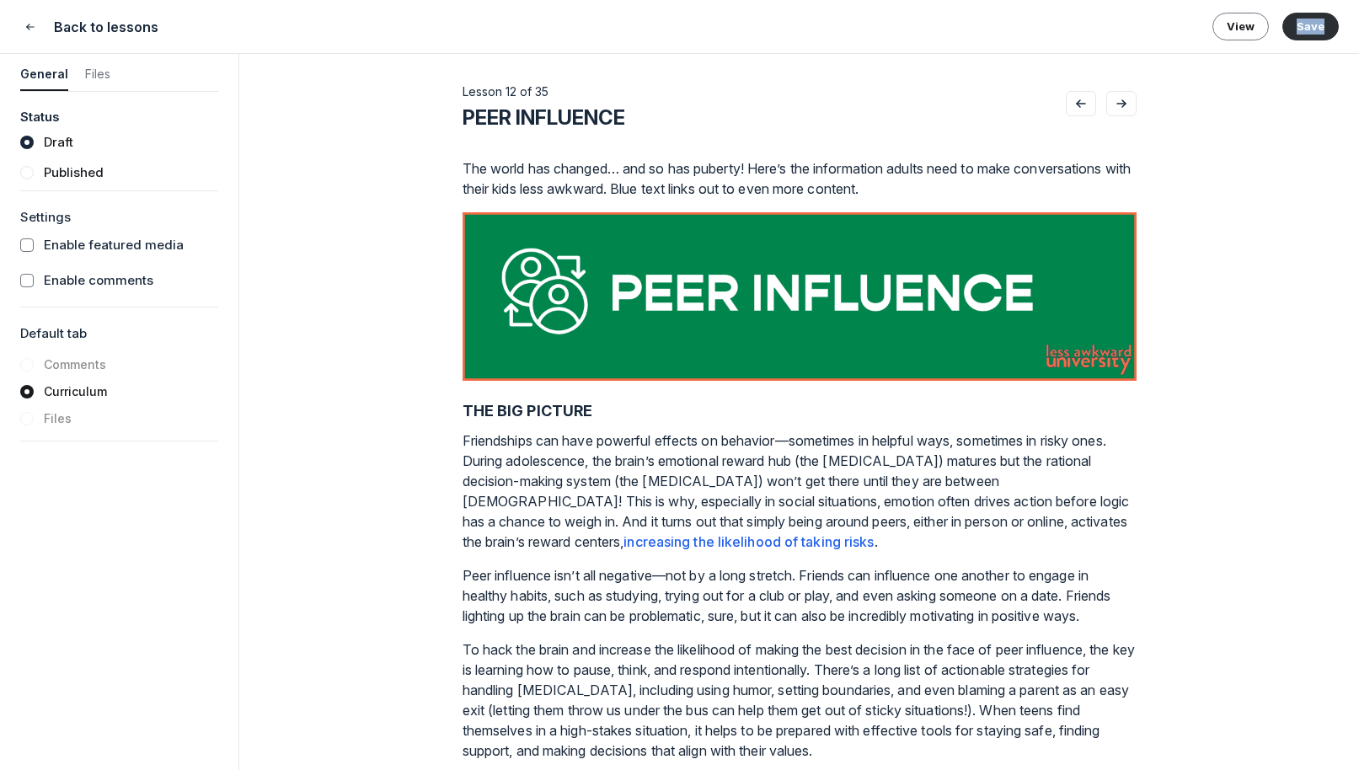
click at [1081, 100] on icon "Go to previous lesson" at bounding box center [1080, 103] width 17 height 13
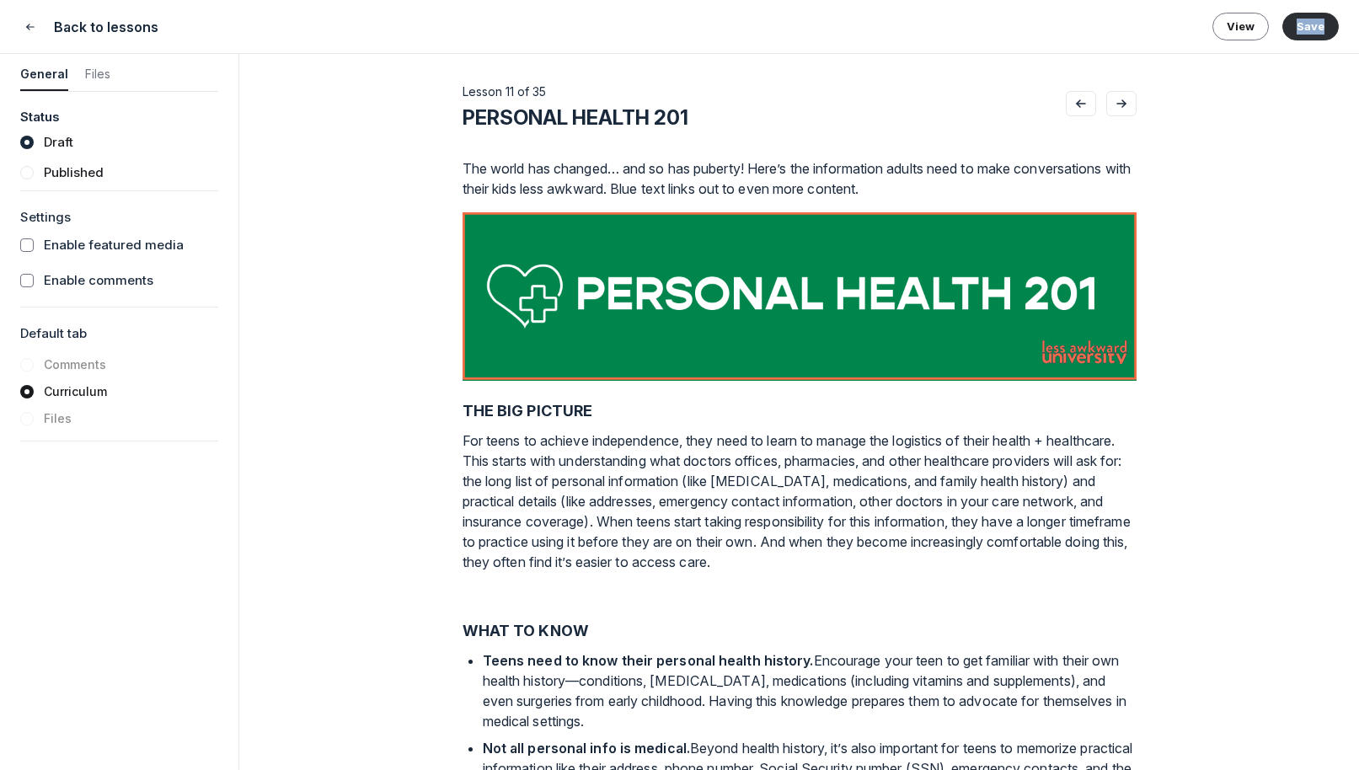
click at [1081, 100] on icon "Go to previous lesson" at bounding box center [1080, 103] width 17 height 13
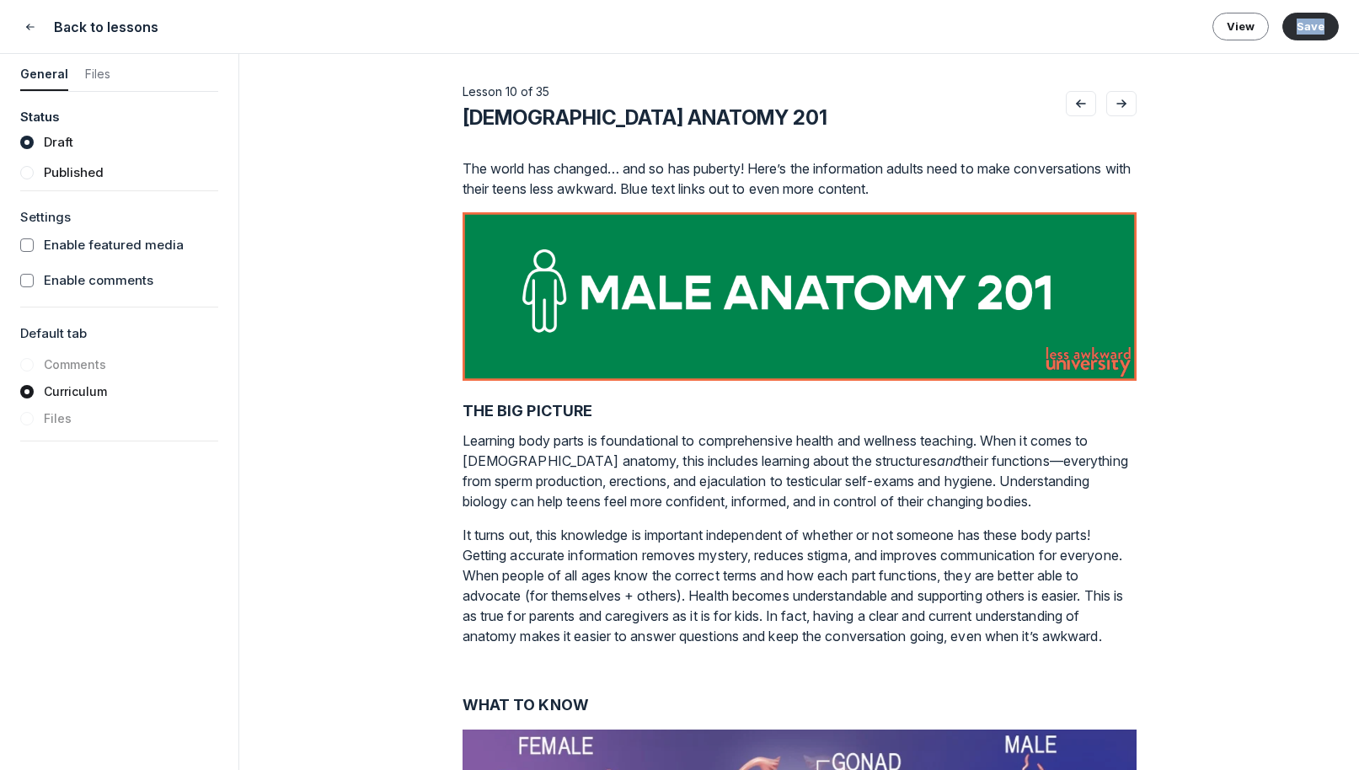
click at [1081, 100] on icon "Go to previous lesson" at bounding box center [1080, 103] width 17 height 13
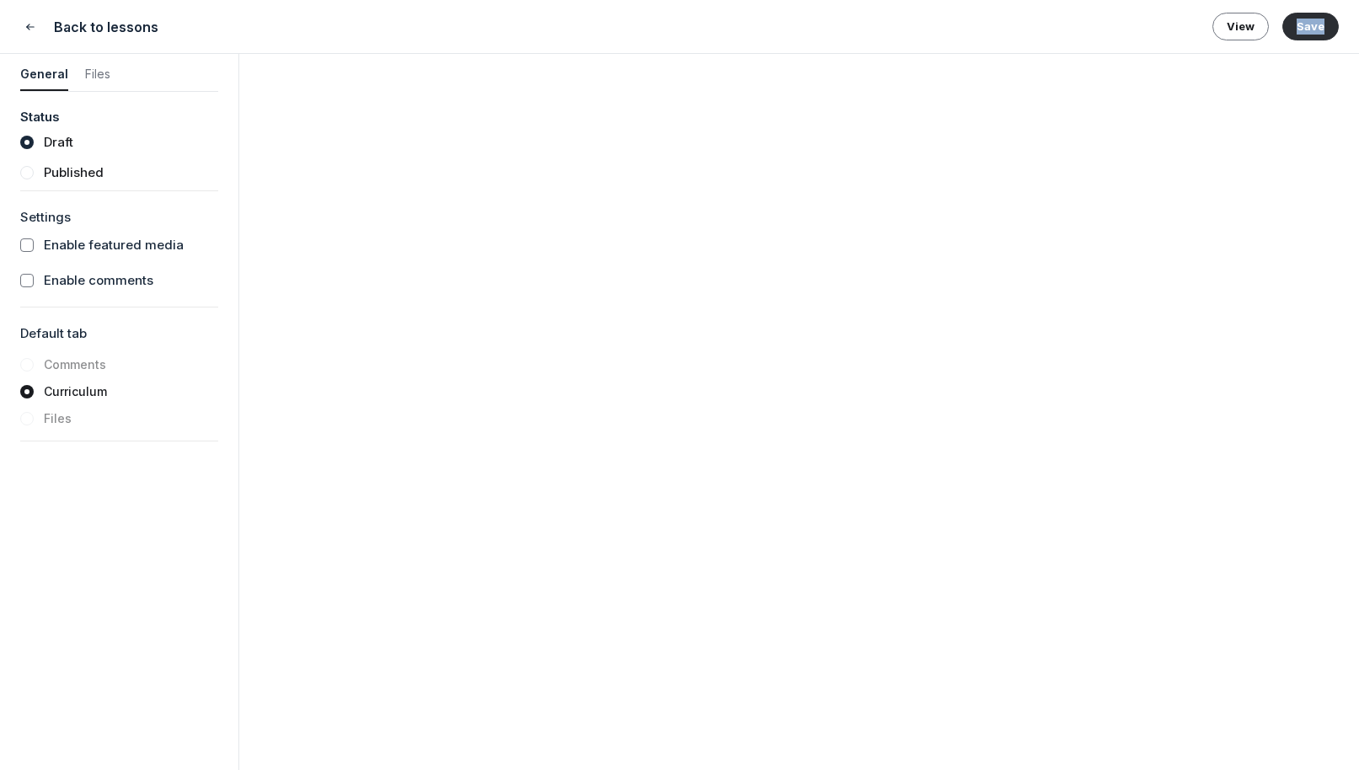
scroll to position [5918, 0]
drag, startPoint x: 488, startPoint y: 270, endPoint x: 862, endPoint y: 270, distance: 373.1
drag, startPoint x: 558, startPoint y: 287, endPoint x: 770, endPoint y: 289, distance: 212.3
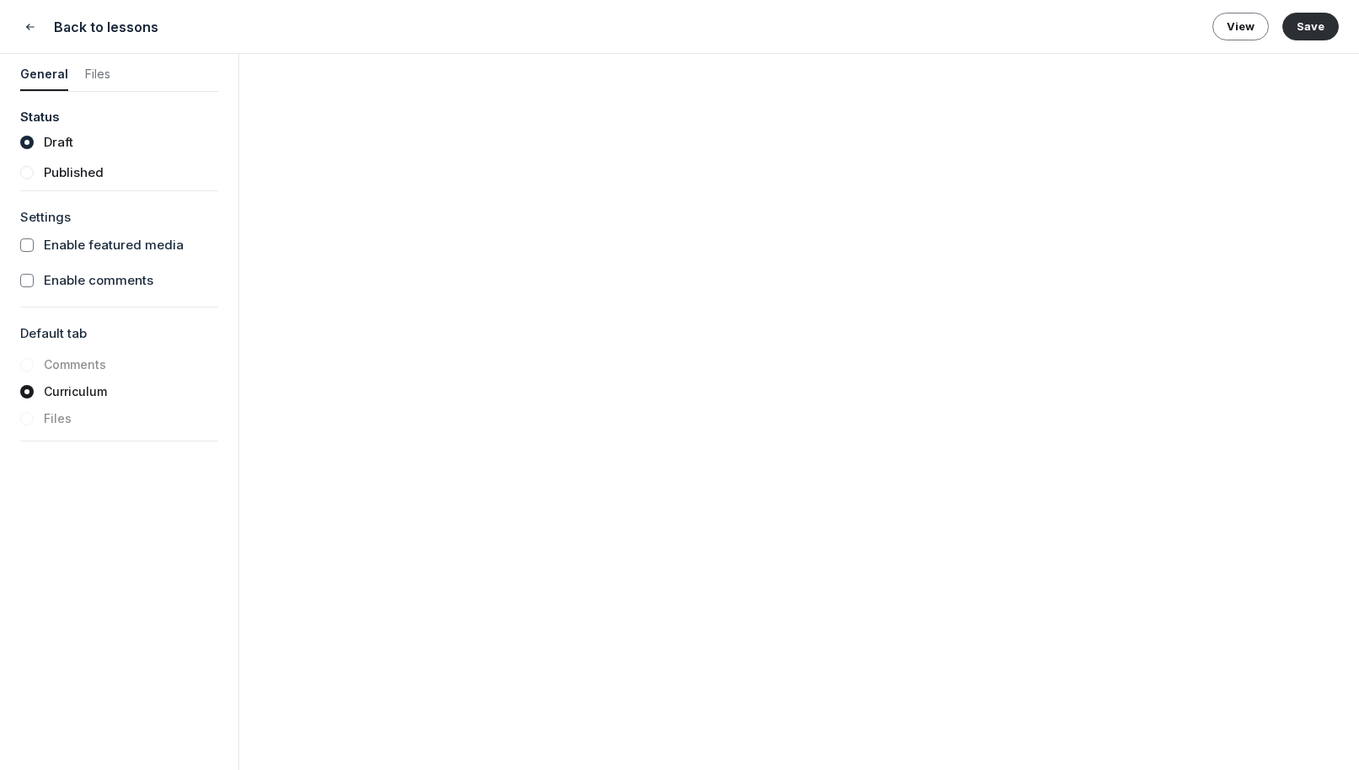
drag, startPoint x: 847, startPoint y: 294, endPoint x: 876, endPoint y: 293, distance: 28.6
drag, startPoint x: 490, startPoint y: 319, endPoint x: 697, endPoint y: 323, distance: 206.4
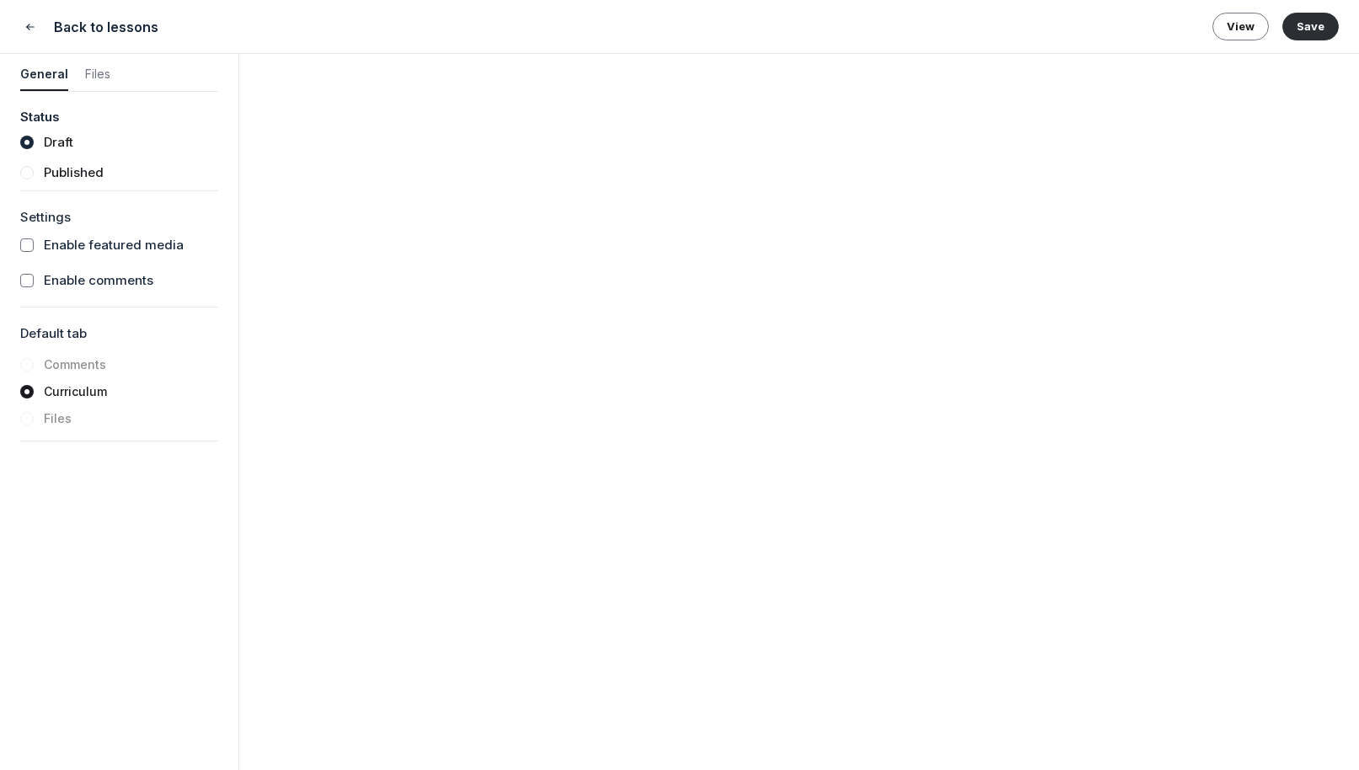
drag, startPoint x: 938, startPoint y: 320, endPoint x: 1122, endPoint y: 311, distance: 183.8
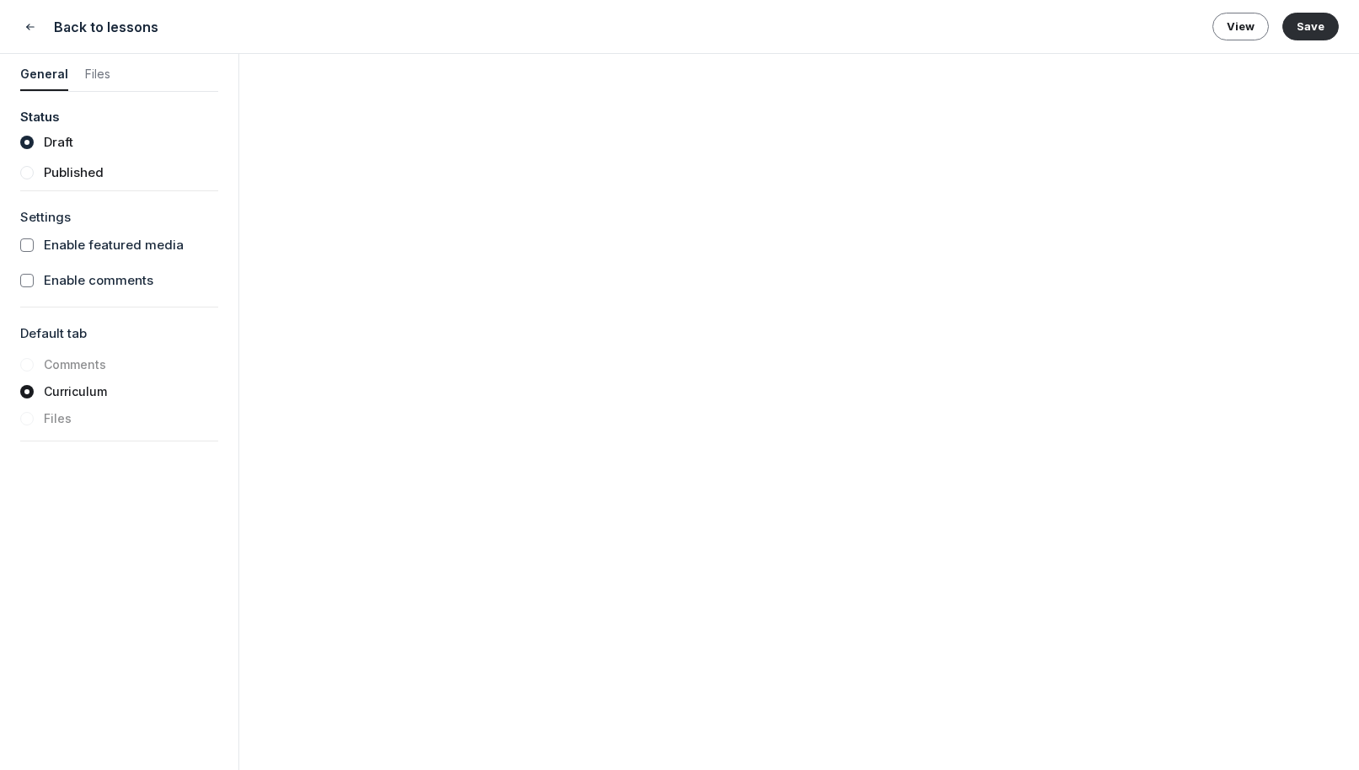
drag, startPoint x: 485, startPoint y: 435, endPoint x: 846, endPoint y: 467, distance: 362.7
drag, startPoint x: 863, startPoint y: 452, endPoint x: 484, endPoint y: 434, distance: 379.5
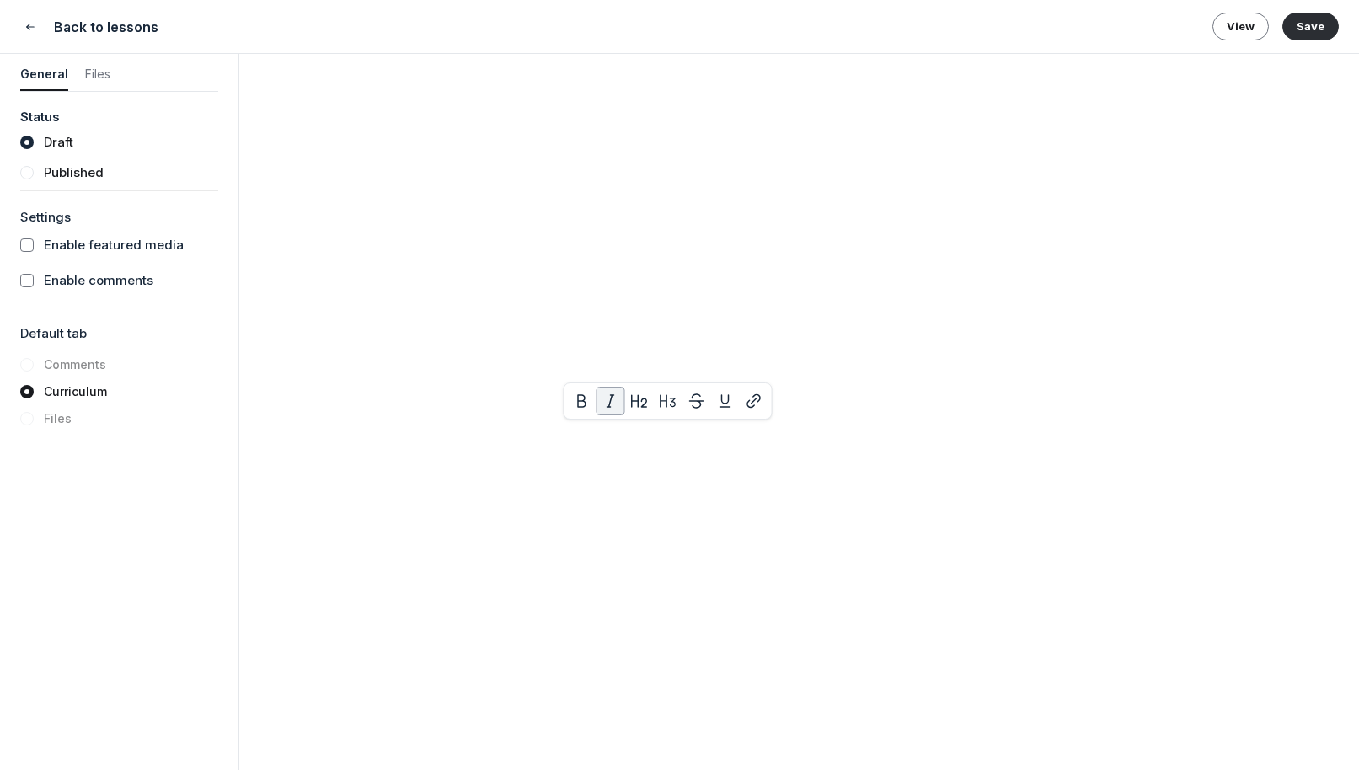
copy em "“I know talking about periods and discharge can be uncomfortable, but I want yo…"
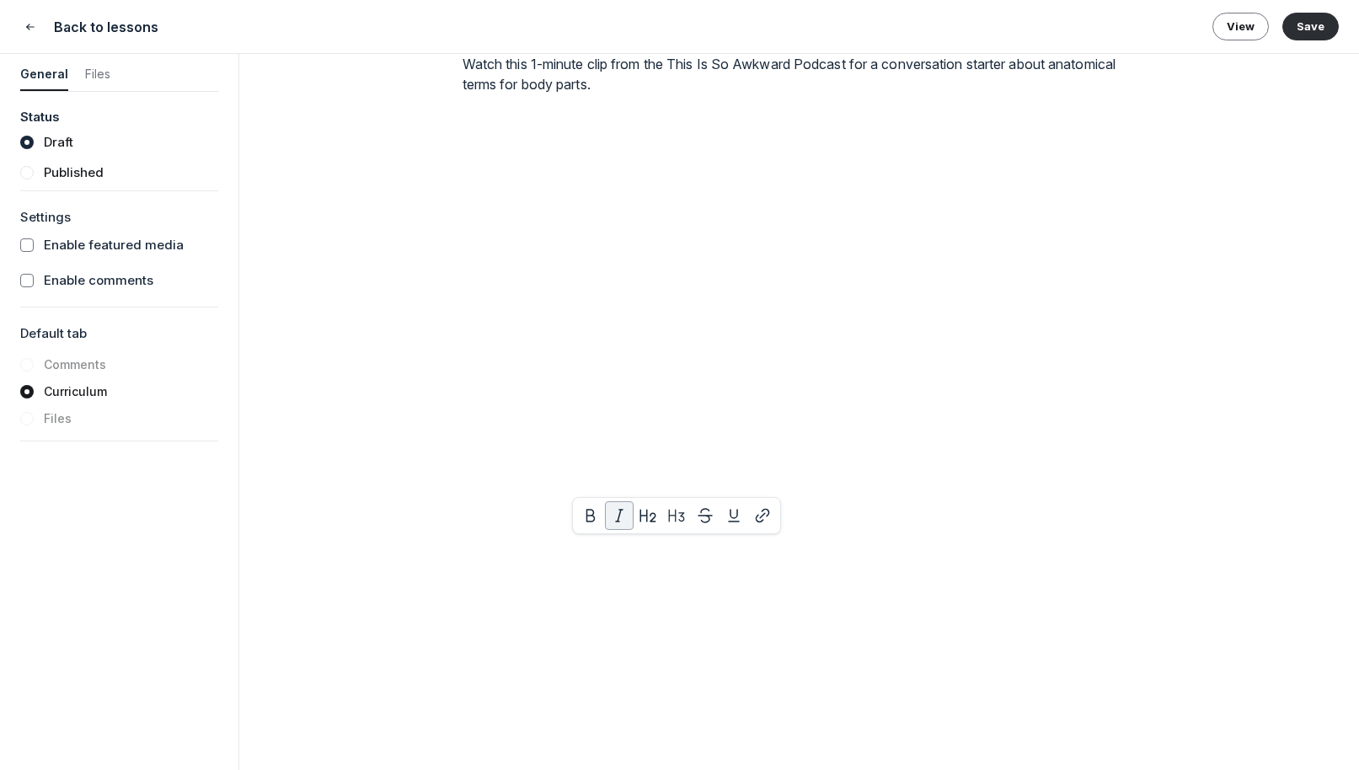
drag, startPoint x: 481, startPoint y: 541, endPoint x: 994, endPoint y: 569, distance: 513.7
click at [994, 569] on div "The world has changed… and so has puberty! Here’s the information adults need t…" at bounding box center [799, 618] width 674 height 12754
copy em "“If you ever notice a change — like itchiness, strong odor, or something that d…"
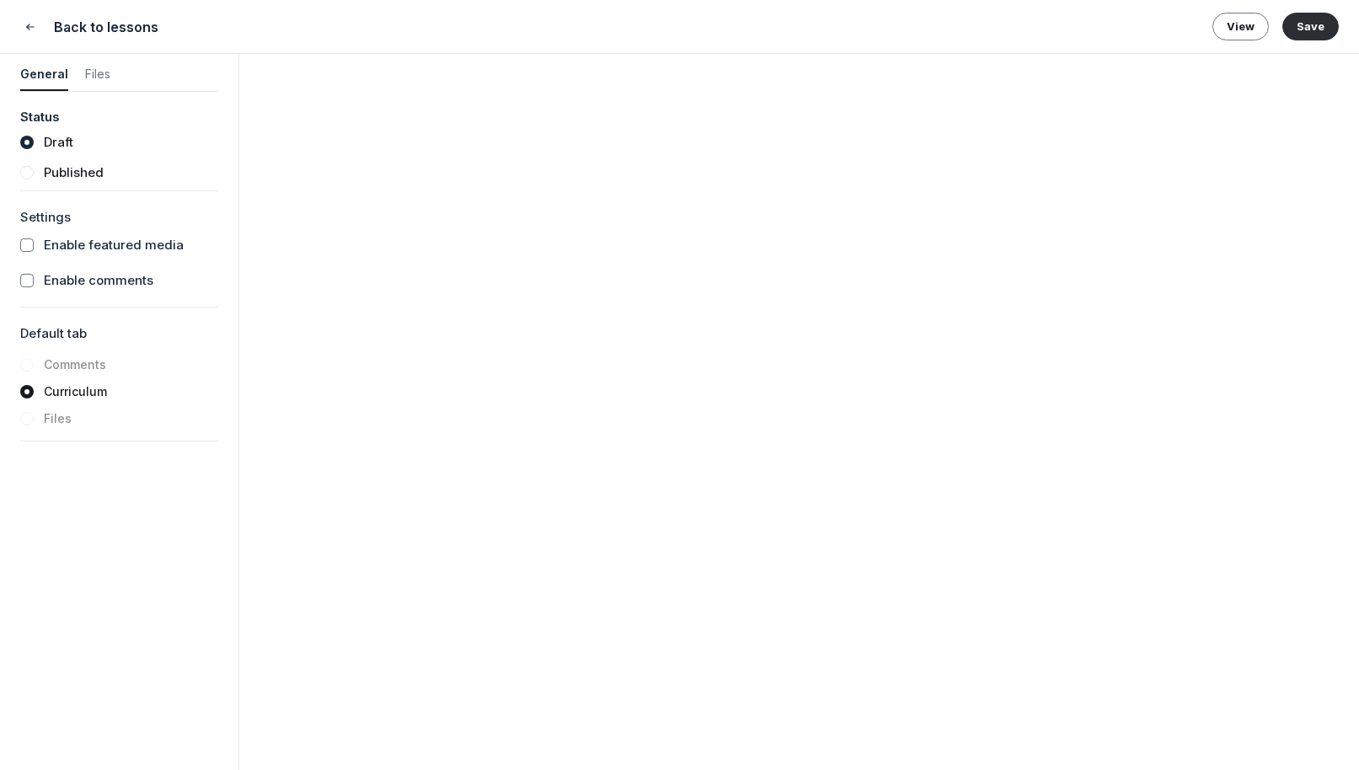
drag, startPoint x: 953, startPoint y: 412, endPoint x: 1033, endPoint y: 414, distance: 80.0
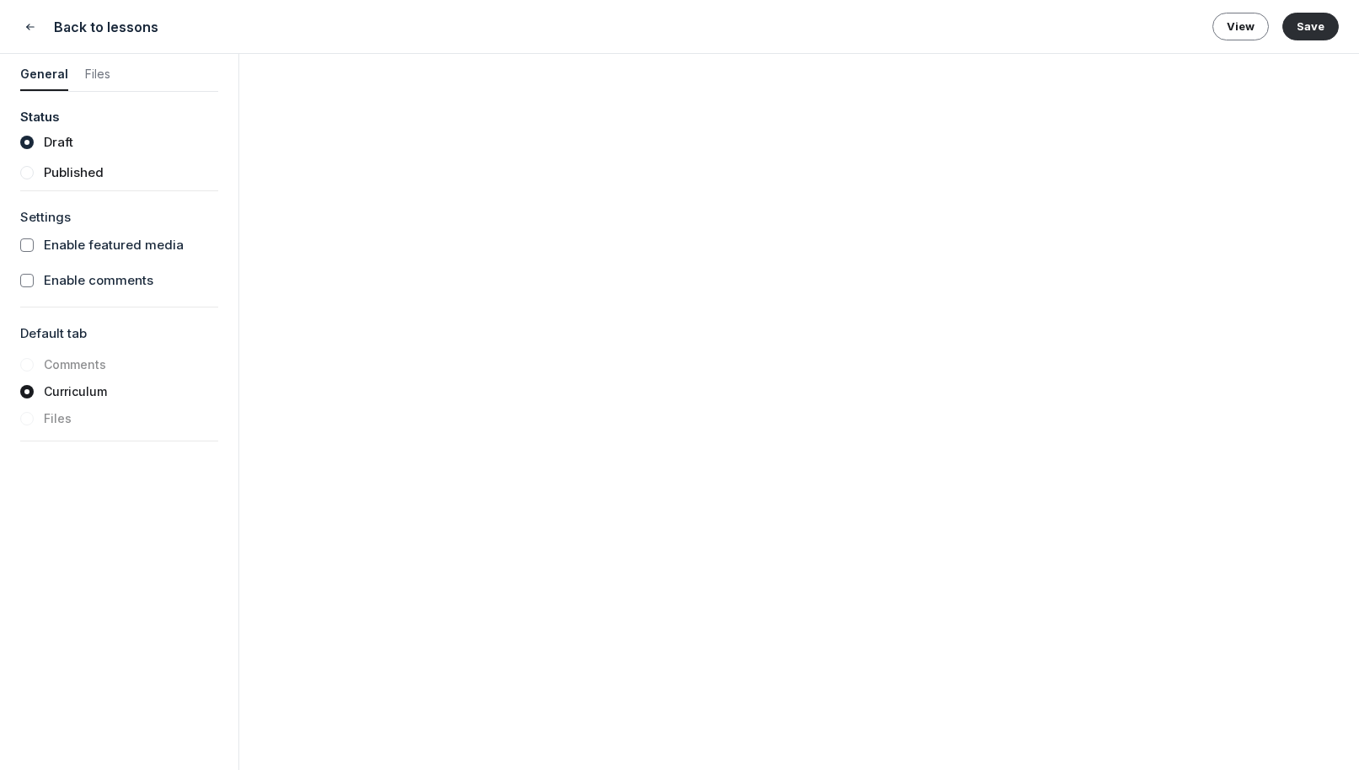
click at [1095, 27] on button "Save" at bounding box center [1310, 26] width 56 height 27
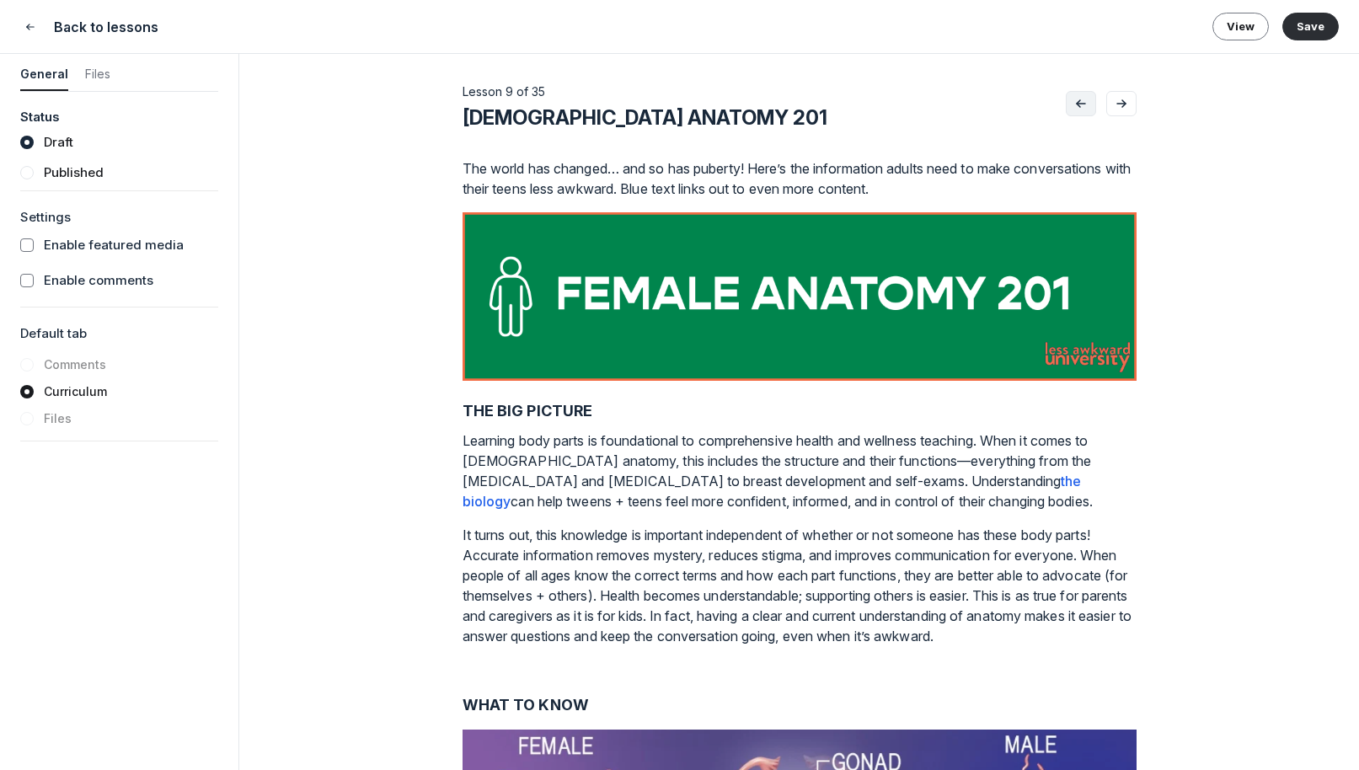
click at [1087, 100] on icon "Go to previous lesson" at bounding box center [1080, 103] width 17 height 13
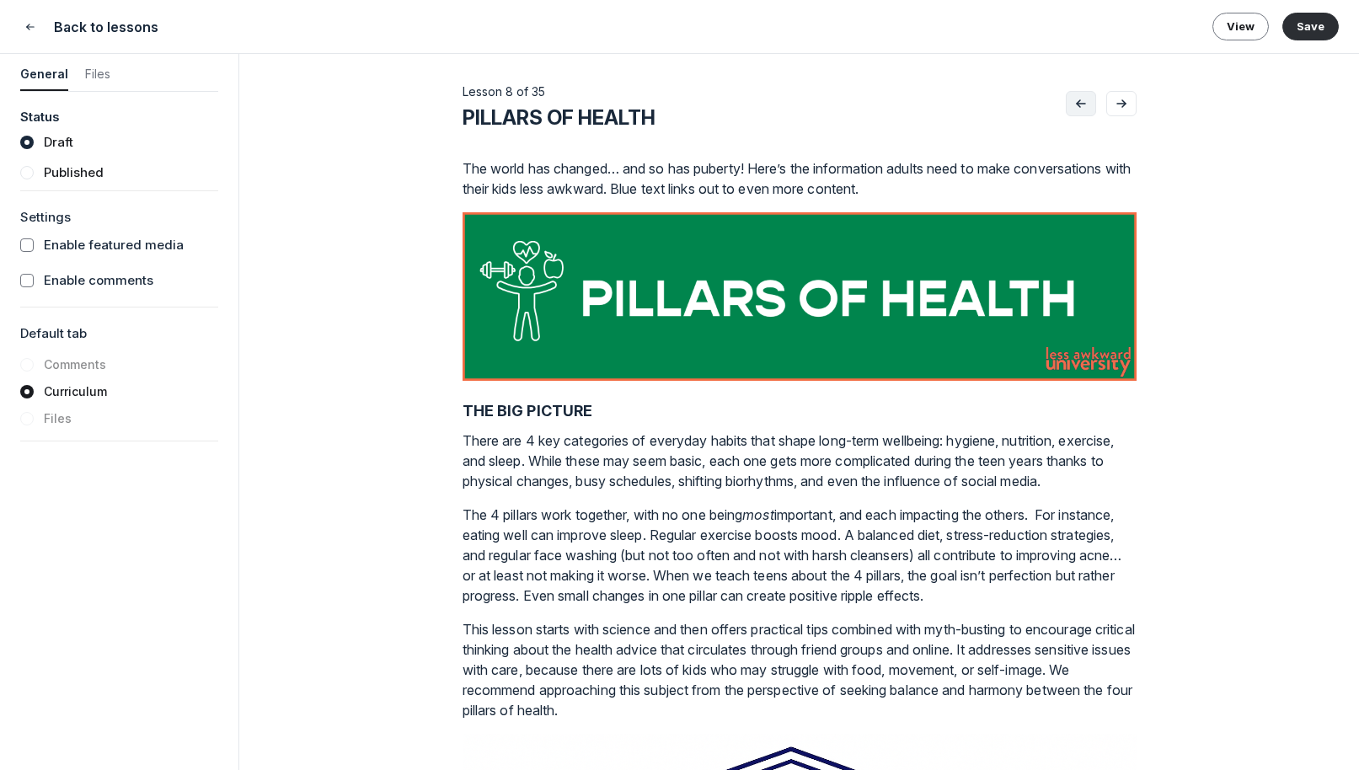
click at [1082, 110] on button "Go to previous lesson" at bounding box center [1080, 103] width 30 height 25
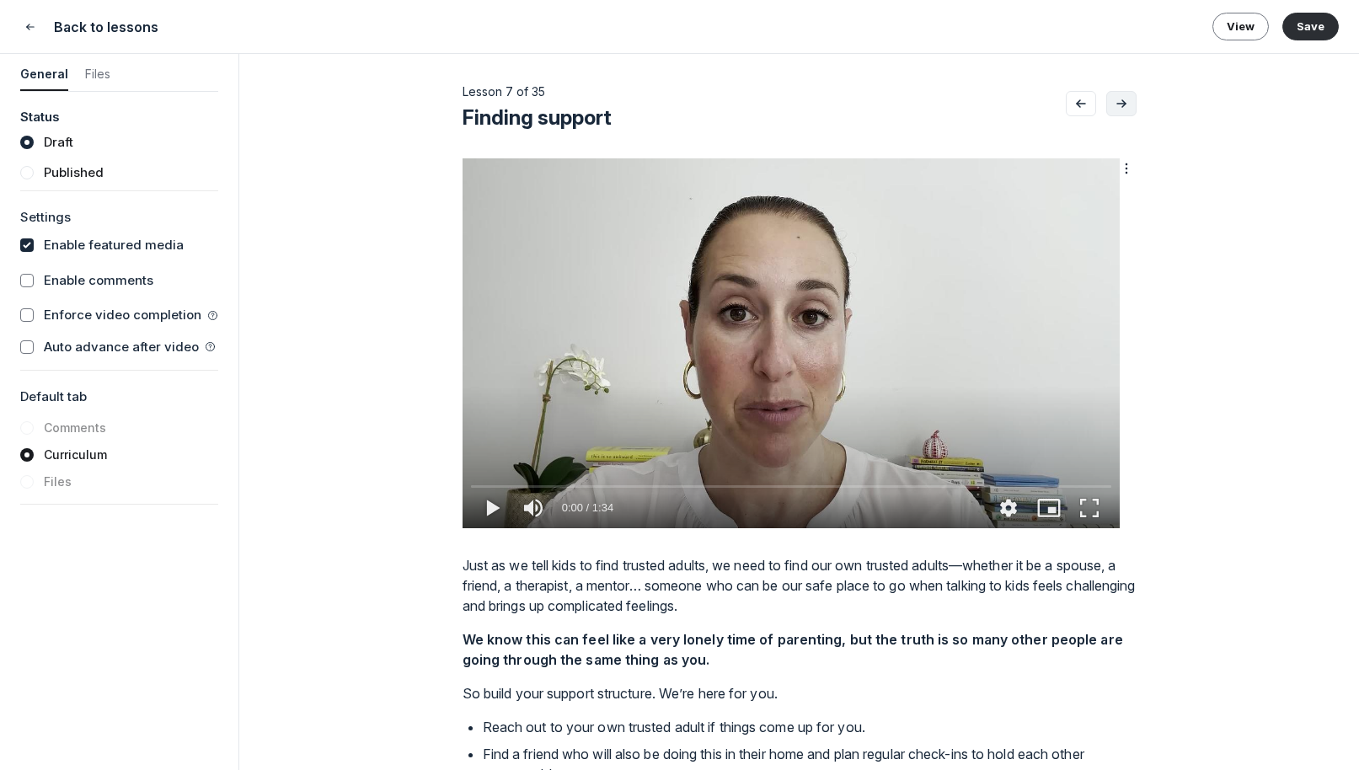
click at [1095, 99] on icon "Go to next lesson" at bounding box center [1121, 103] width 17 height 13
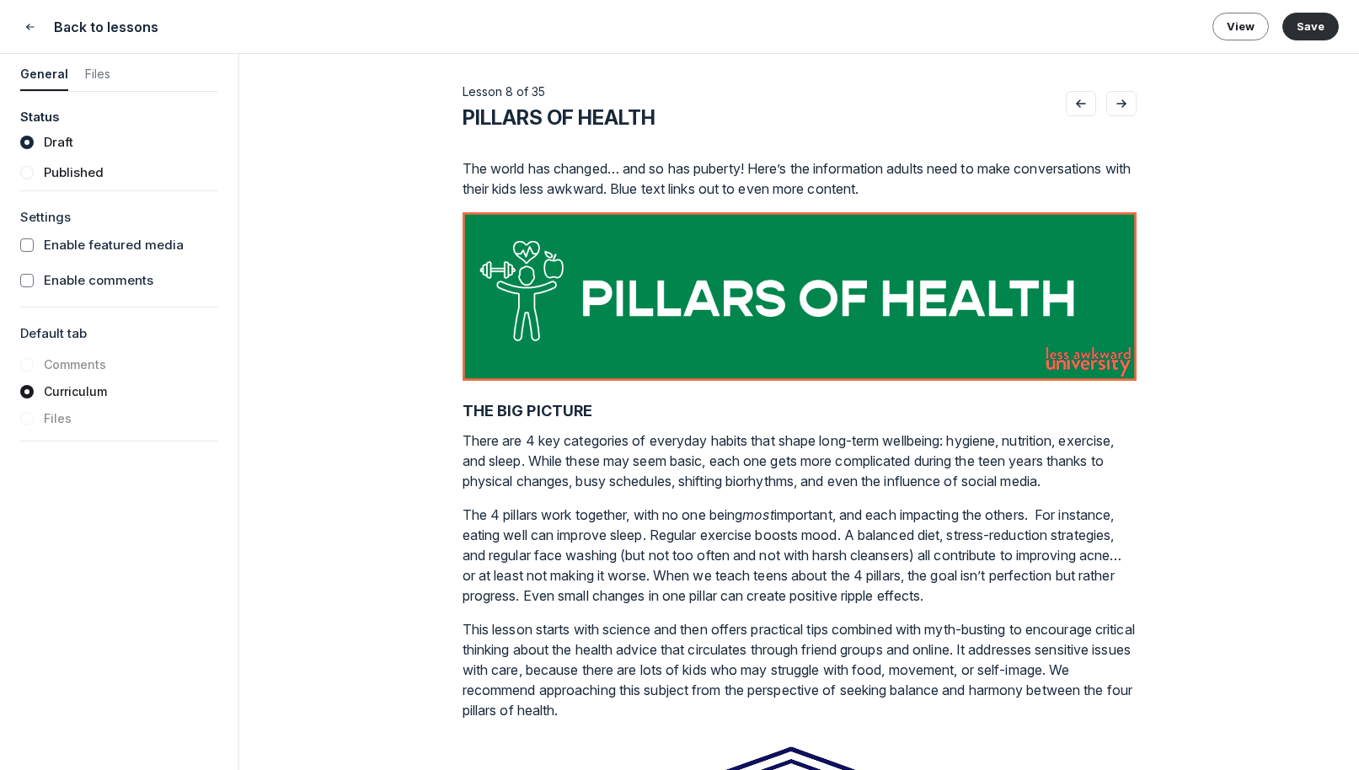
click at [1095, 99] on icon "Go to next lesson" at bounding box center [1121, 103] width 17 height 13
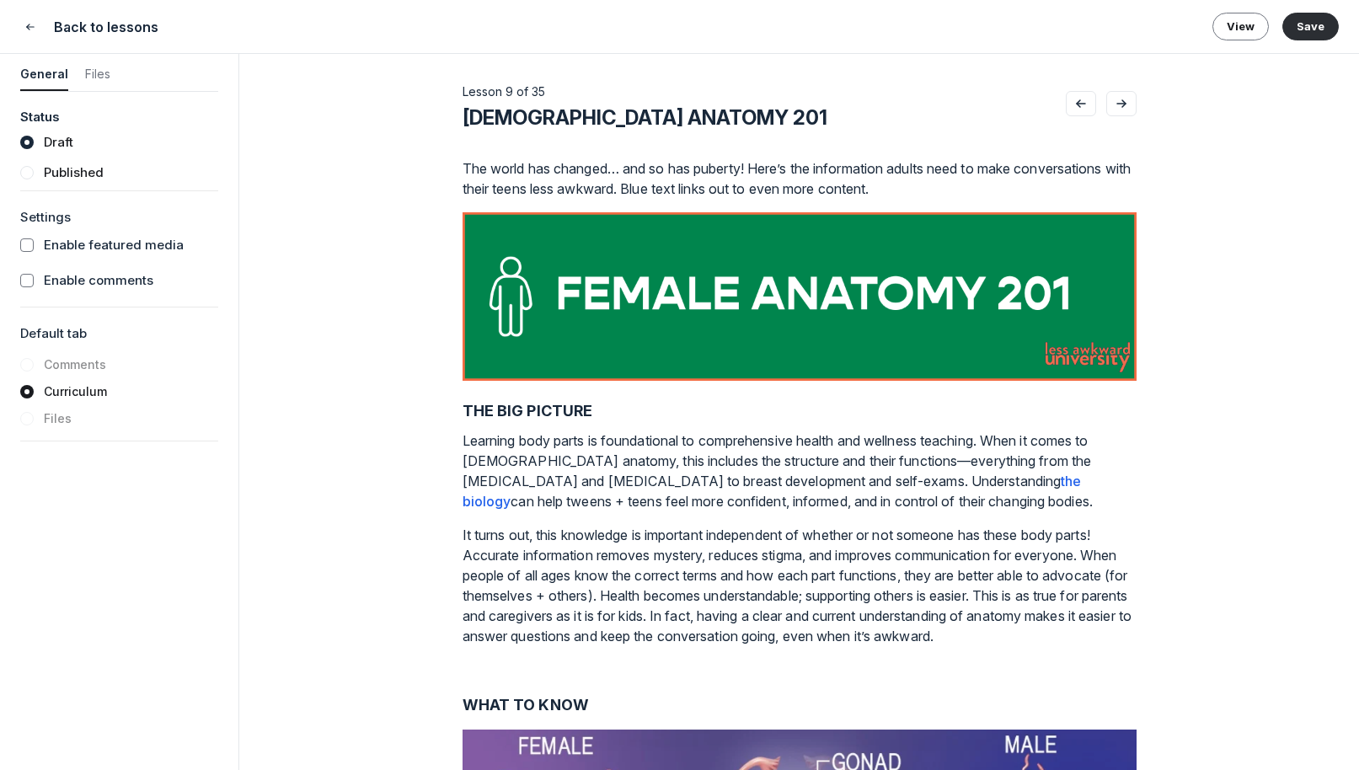
click at [1095, 99] on icon "Go to next lesson" at bounding box center [1121, 103] width 17 height 13
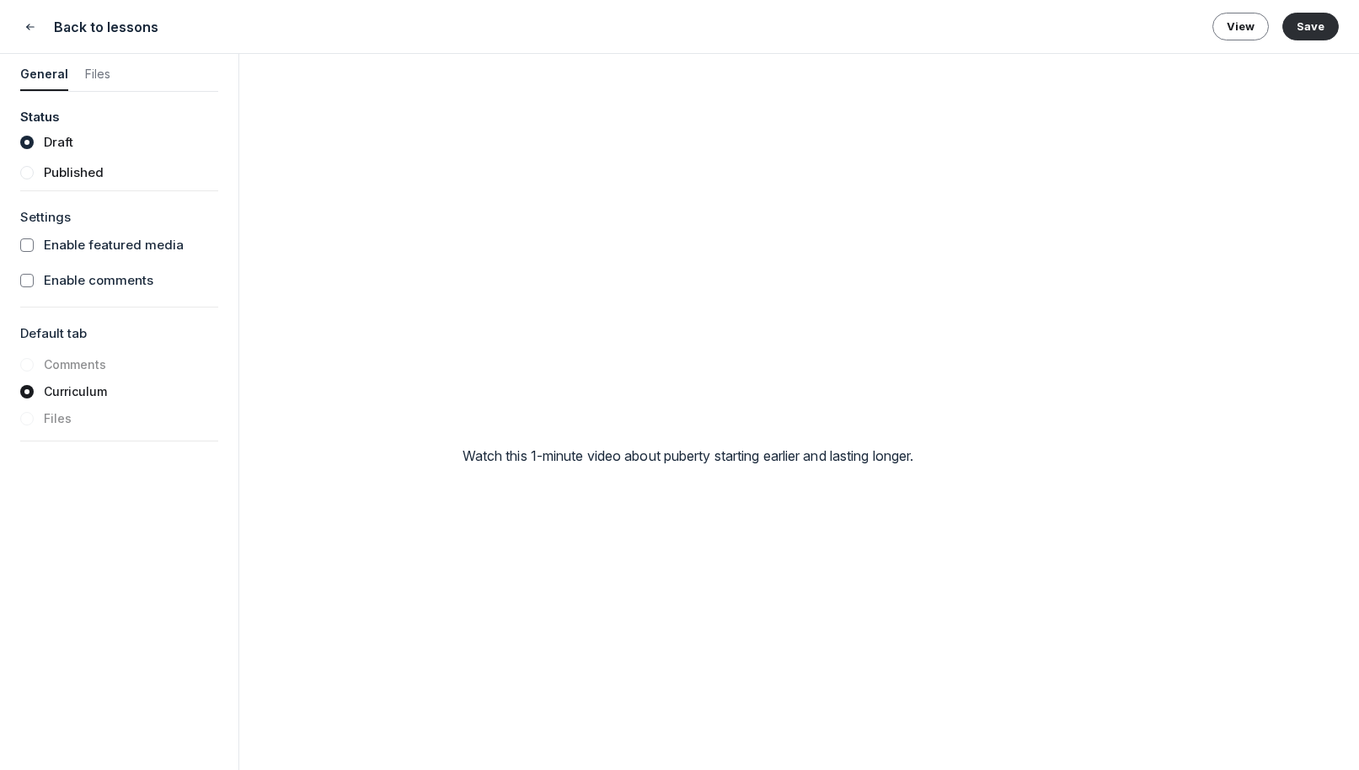
scroll to position [4535, 0]
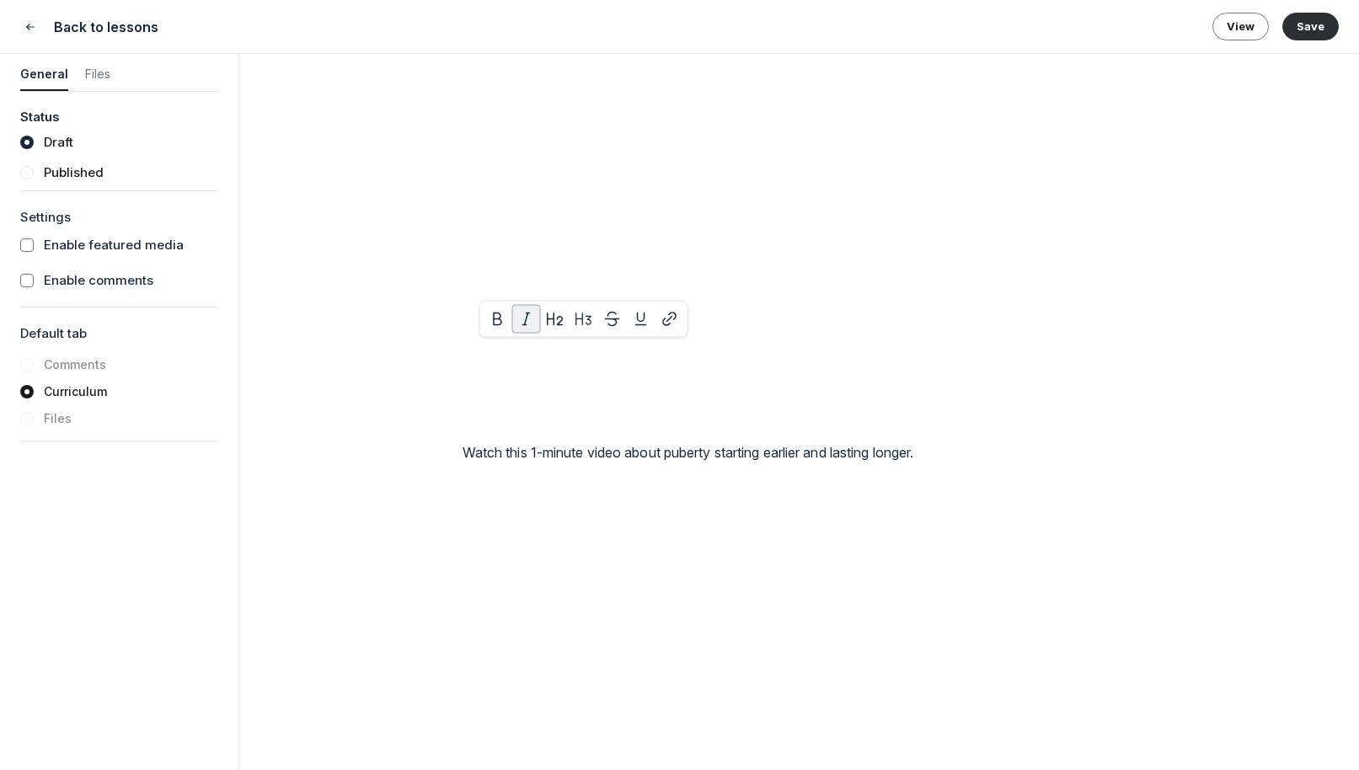
drag, startPoint x: 486, startPoint y: 350, endPoint x: 693, endPoint y: 375, distance: 208.7
drag, startPoint x: 693, startPoint y: 375, endPoint x: 483, endPoint y: 348, distance: 211.4
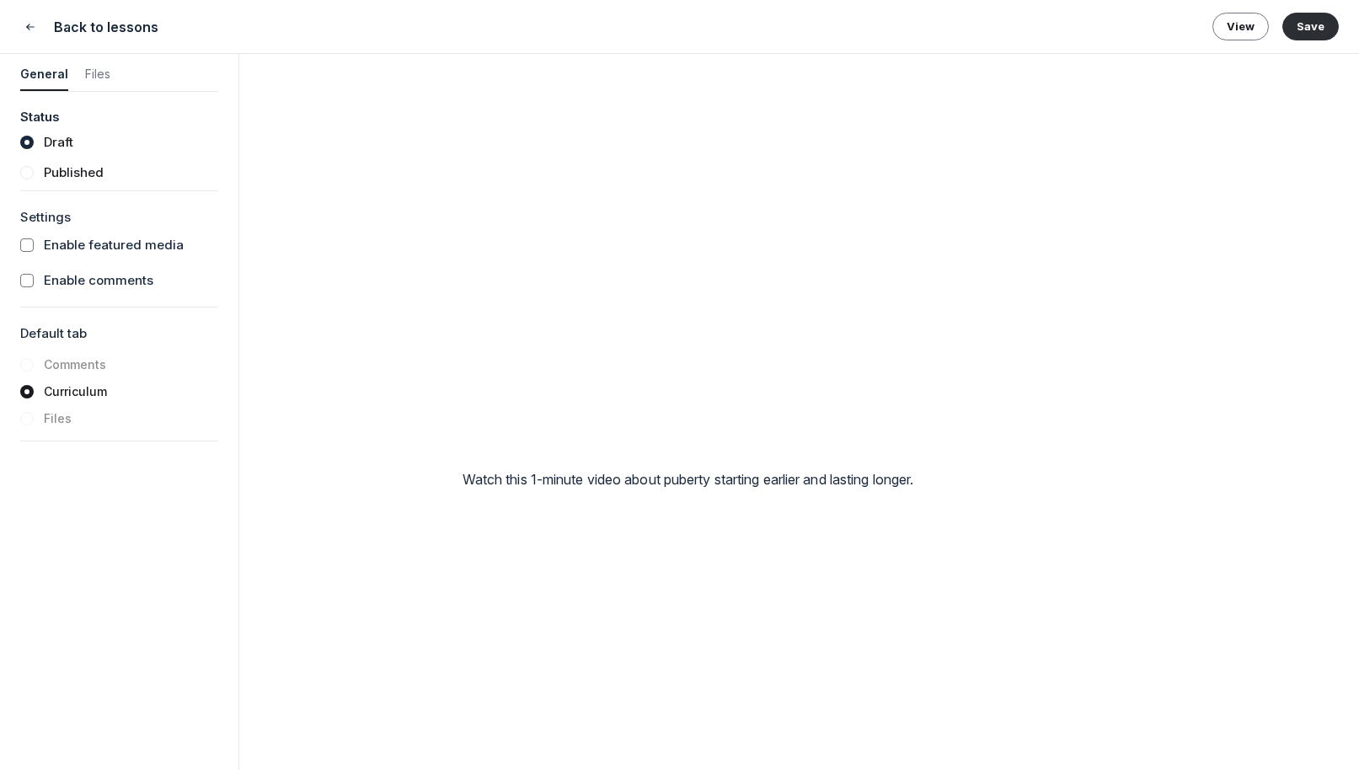
click at [1095, 24] on button "Save" at bounding box center [1310, 26] width 56 height 27
